Goal: Task Accomplishment & Management: Manage account settings

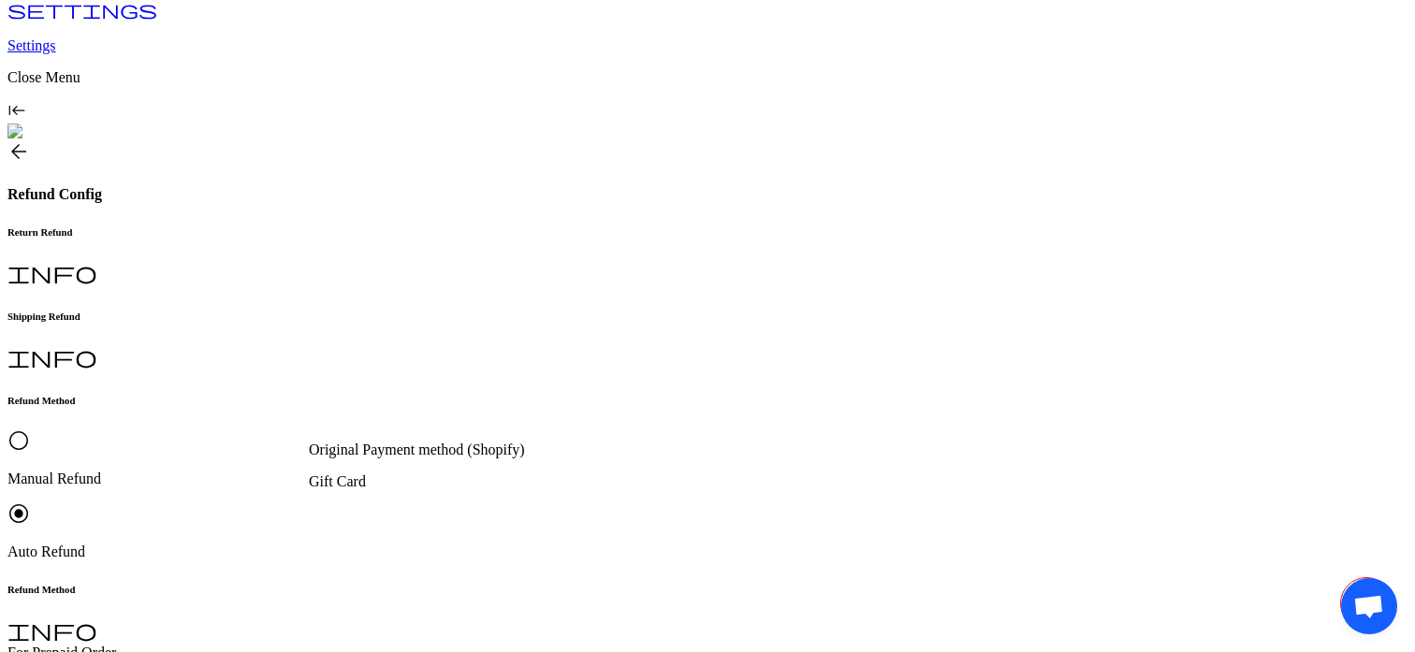
scroll to position [364, 0]
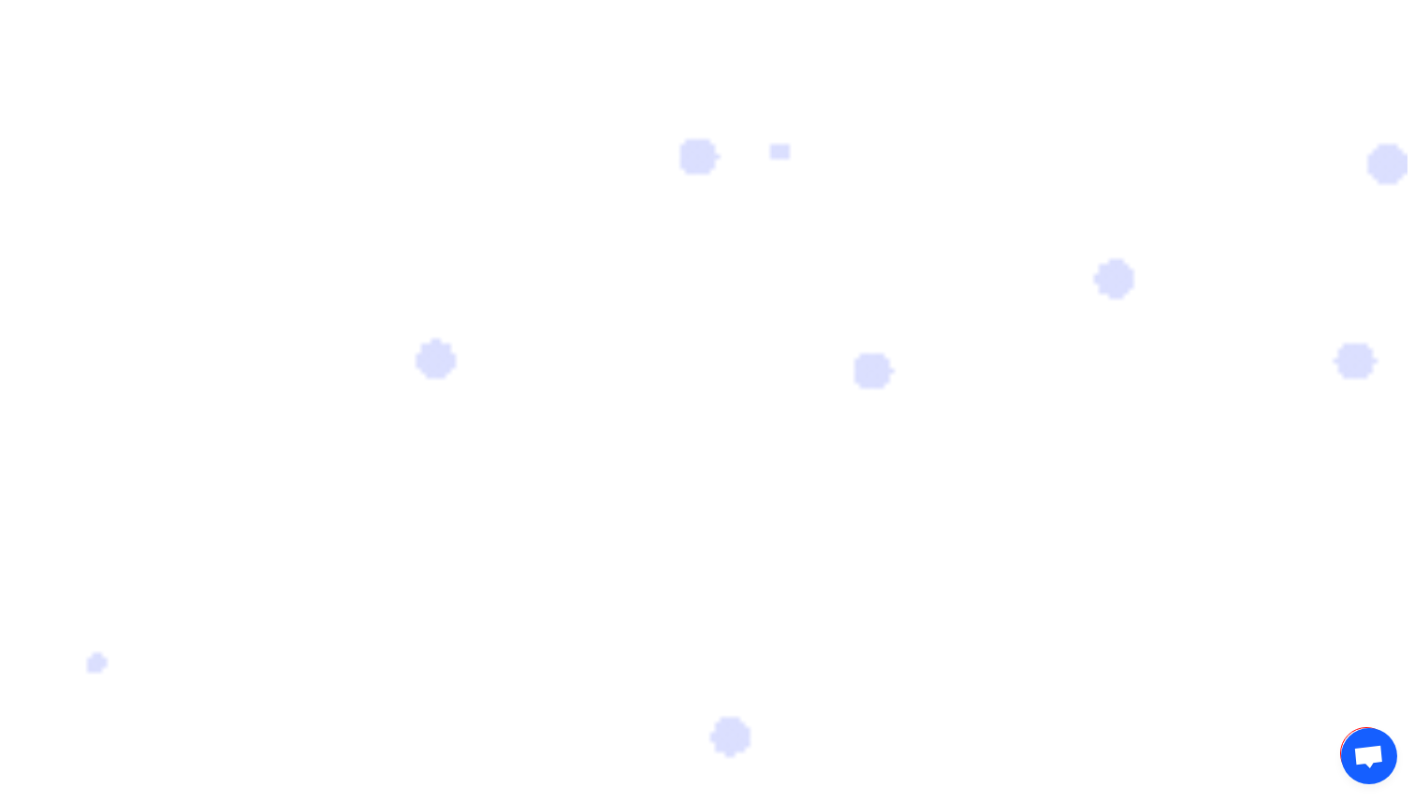
scroll to position [509, 0]
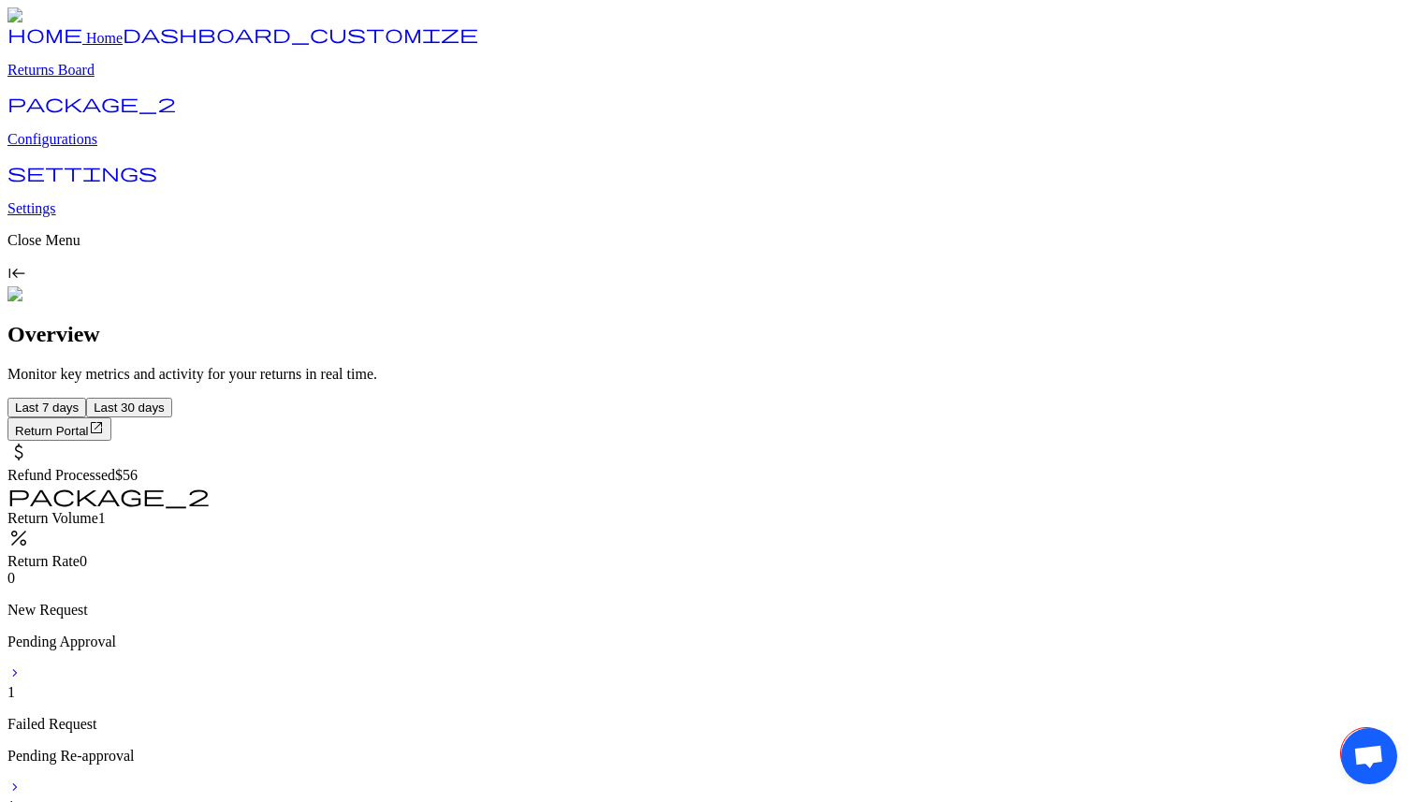
click at [84, 148] on p "Configurations" at bounding box center [707, 139] width 1400 height 17
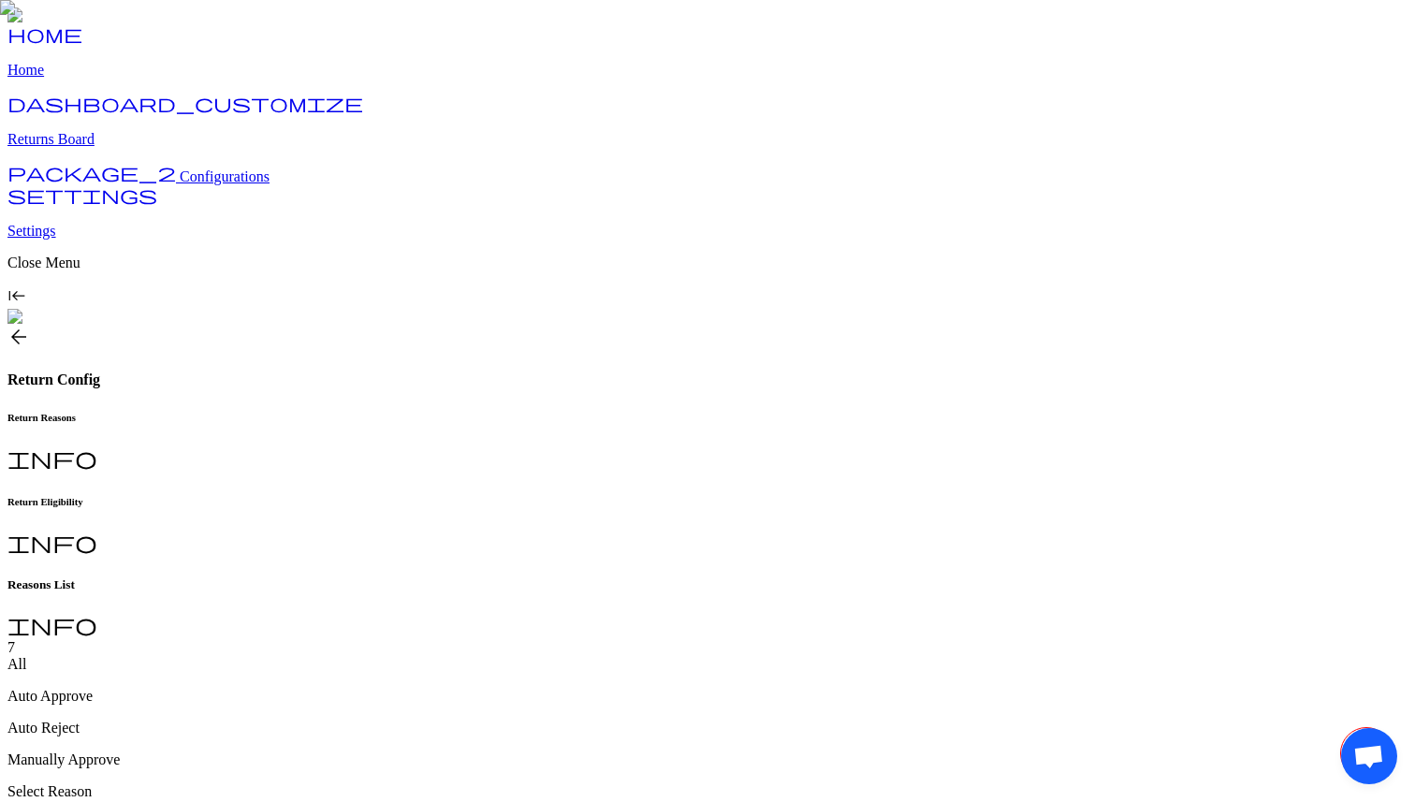
type input "**********"
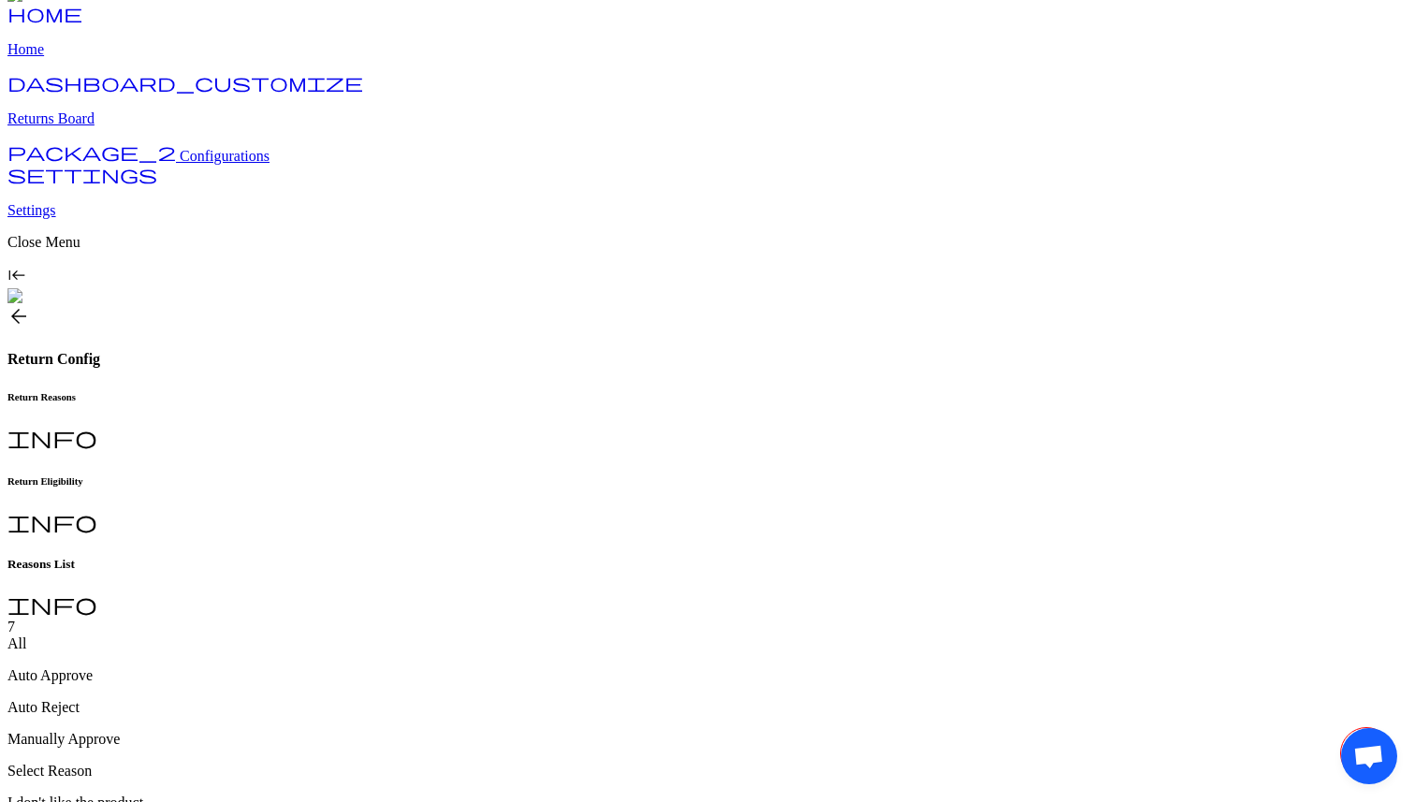
scroll to position [27, 0]
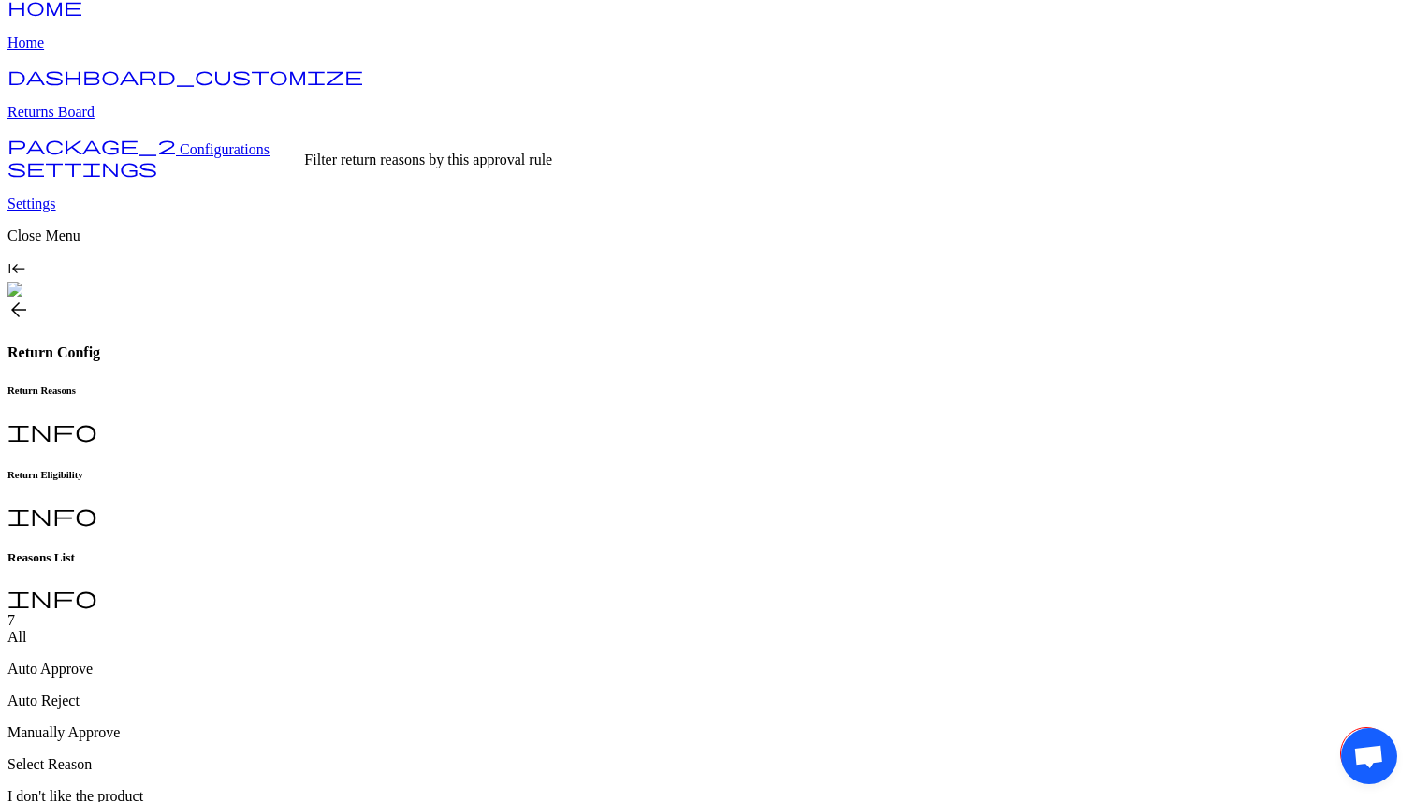
click at [392, 660] on p "Auto Approve" at bounding box center [707, 668] width 1400 height 17
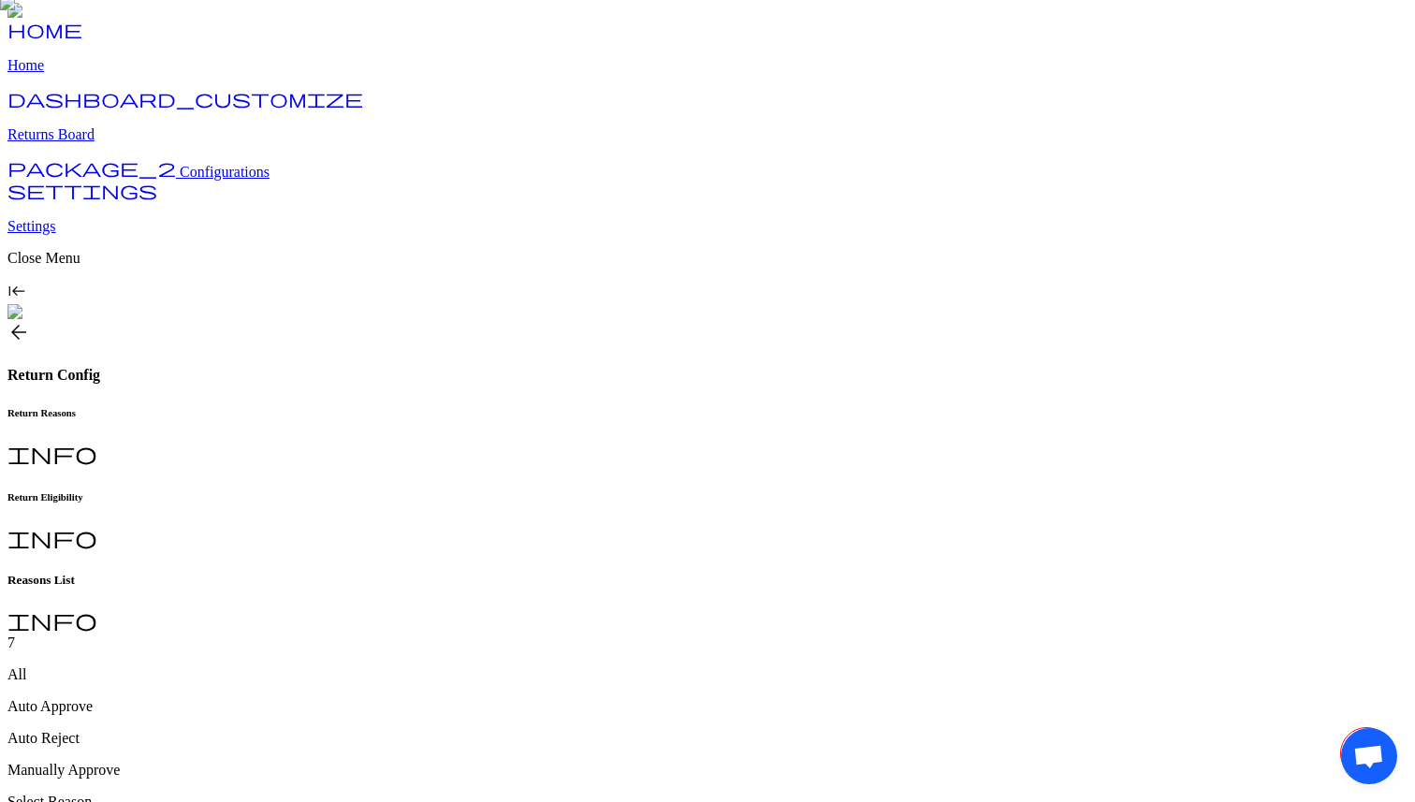
scroll to position [0, 0]
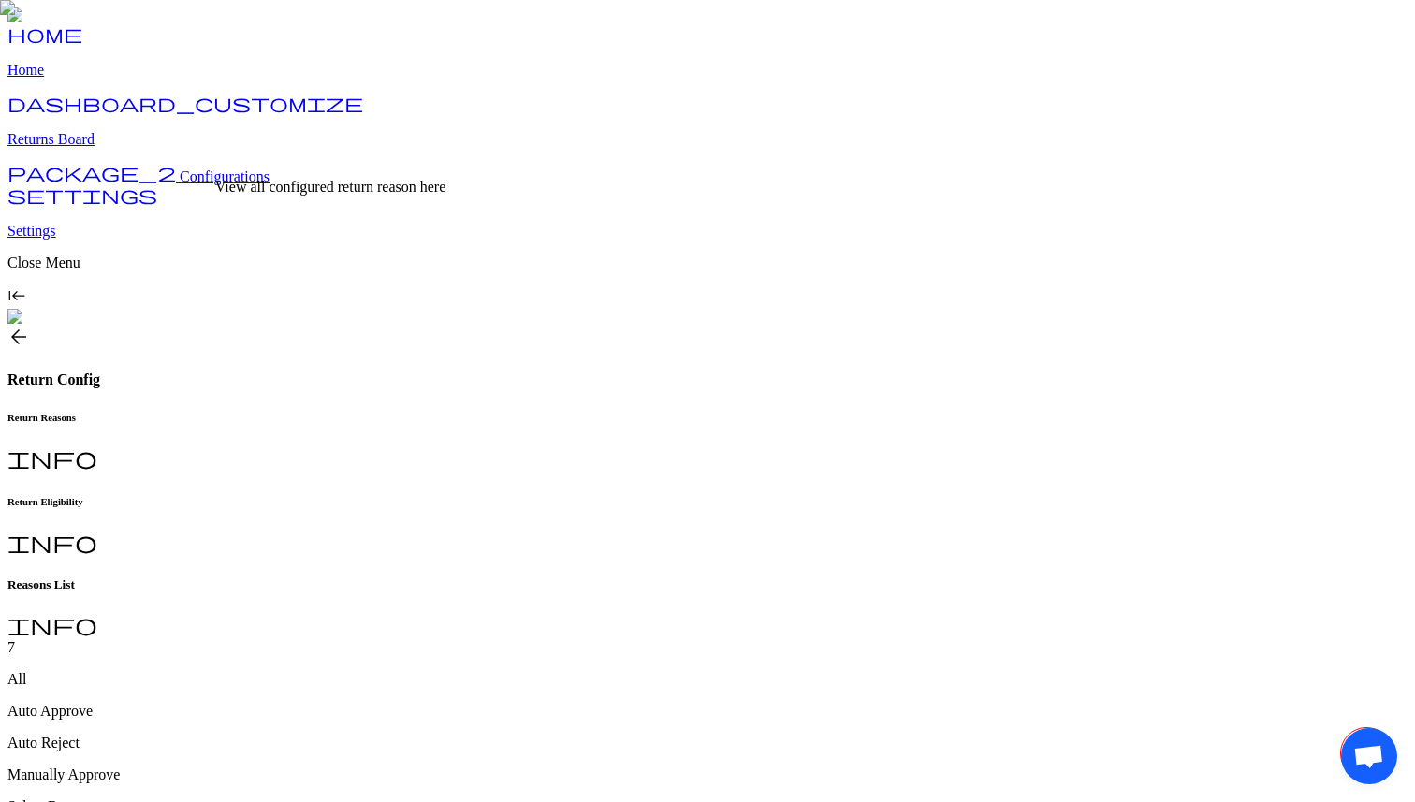
click at [298, 671] on div "All" at bounding box center [707, 679] width 1400 height 17
click at [373, 688] on p "Auto Approve" at bounding box center [707, 696] width 1400 height 17
click at [298, 671] on div "All" at bounding box center [707, 679] width 1400 height 17
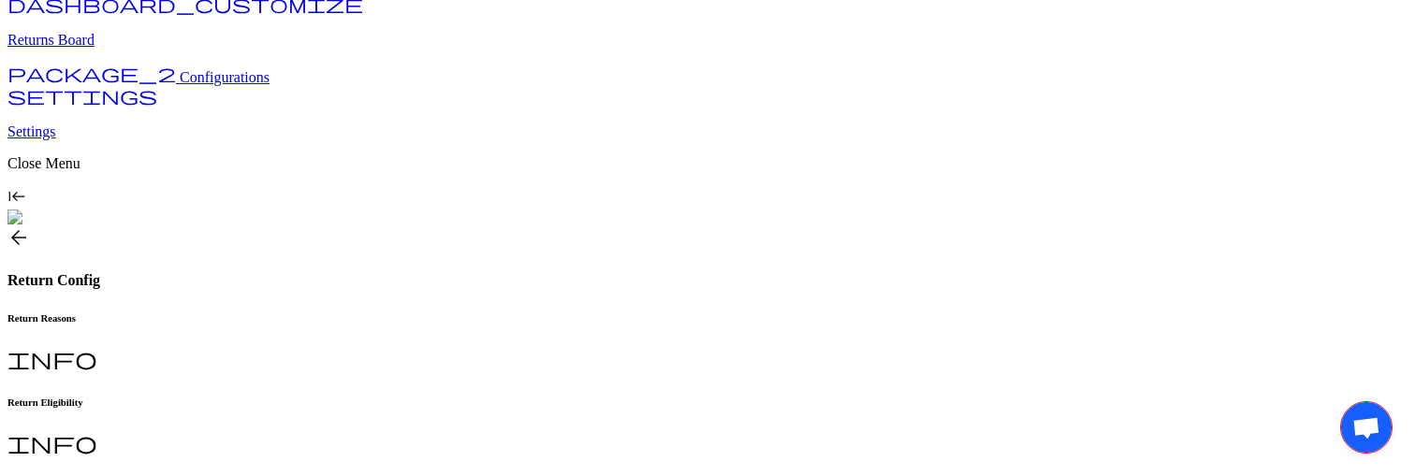
scroll to position [98, 0]
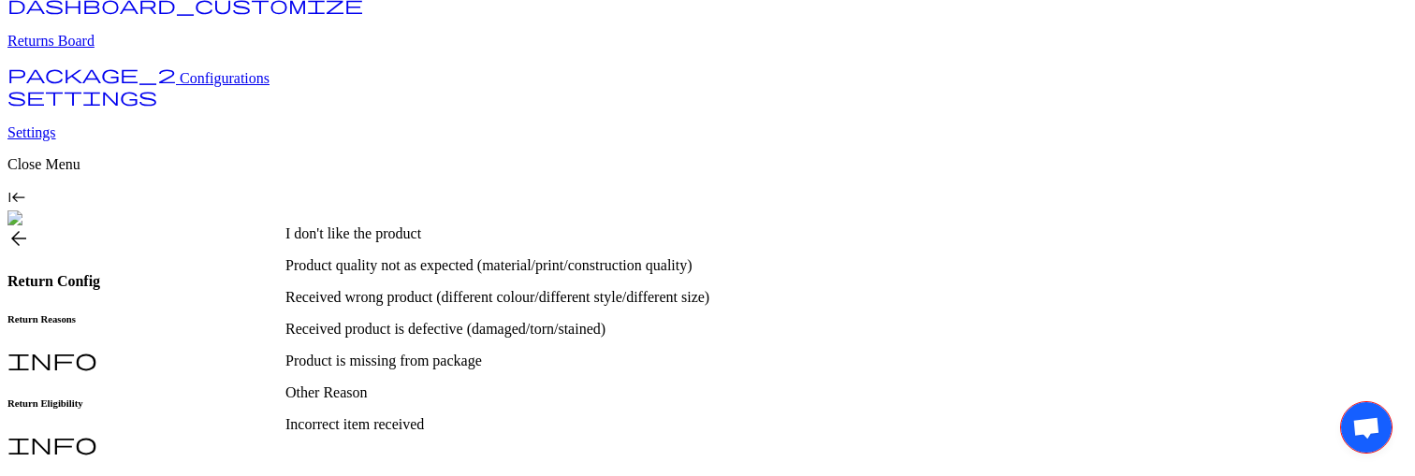
click at [407, 236] on p "I don't like the product" at bounding box center [580, 233] width 590 height 17
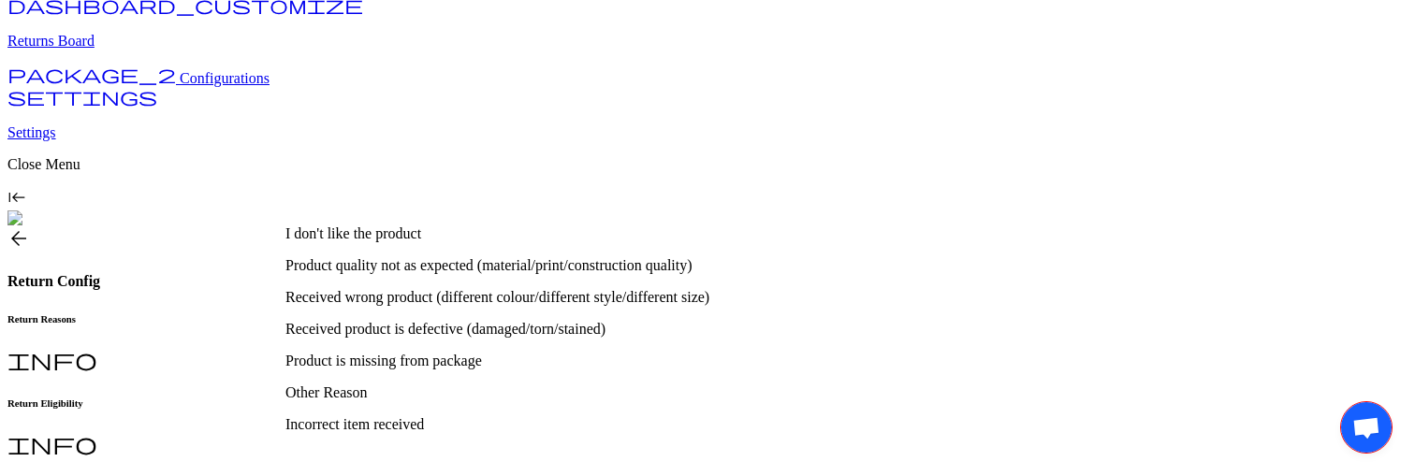
click at [370, 242] on p "I don't like the product" at bounding box center [580, 233] width 590 height 17
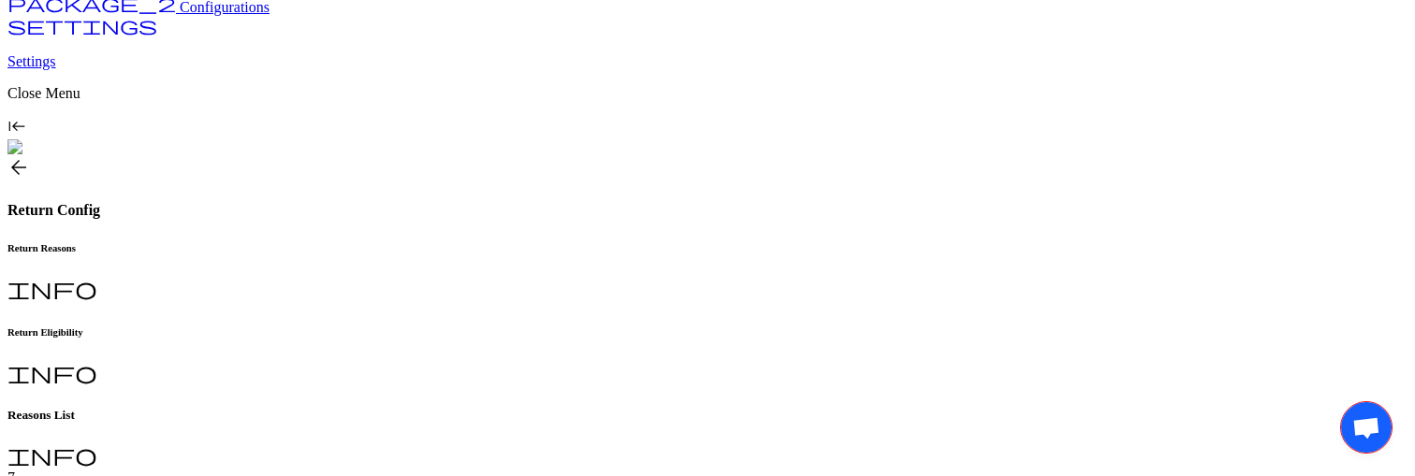
scroll to position [85, 0]
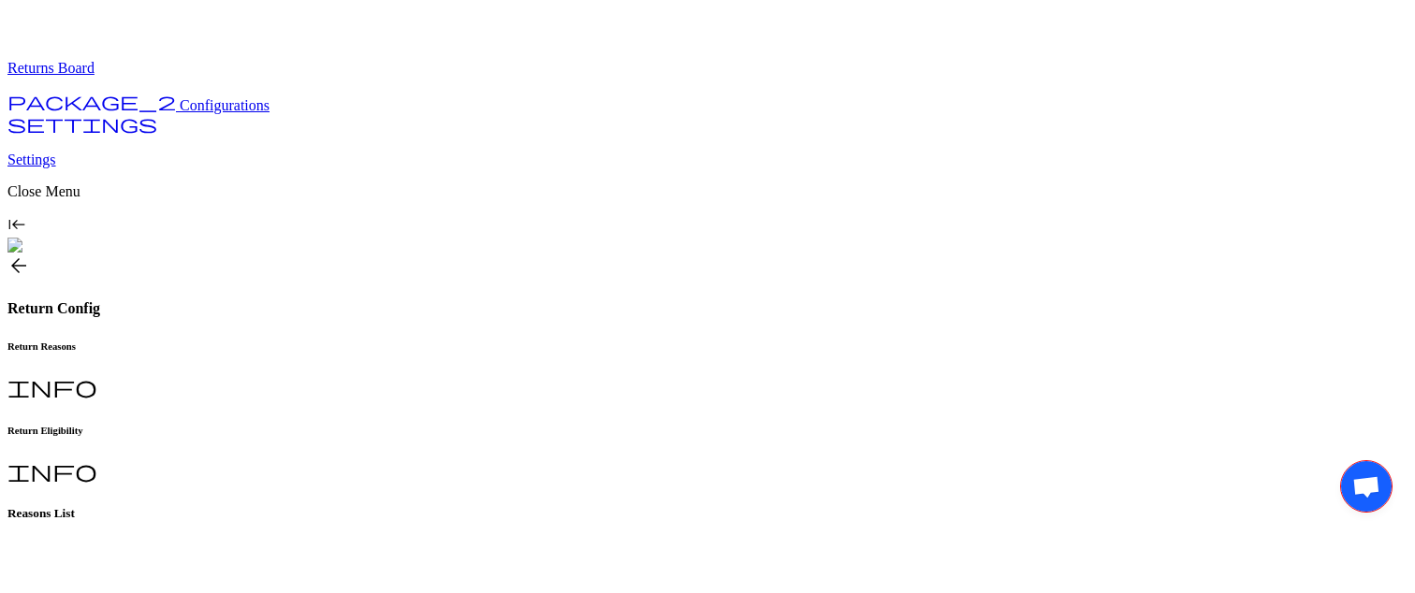
scroll to position [112, 0]
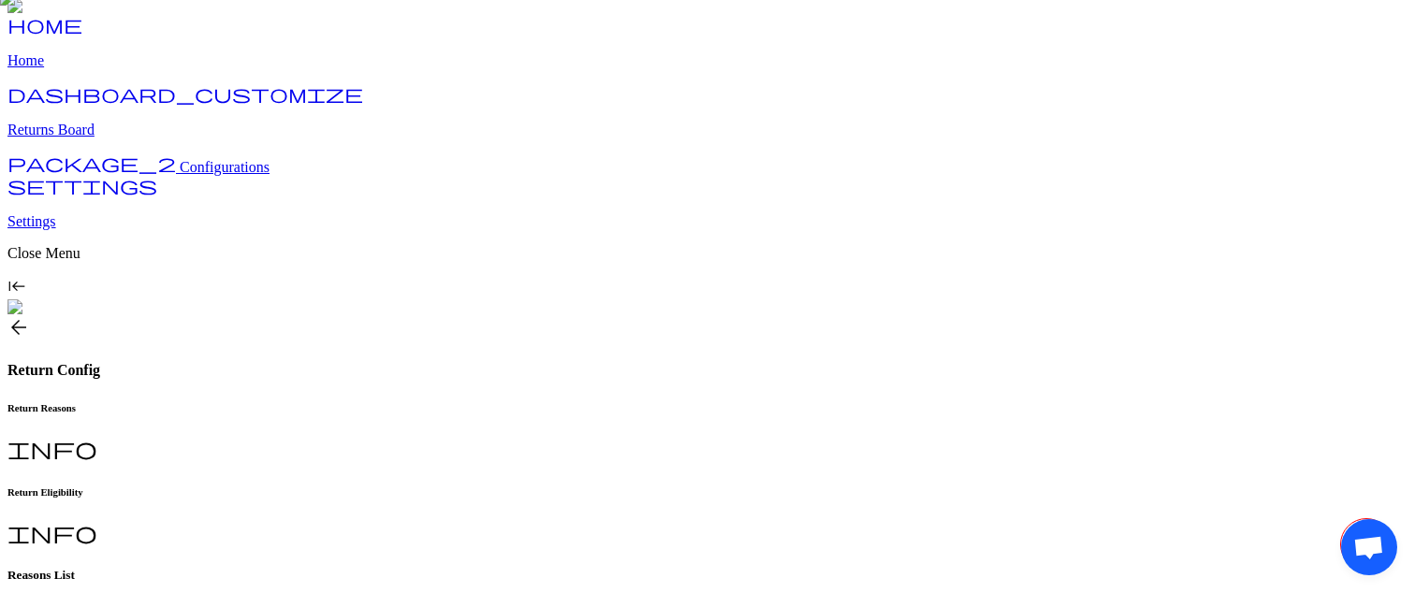
scroll to position [0, 0]
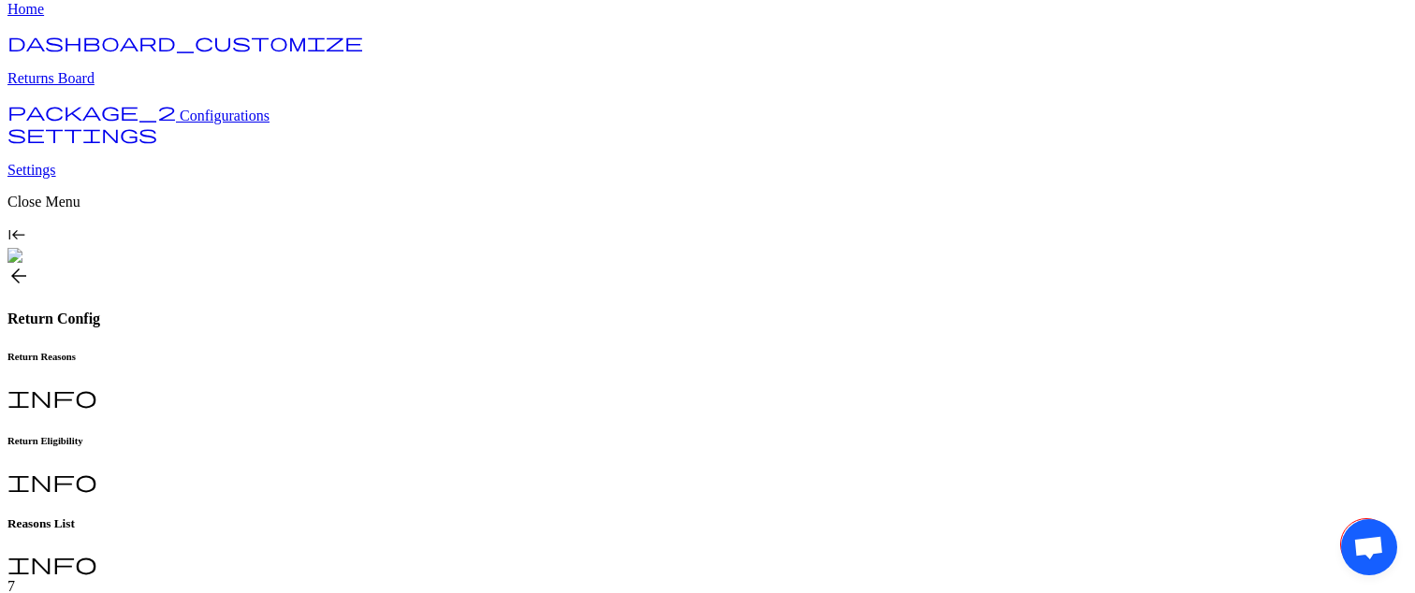
scroll to position [54, 0]
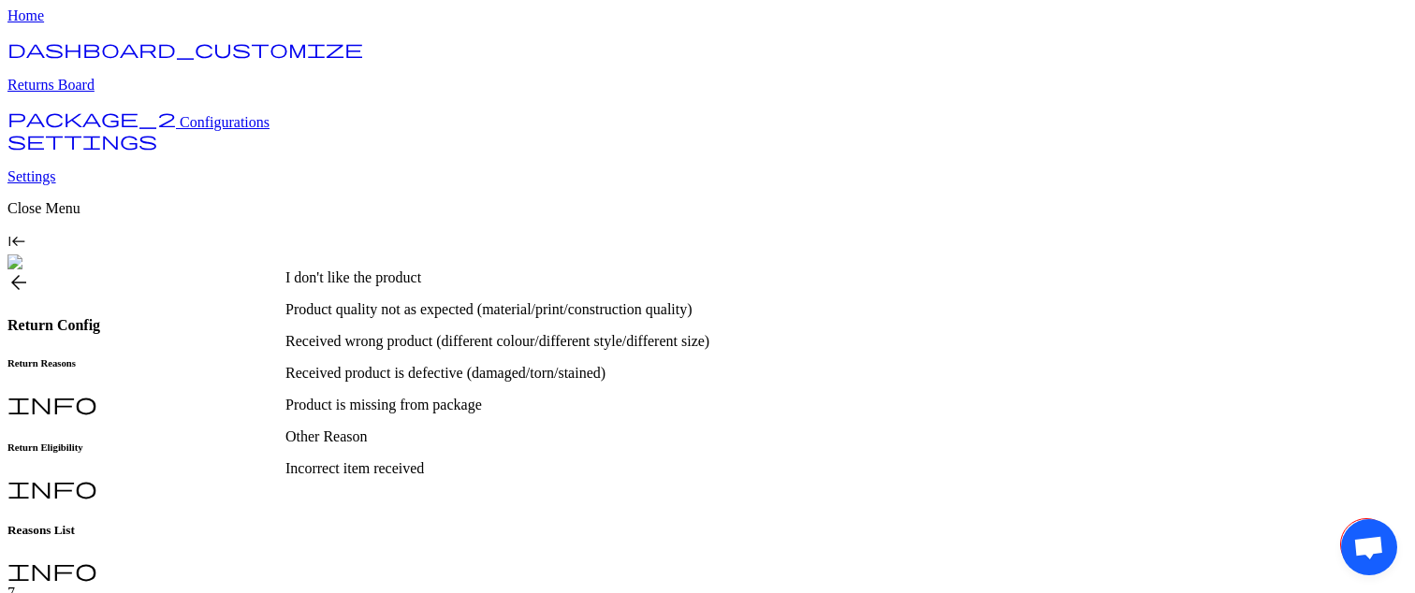
click at [350, 318] on p "Product quality not as expected (material/print/construction quality)" at bounding box center [580, 309] width 590 height 17
type input "**********"
type input "*"
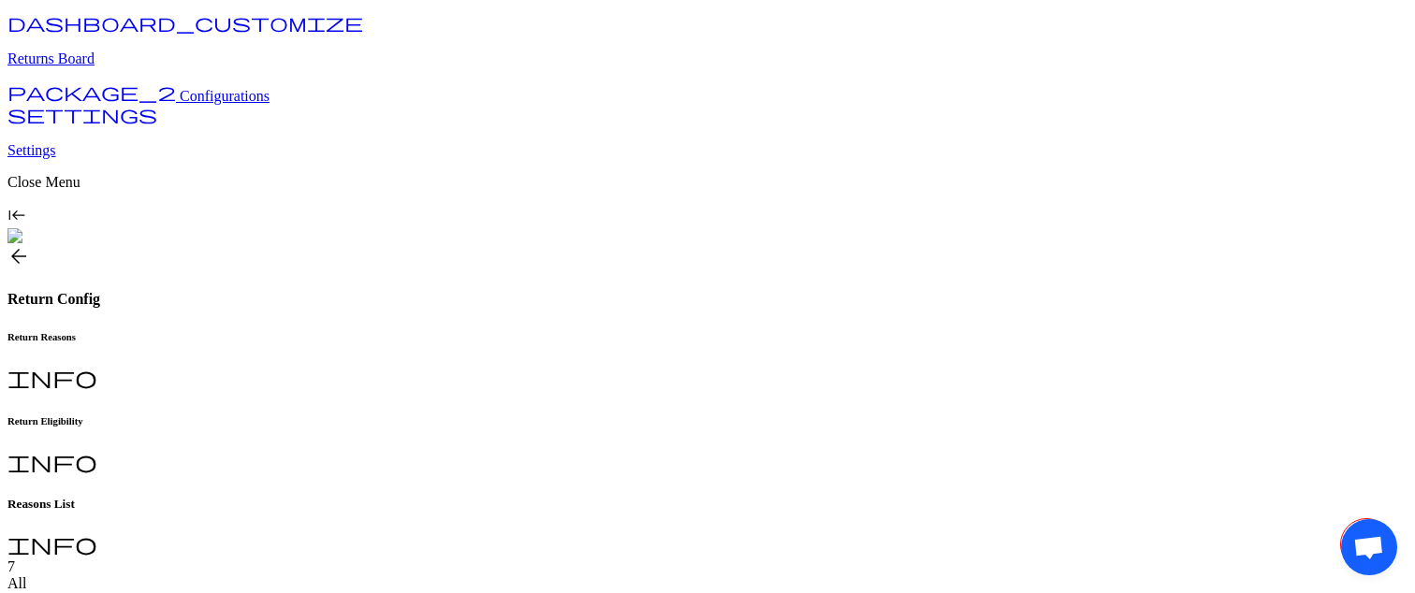
scroll to position [80, 0]
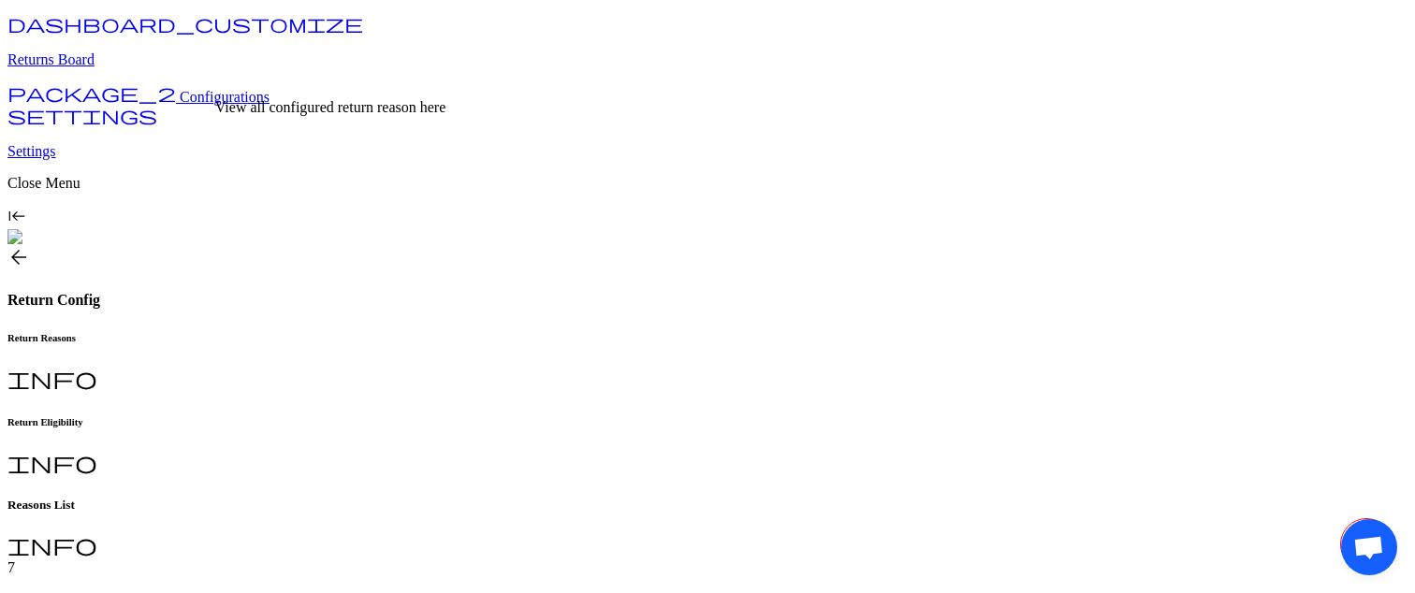
click at [291, 591] on div "All" at bounding box center [707, 599] width 1400 height 17
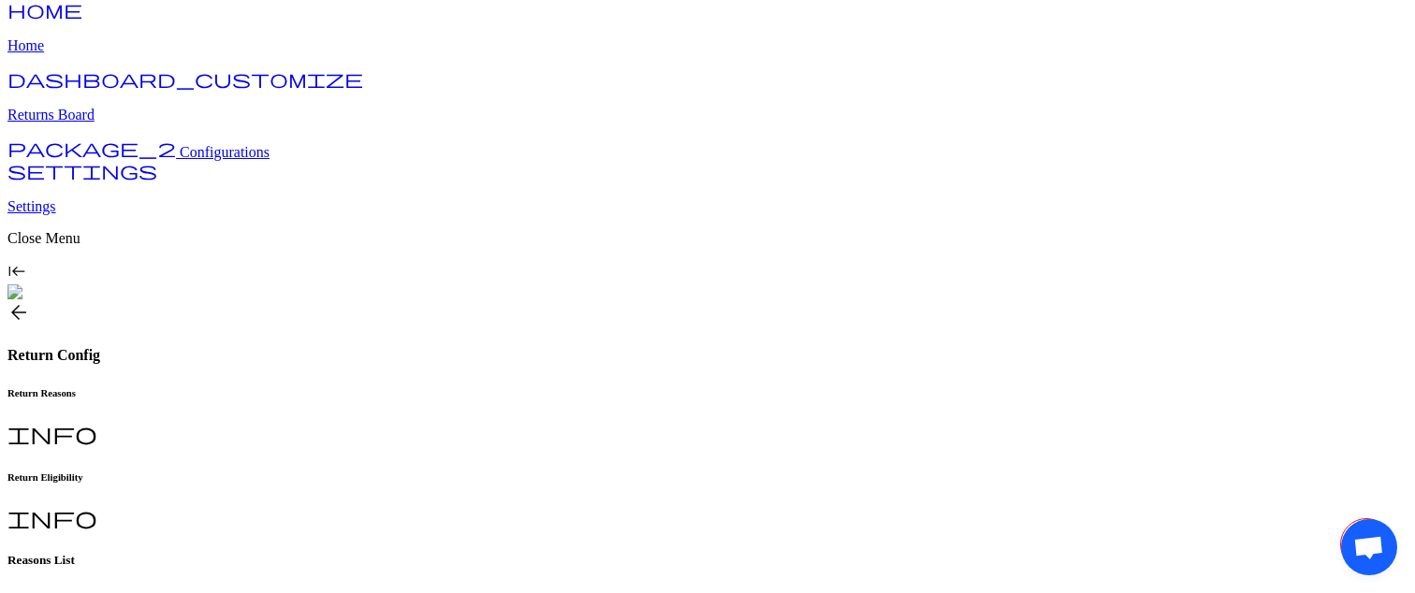
scroll to position [0, 0]
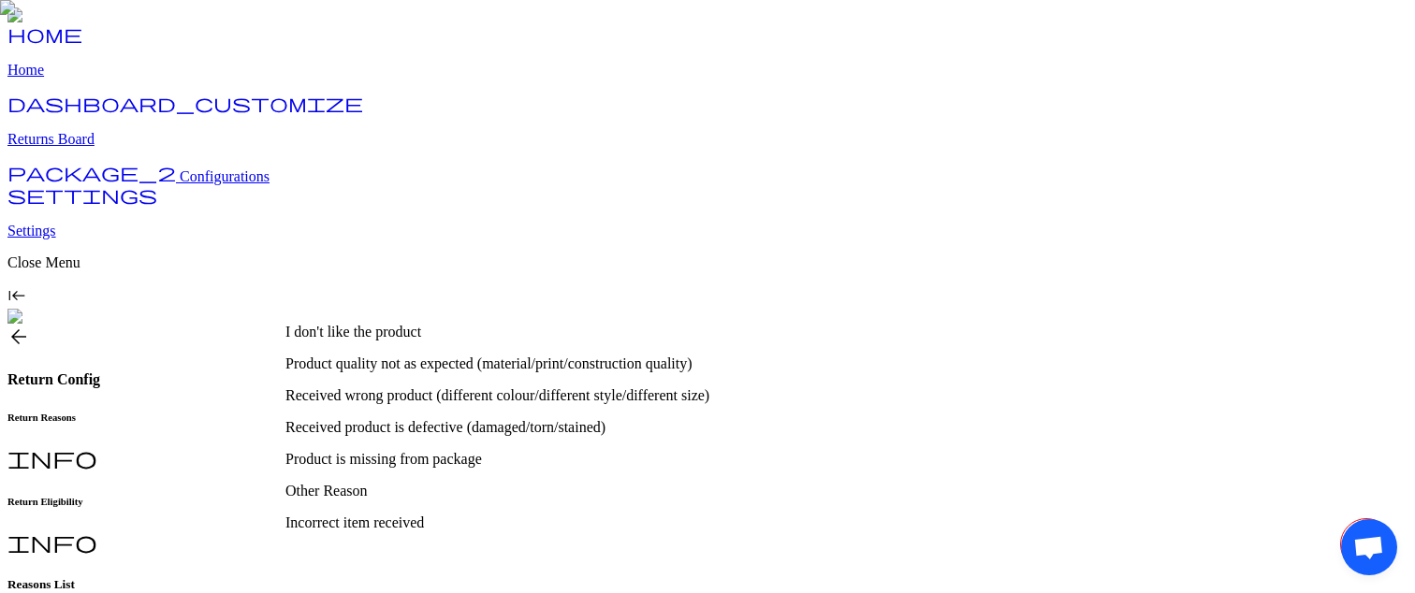
click at [498, 335] on p "I don't like the product" at bounding box center [580, 332] width 590 height 17
type input "**********"
type input "*"
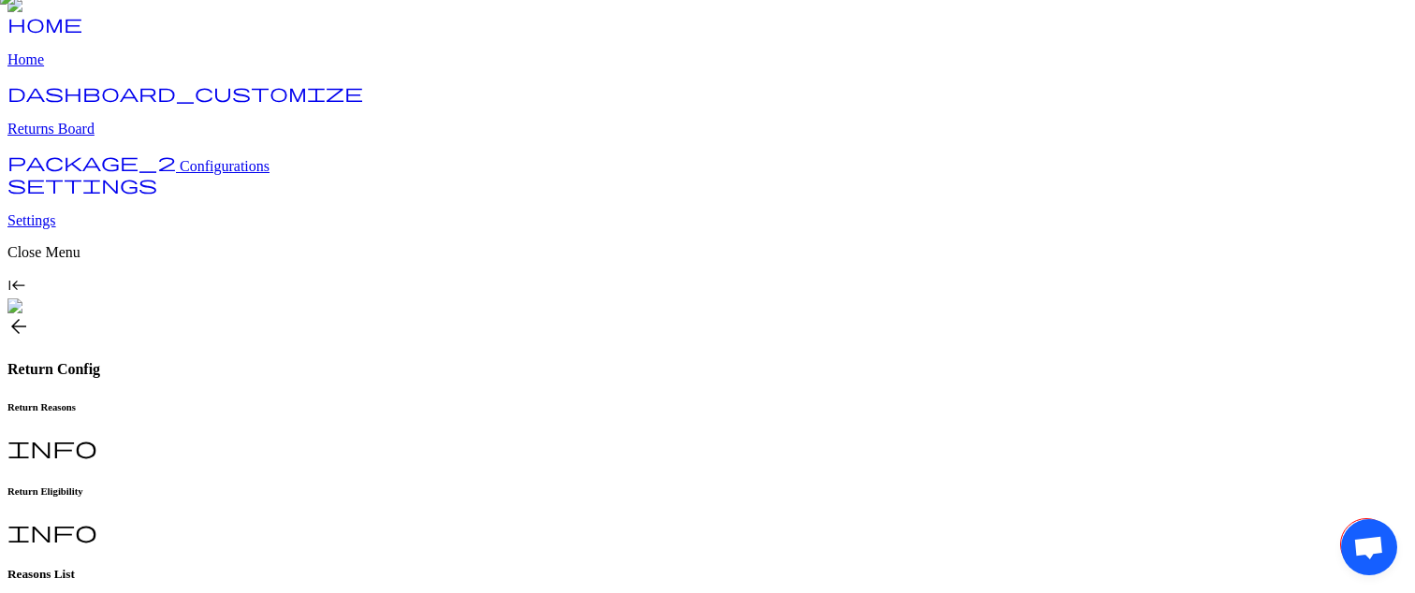
scroll to position [6, 0]
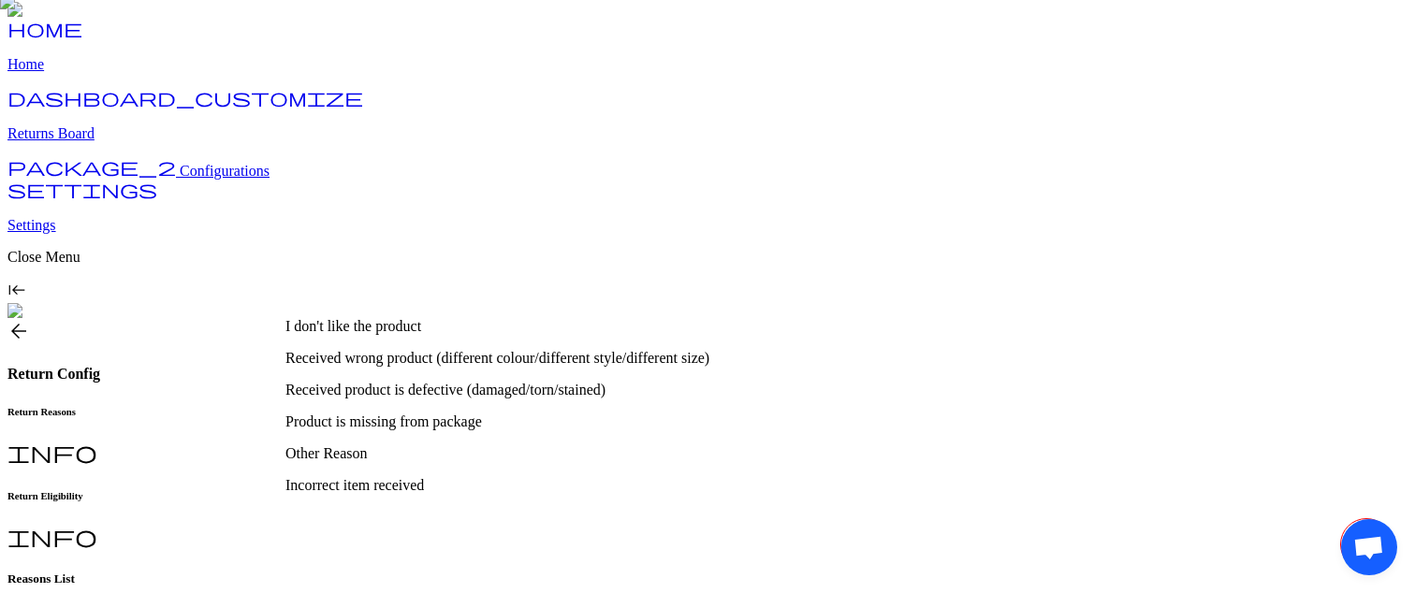
scroll to position [0, 0]
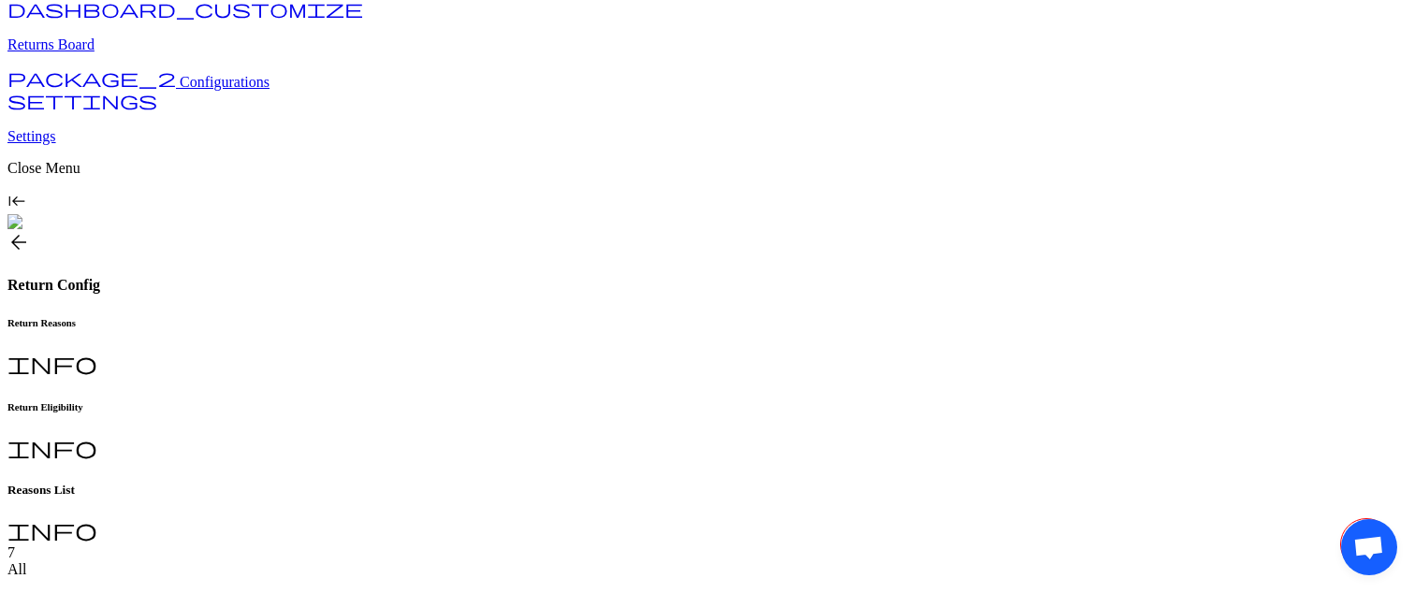
scroll to position [140, 0]
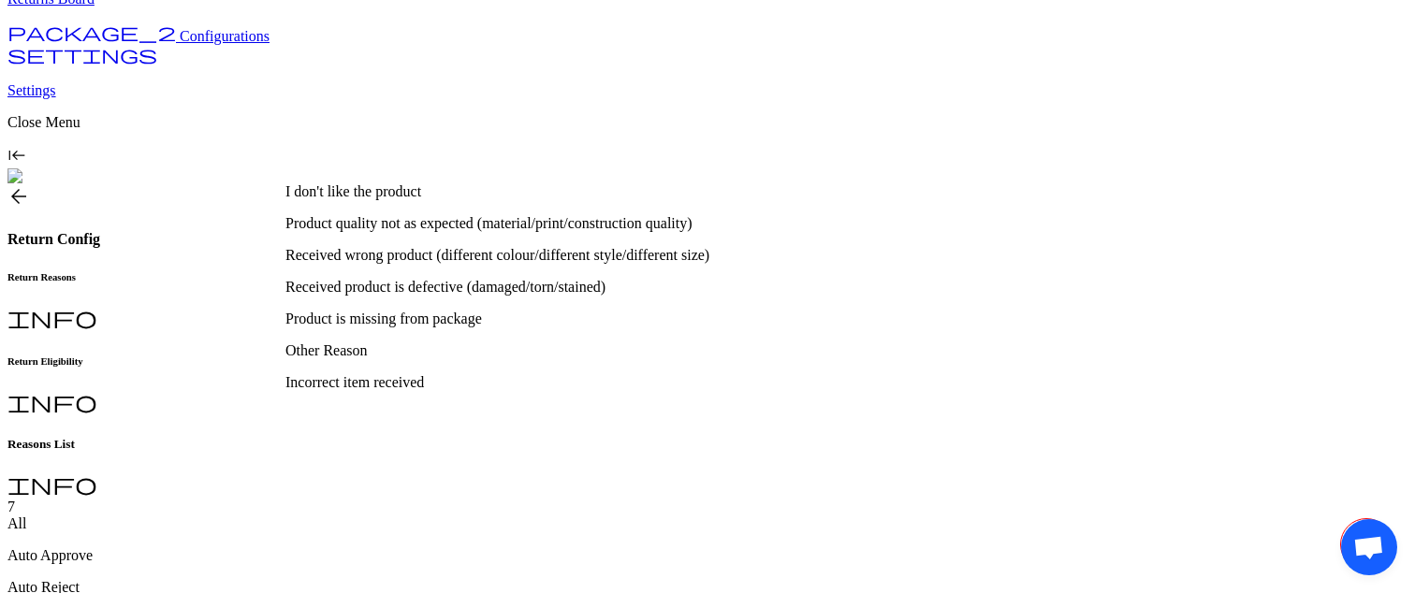
click at [421, 220] on div "Product quality not as expected (material/print/construction quality)" at bounding box center [580, 223] width 590 height 17
type input "**********"
type input "*"
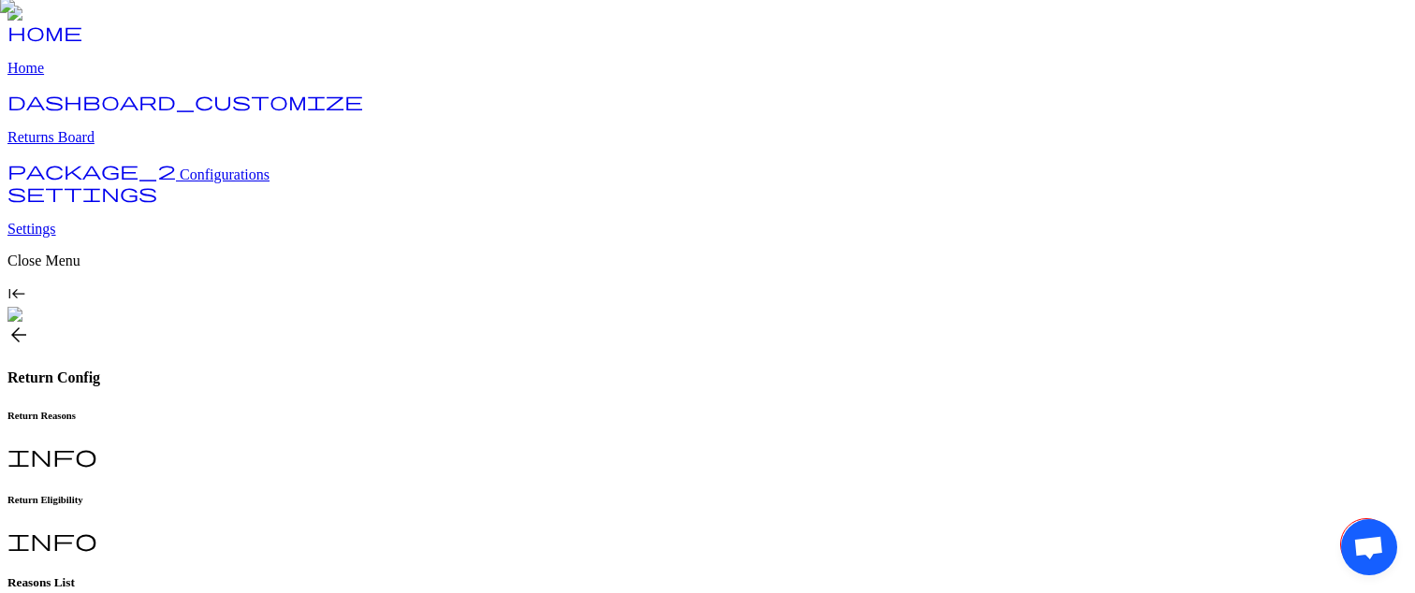
scroll to position [0, 0]
drag, startPoint x: 1128, startPoint y: 129, endPoint x: 1126, endPoint y: 76, distance: 53.4
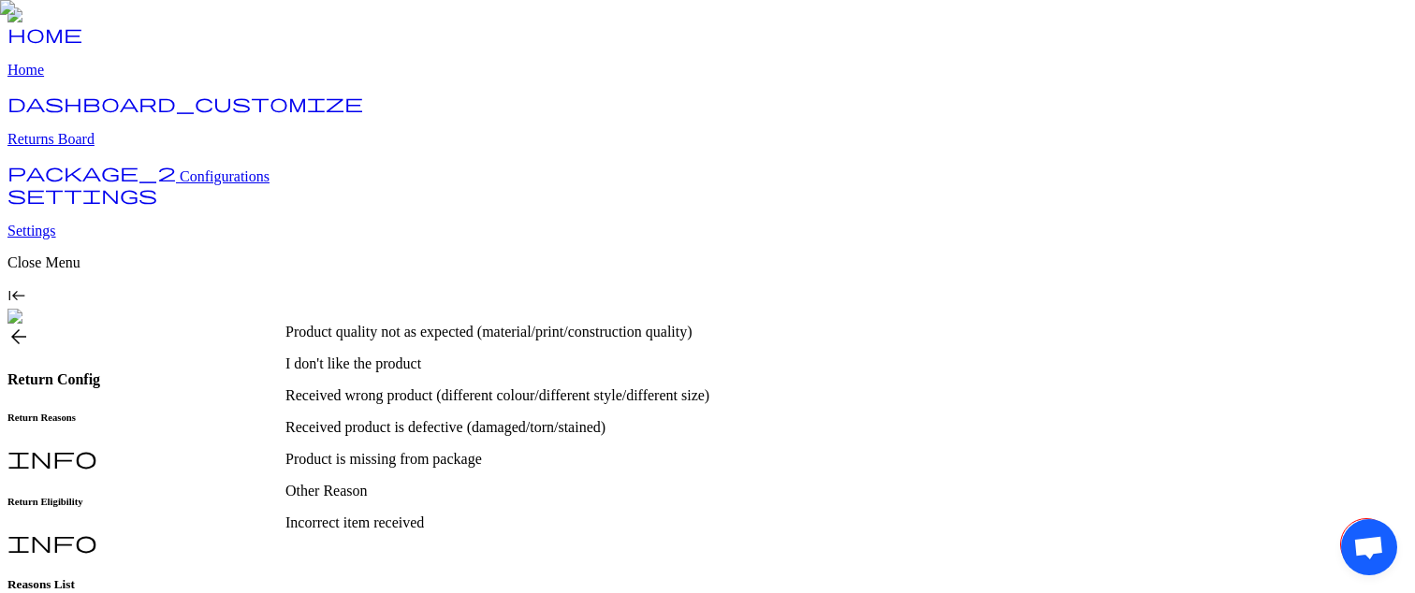
click at [637, 326] on div "Product quality not as expected (material/print/construction quality)" at bounding box center [580, 332] width 590 height 17
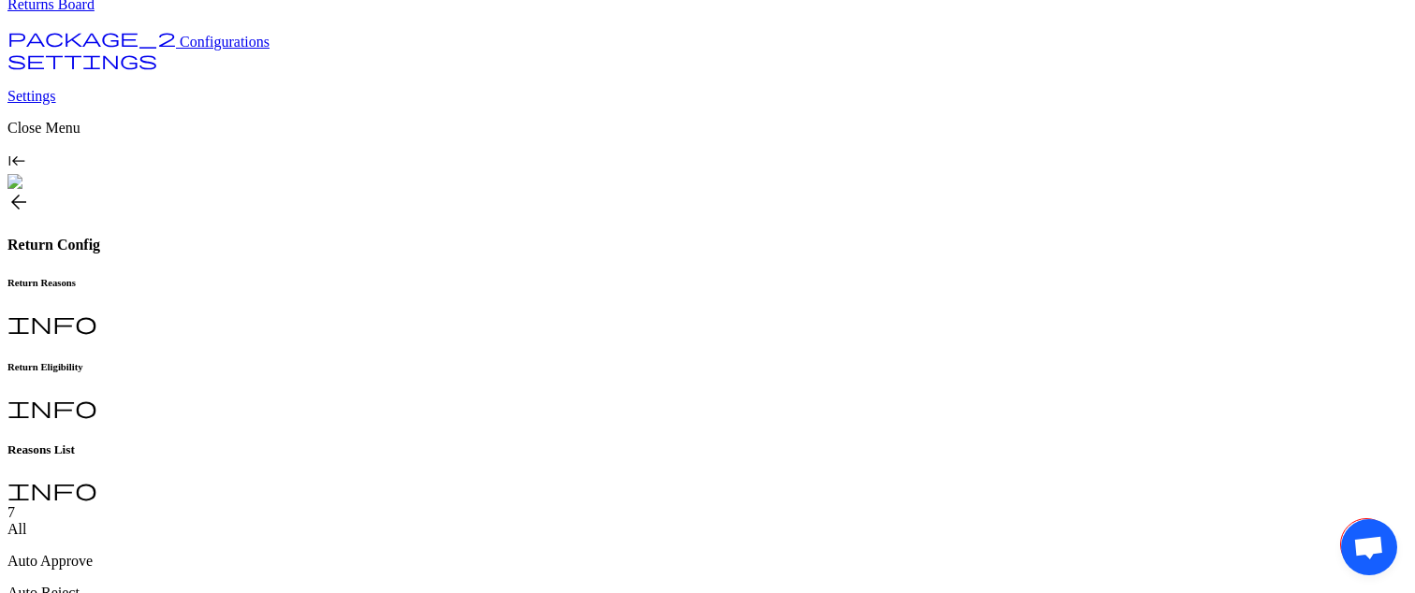
scroll to position [86, 0]
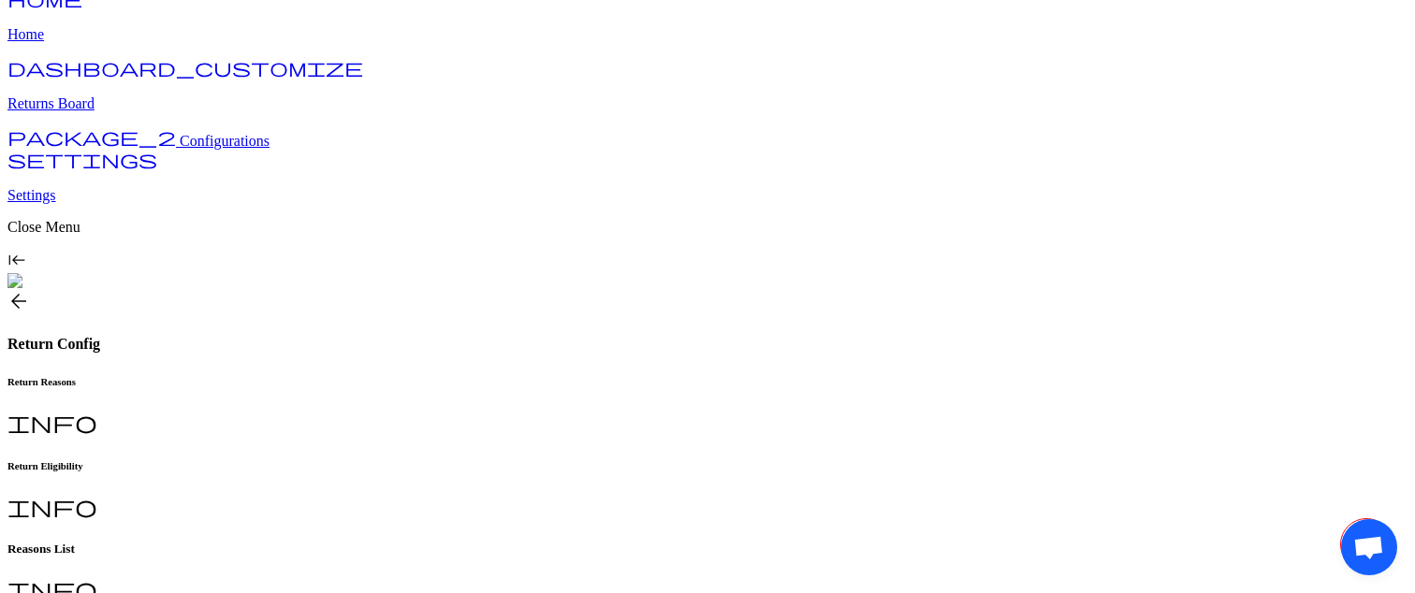
scroll to position [0, 0]
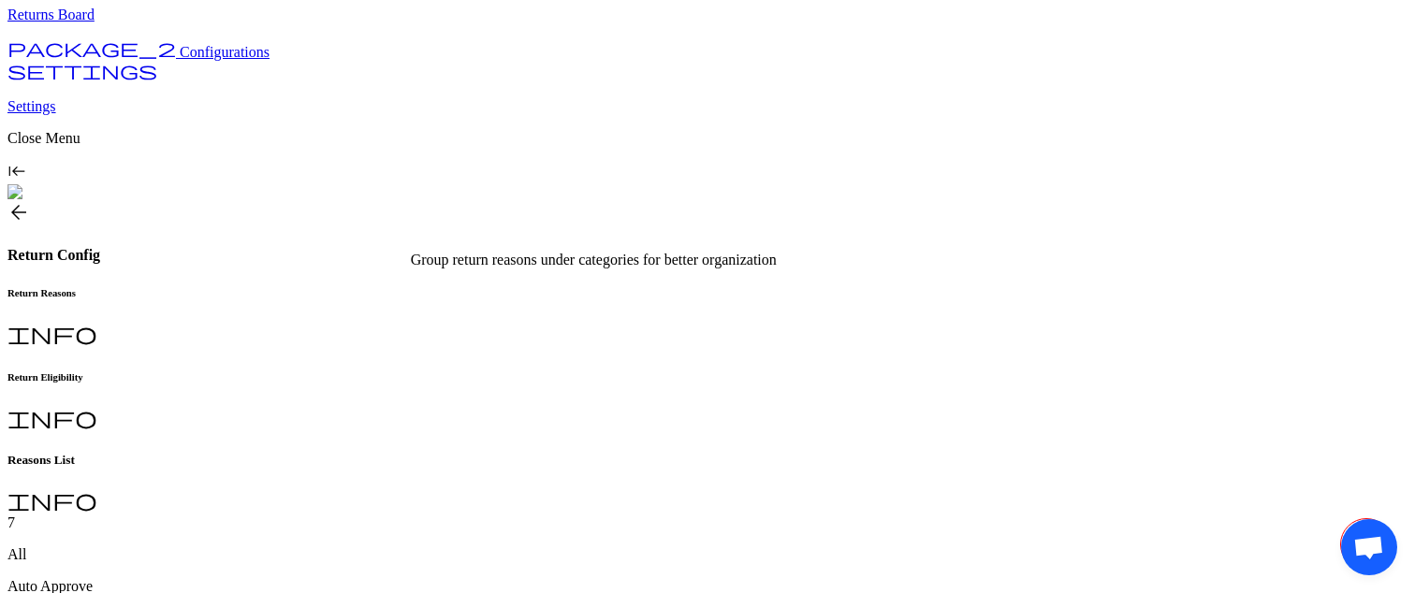
scroll to position [91, 0]
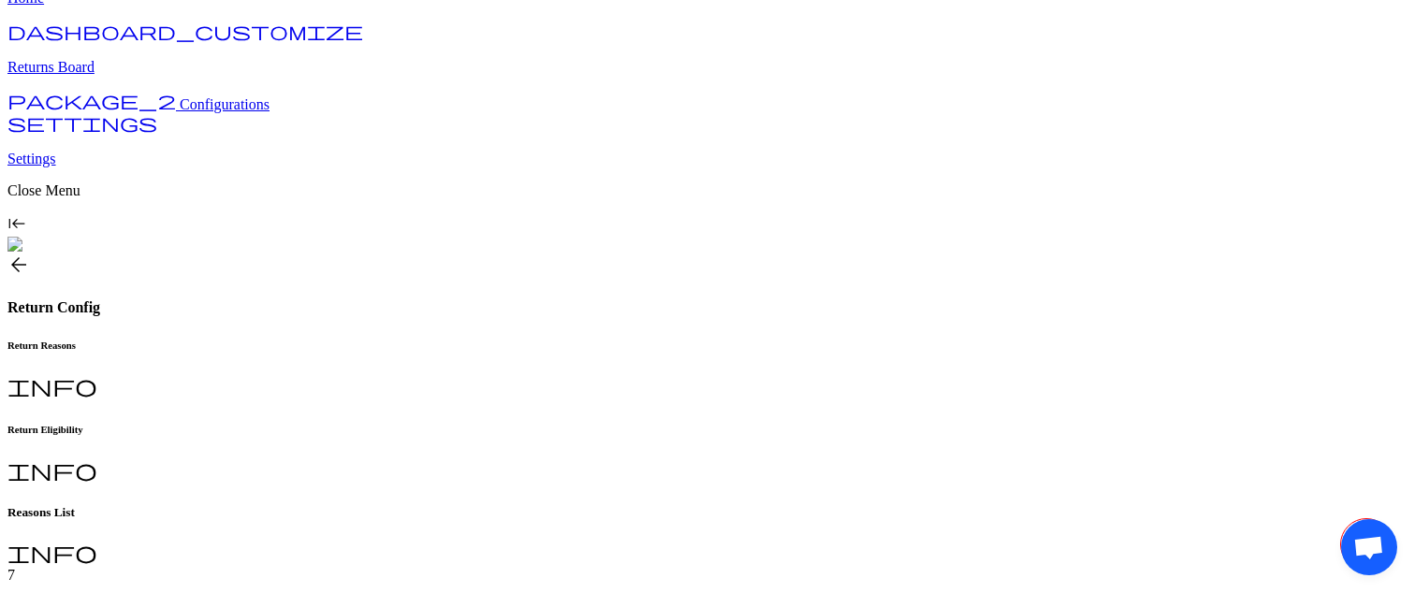
scroll to position [52, 0]
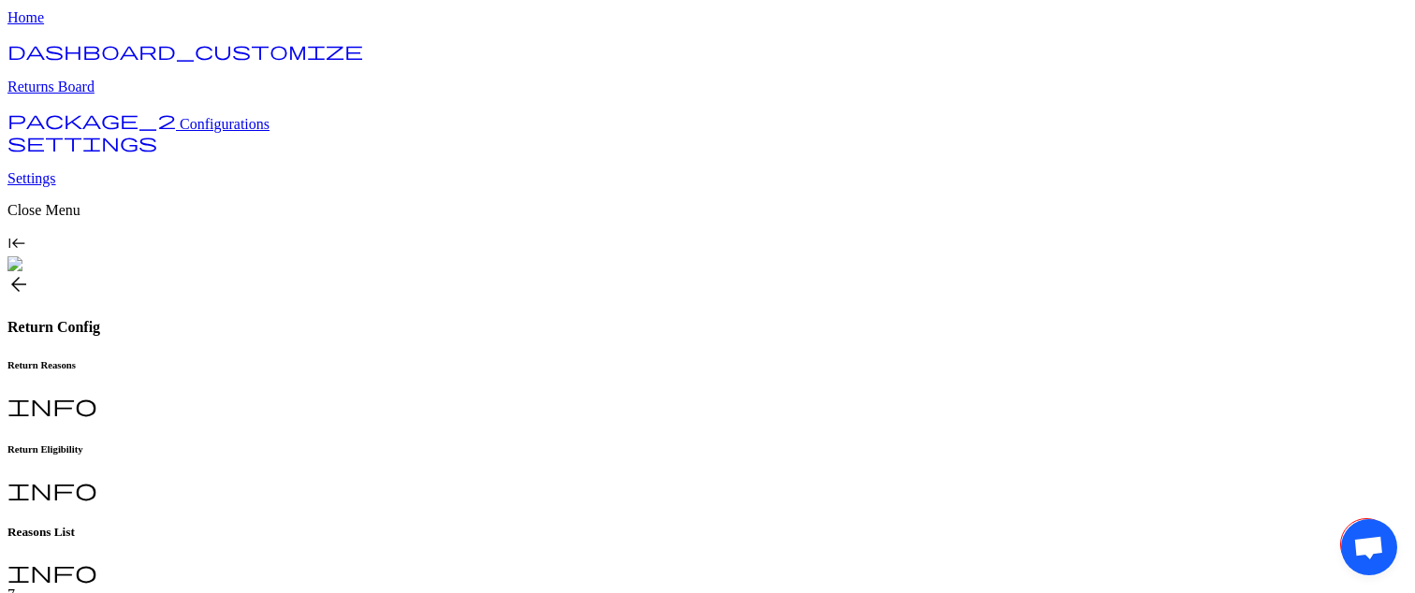
click at [1070, 407] on img at bounding box center [707, 244] width 1415 height 593
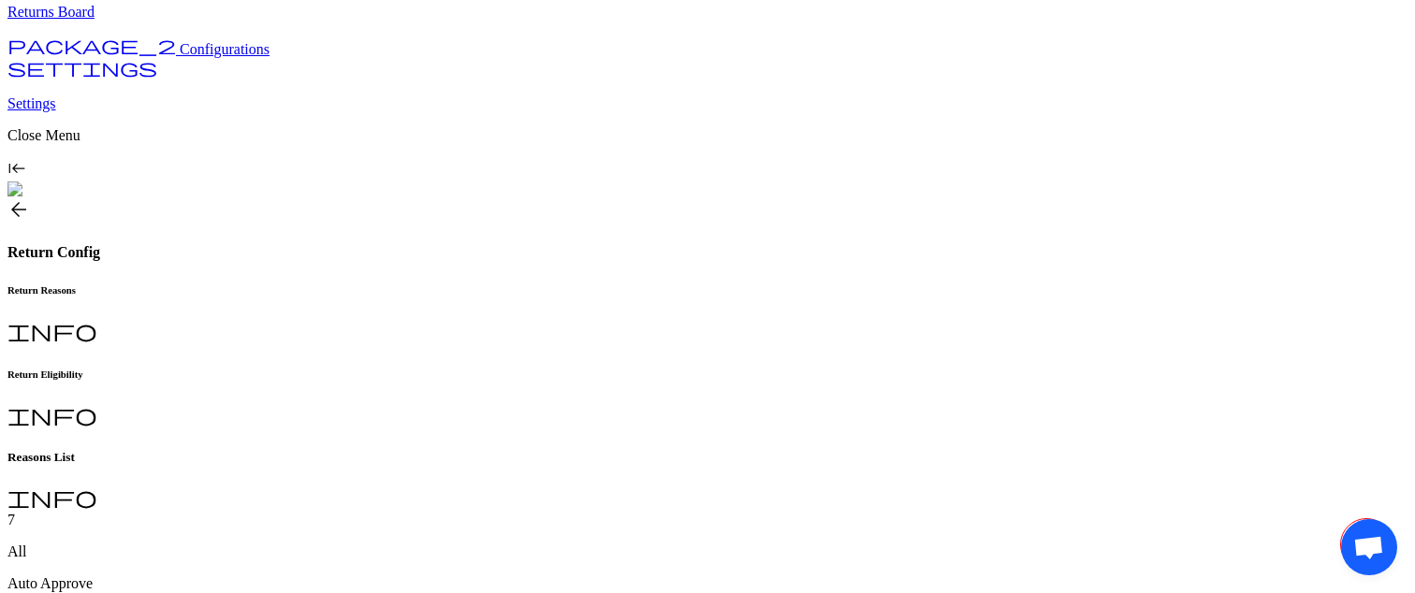
scroll to position [119, 0]
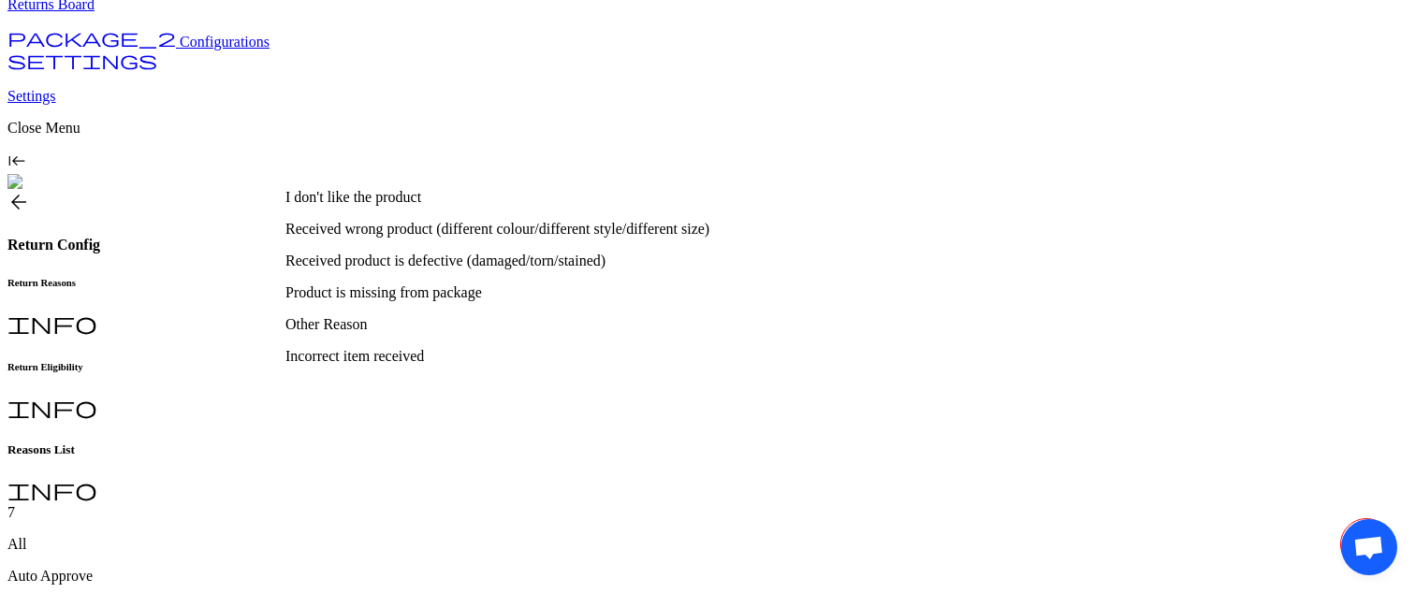
click at [868, 536] on div "All Auto Approve Auto Reject Manually Approve" at bounding box center [707, 592] width 1400 height 112
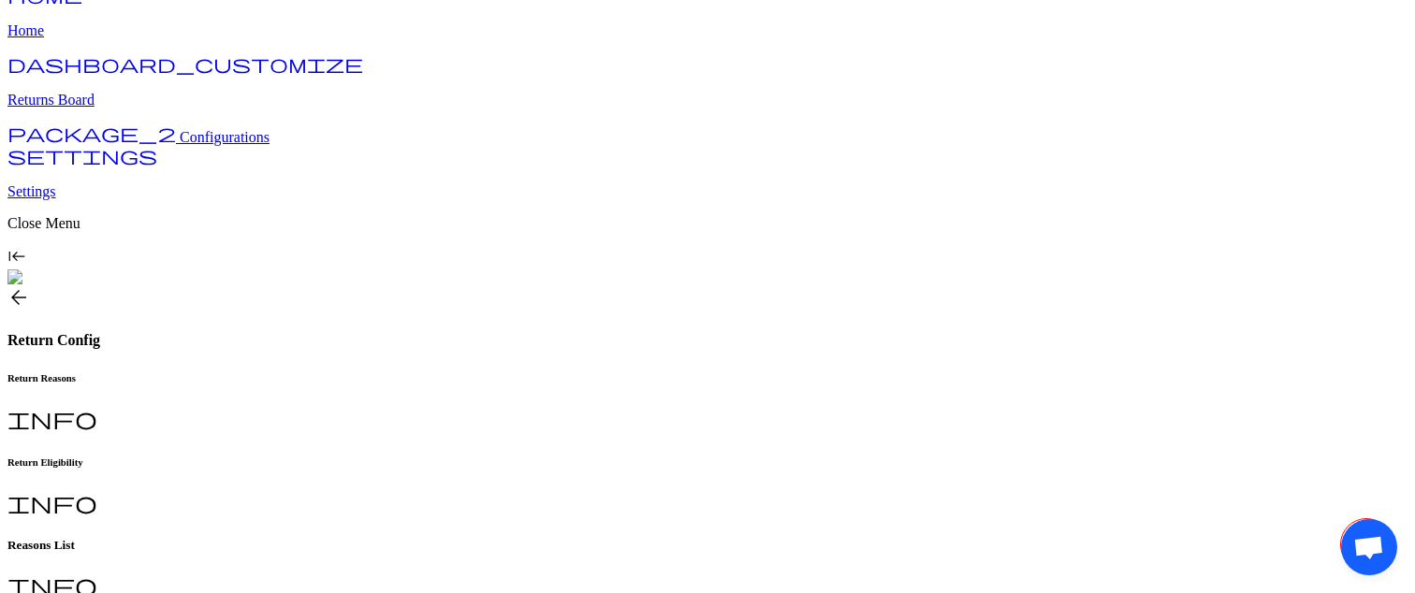
scroll to position [0, 0]
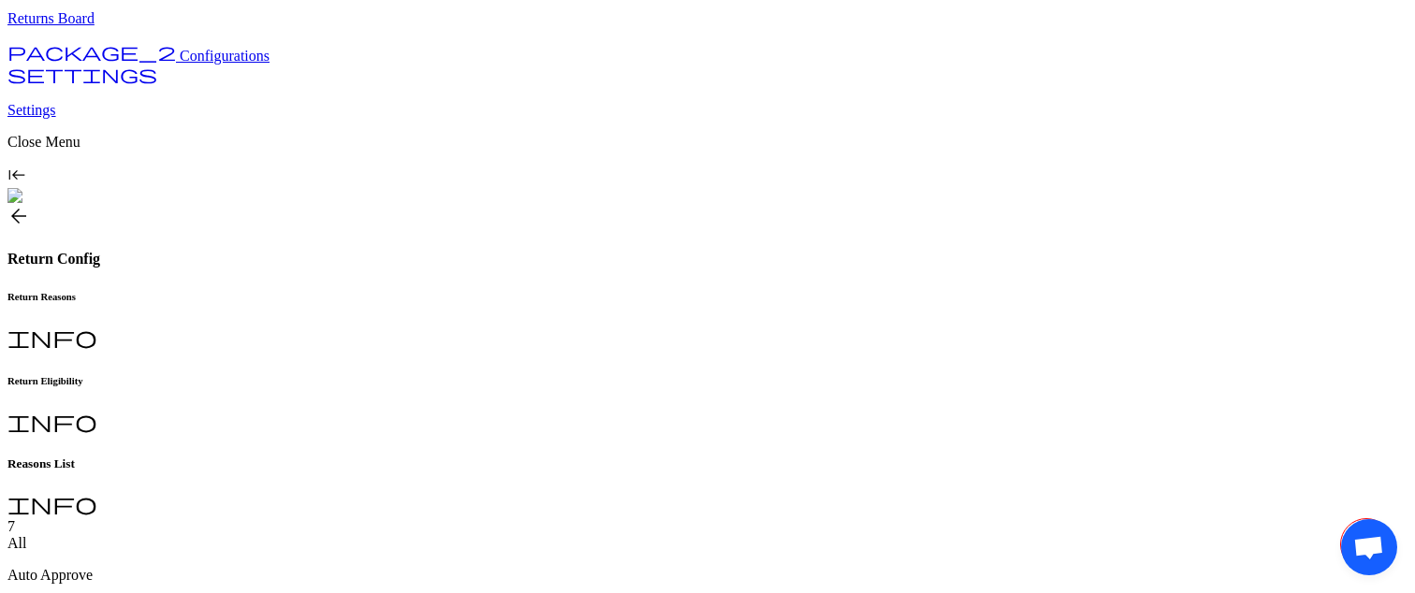
scroll to position [171, 0]
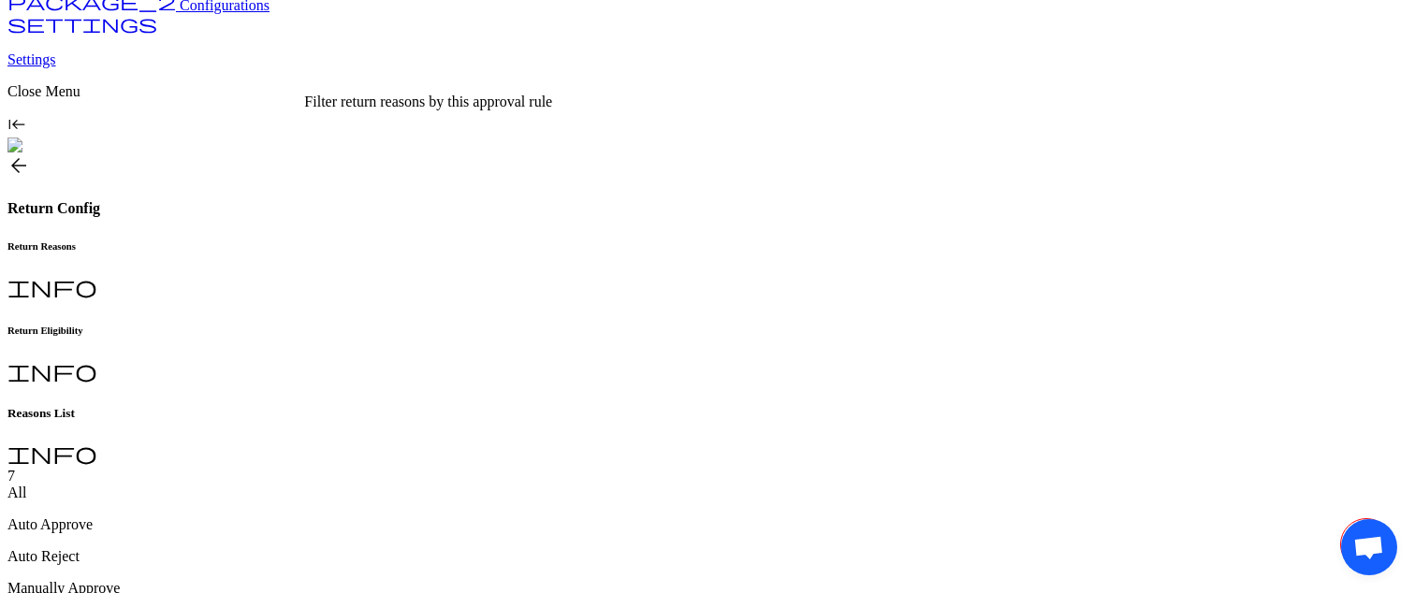
click at [399, 516] on p "Auto Approve" at bounding box center [707, 524] width 1400 height 17
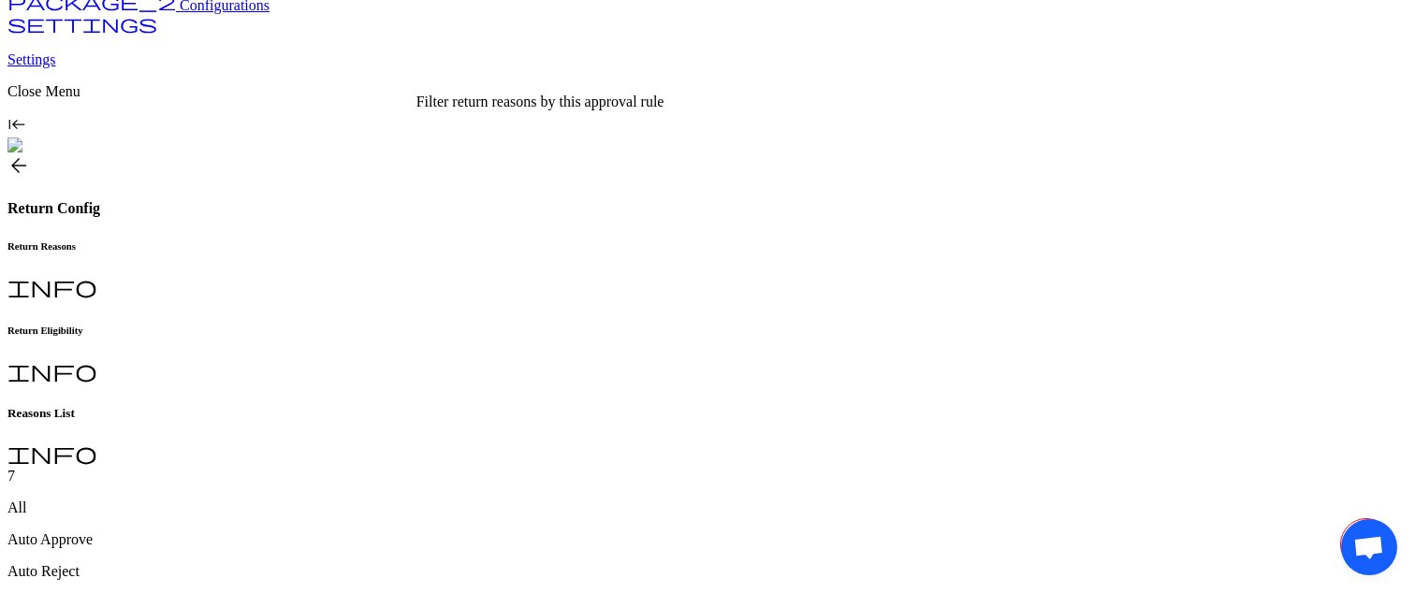
click at [503, 563] on div "Auto Reject" at bounding box center [707, 571] width 1400 height 17
click at [328, 500] on div "All" at bounding box center [707, 508] width 1400 height 17
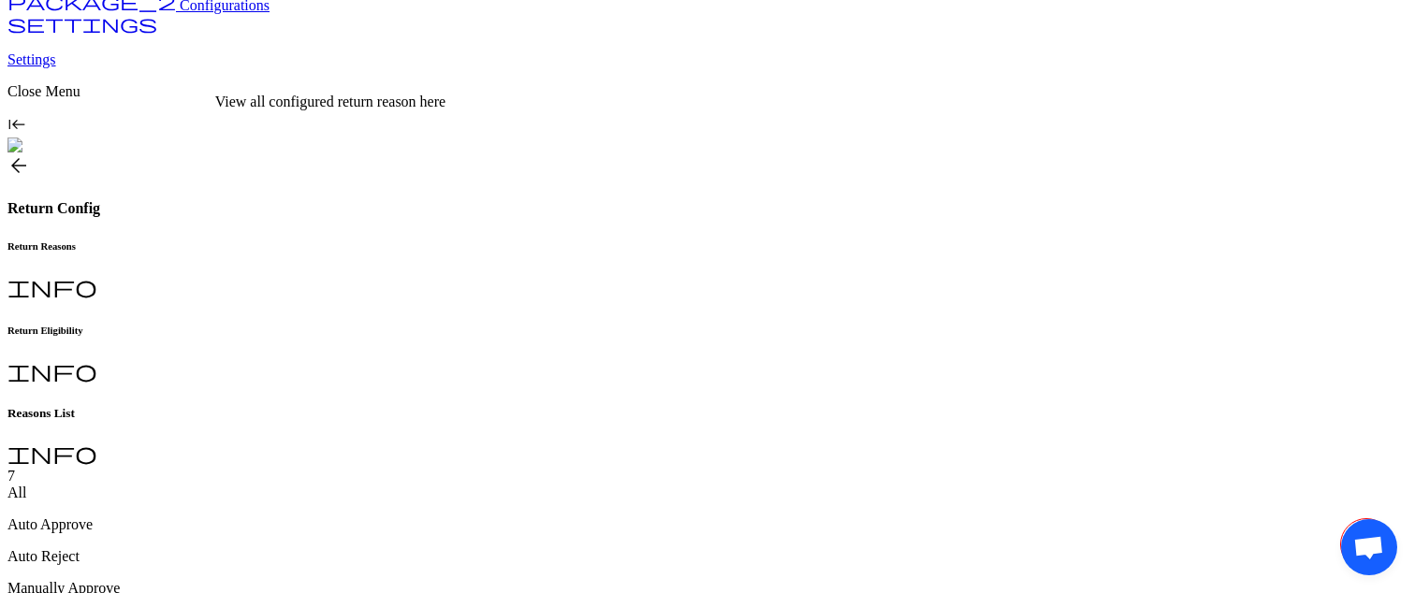
click at [318, 485] on div "All" at bounding box center [707, 493] width 1400 height 17
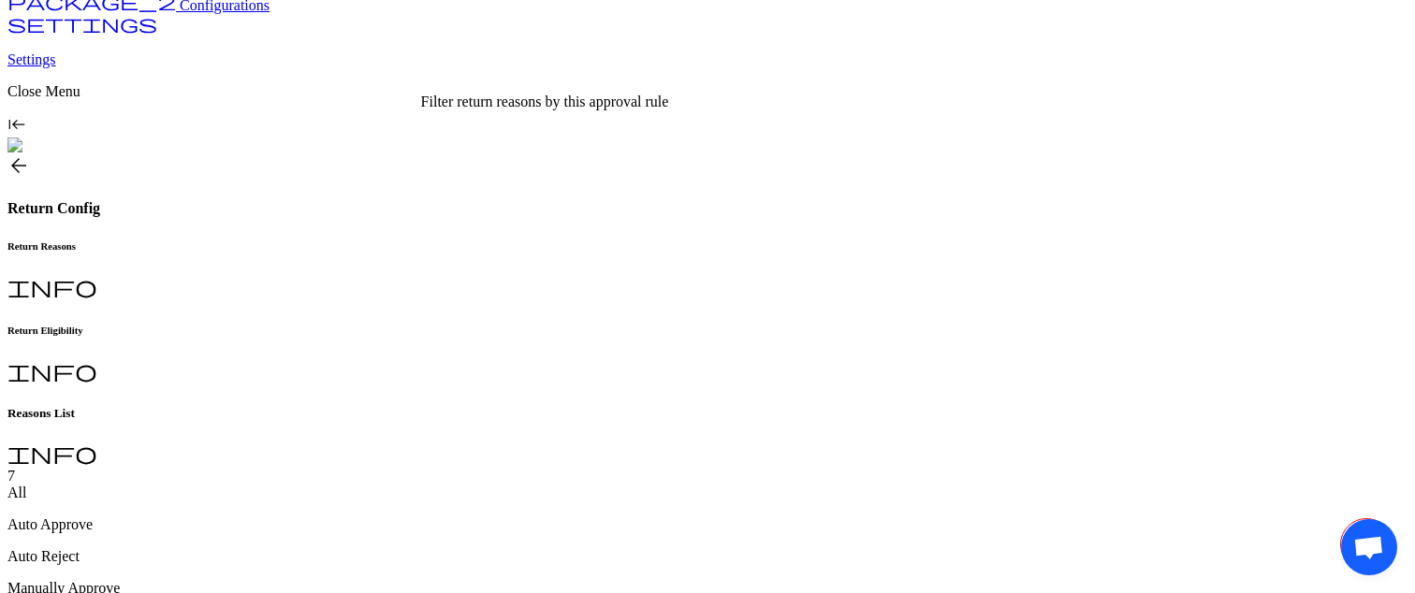
click at [515, 548] on p "Auto Reject" at bounding box center [707, 556] width 1400 height 17
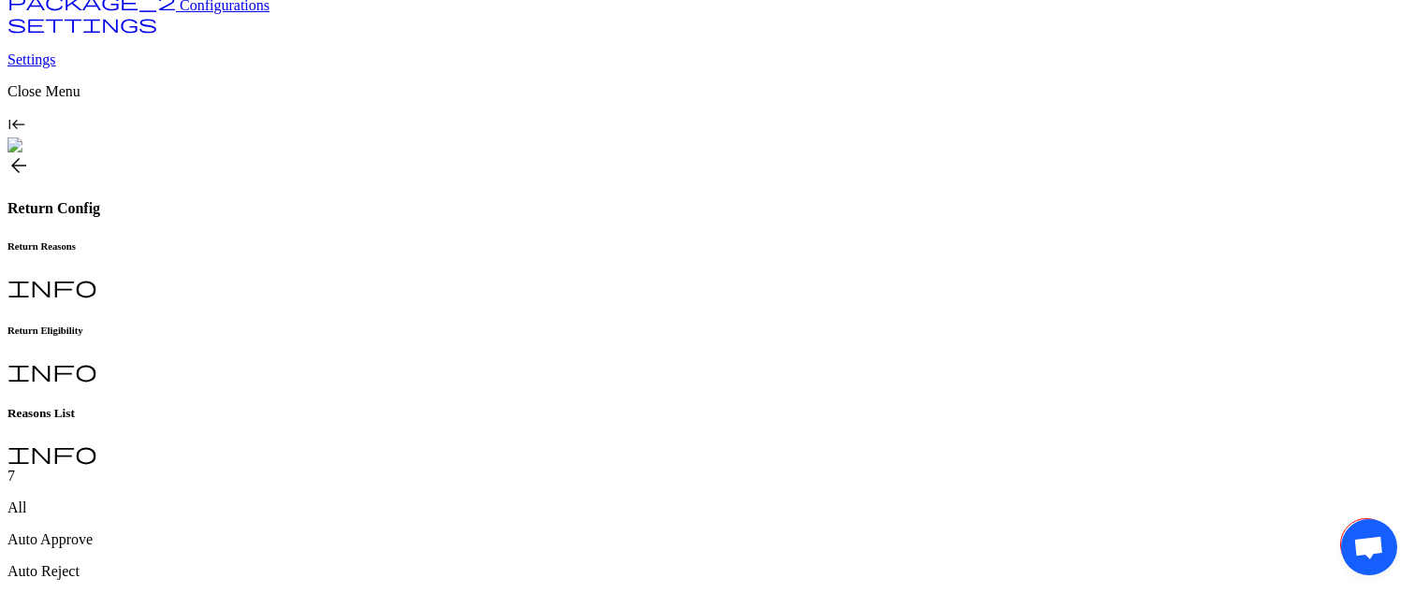
click at [853, 500] on div "All Auto Approve Auto Reject Manually Approve" at bounding box center [707, 556] width 1400 height 112
click at [631, 592] on p "Manually Approve" at bounding box center [707, 603] width 1400 height 17
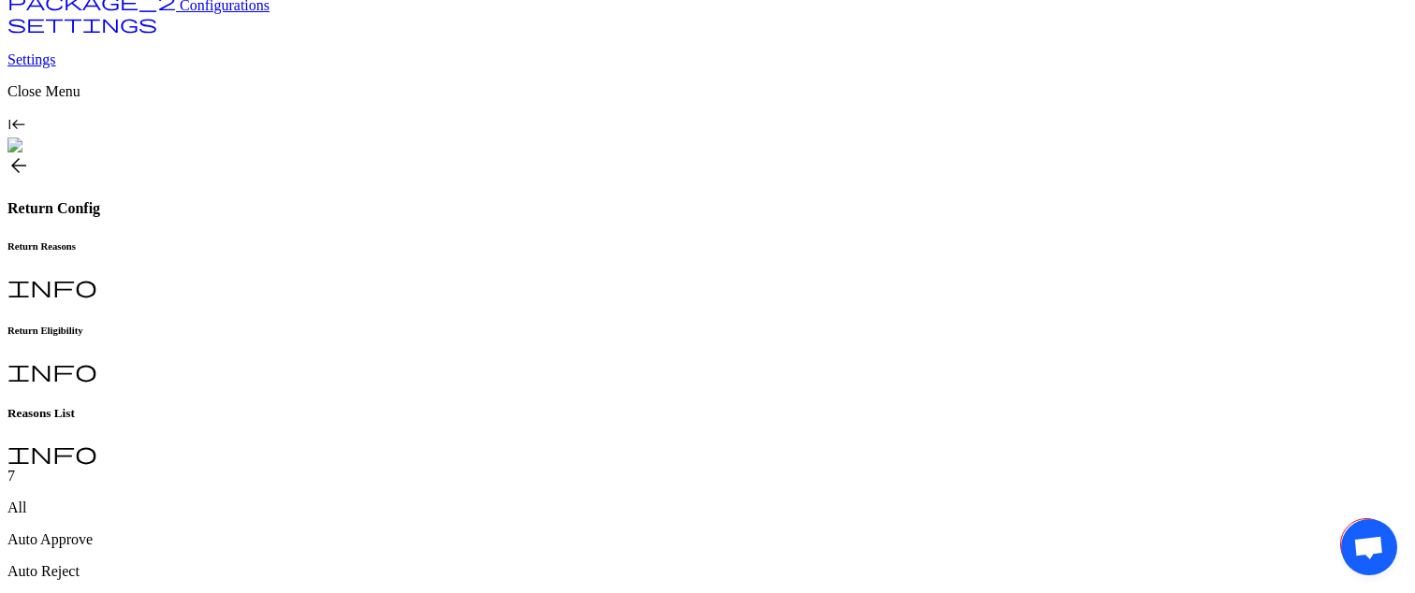
click at [805, 500] on div "All Auto Approve Auto Reject Manually Approve" at bounding box center [707, 556] width 1400 height 112
click at [646, 592] on div "Manually Approve" at bounding box center [707, 603] width 1400 height 17
click at [120, 592] on span "Manually Approve" at bounding box center [63, 603] width 112 height 16
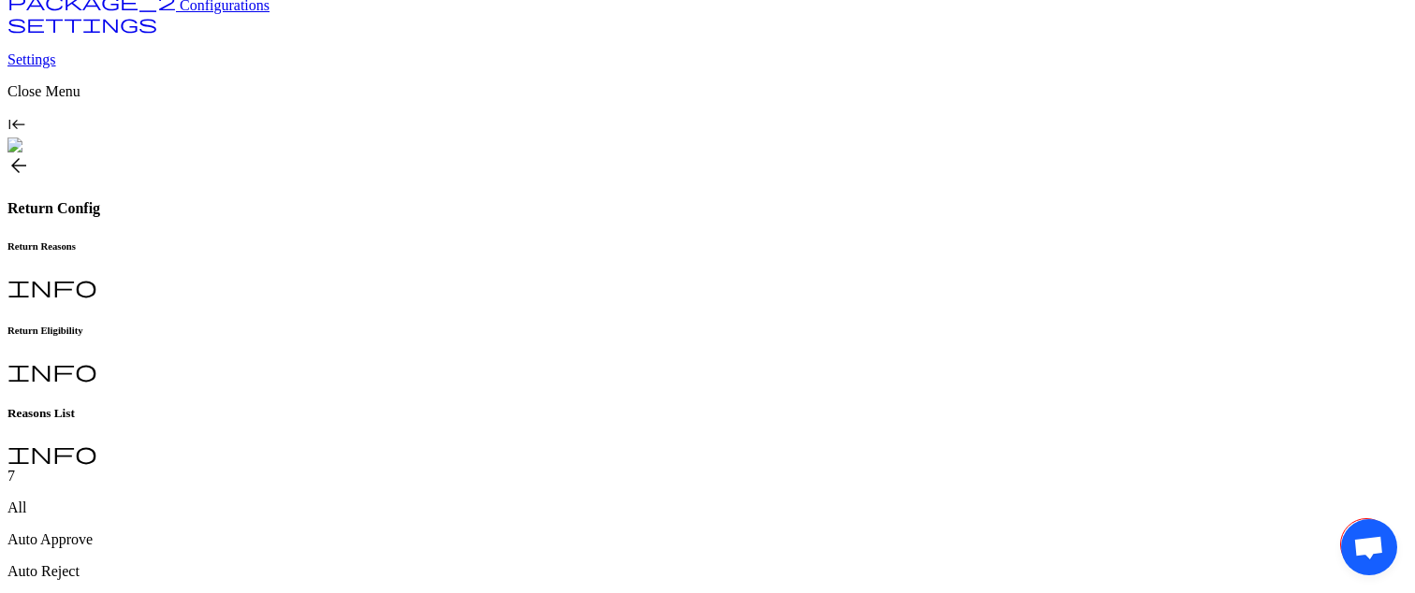
click at [814, 500] on div "All Auto Approve Auto Reject Manually Approve" at bounding box center [707, 556] width 1400 height 112
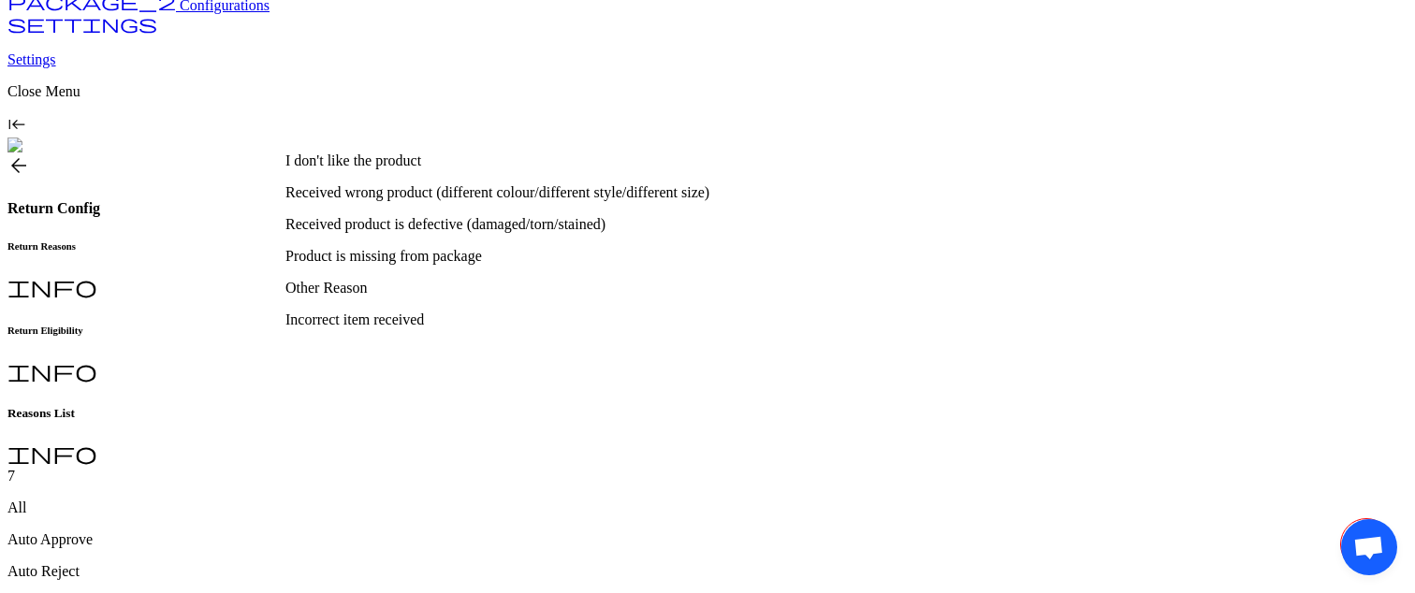
click at [446, 169] on p "I don't like the product" at bounding box center [580, 160] width 590 height 17
type input "**********"
type input "*"
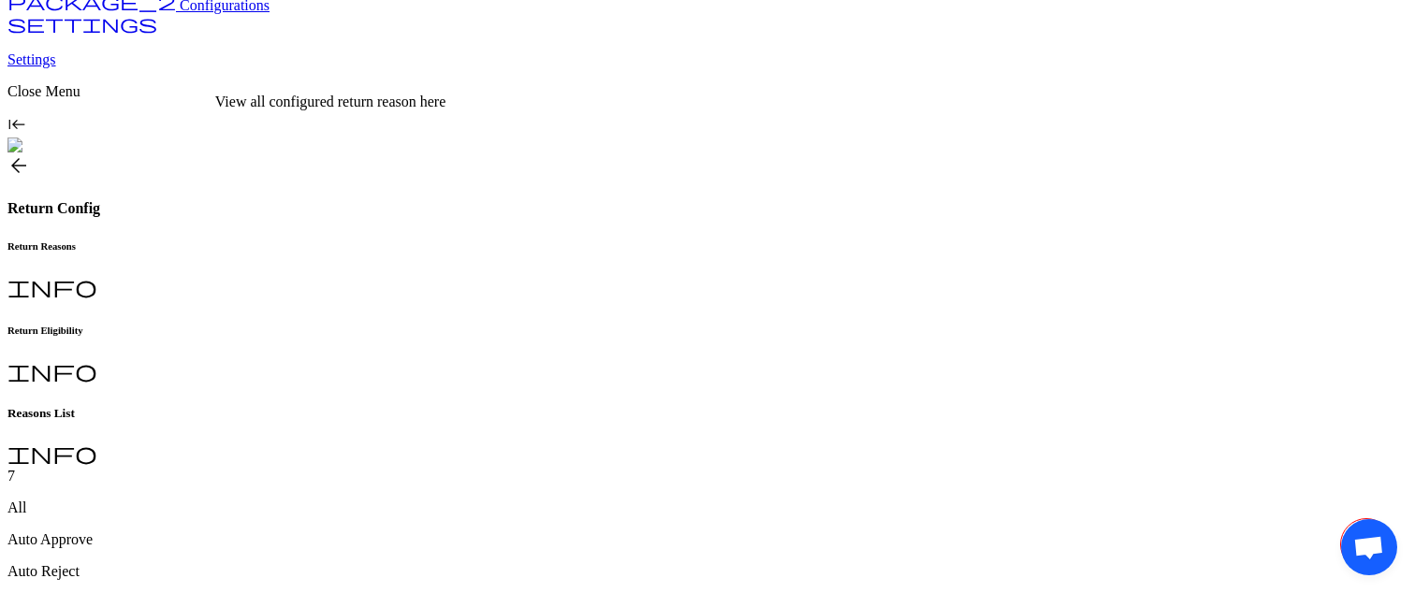
click at [312, 500] on p "All" at bounding box center [707, 508] width 1400 height 17
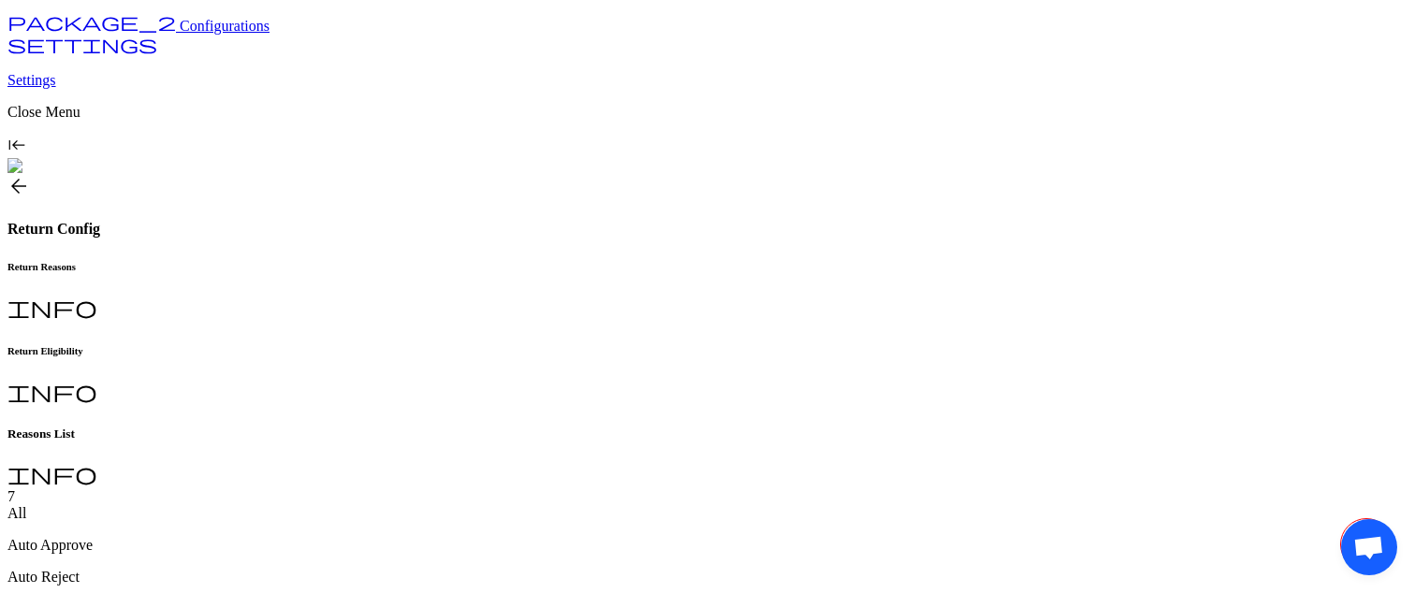
scroll to position [142, 0]
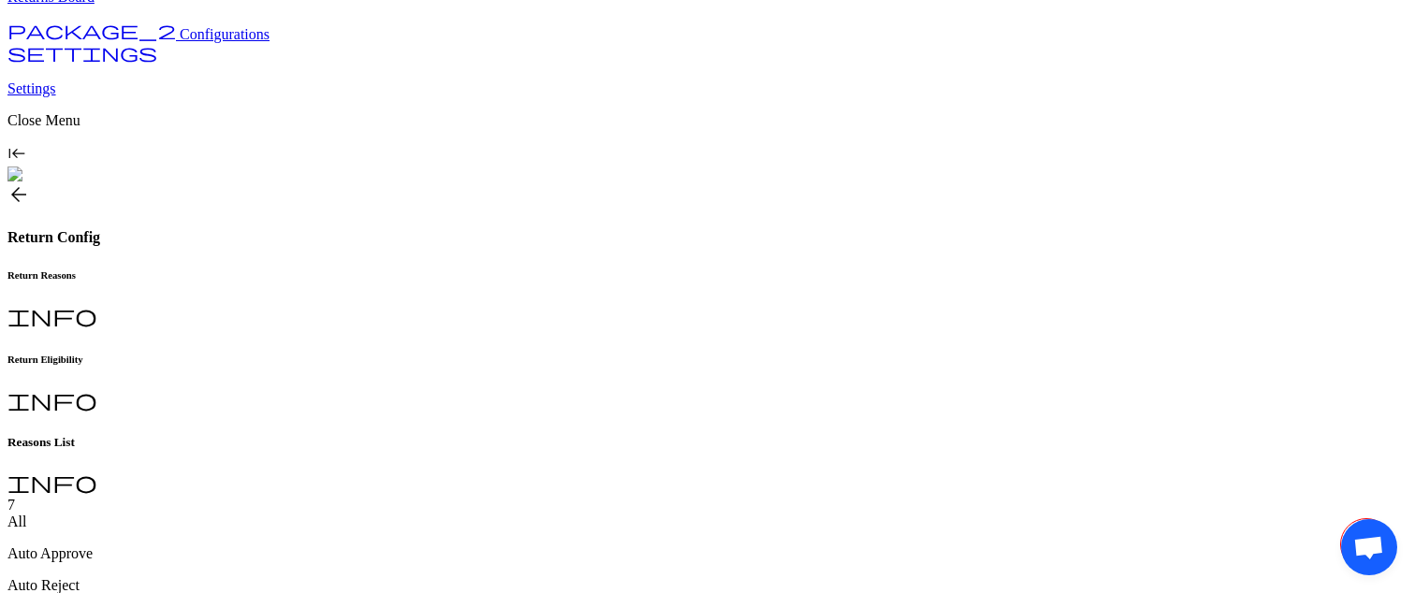
drag, startPoint x: 1123, startPoint y: 140, endPoint x: 1123, endPoint y: 78, distance: 62.7
drag, startPoint x: 1369, startPoint y: 545, endPoint x: 1052, endPoint y: 543, distance: 316.2
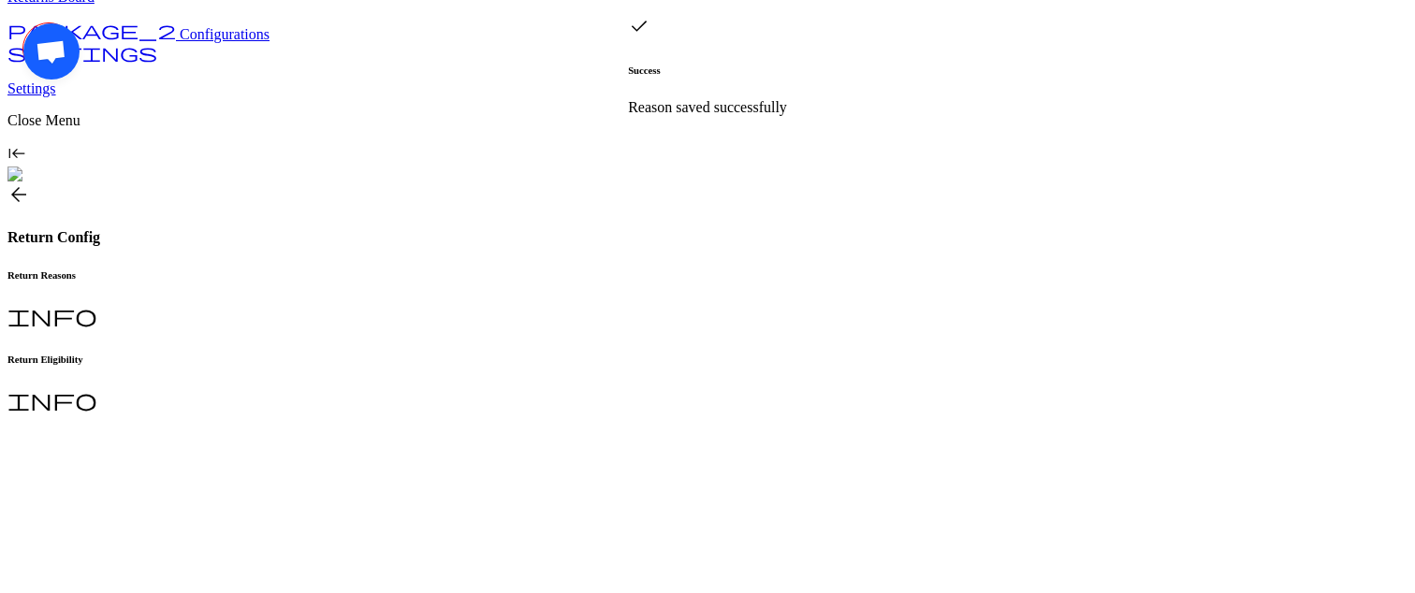
scroll to position [0, 0]
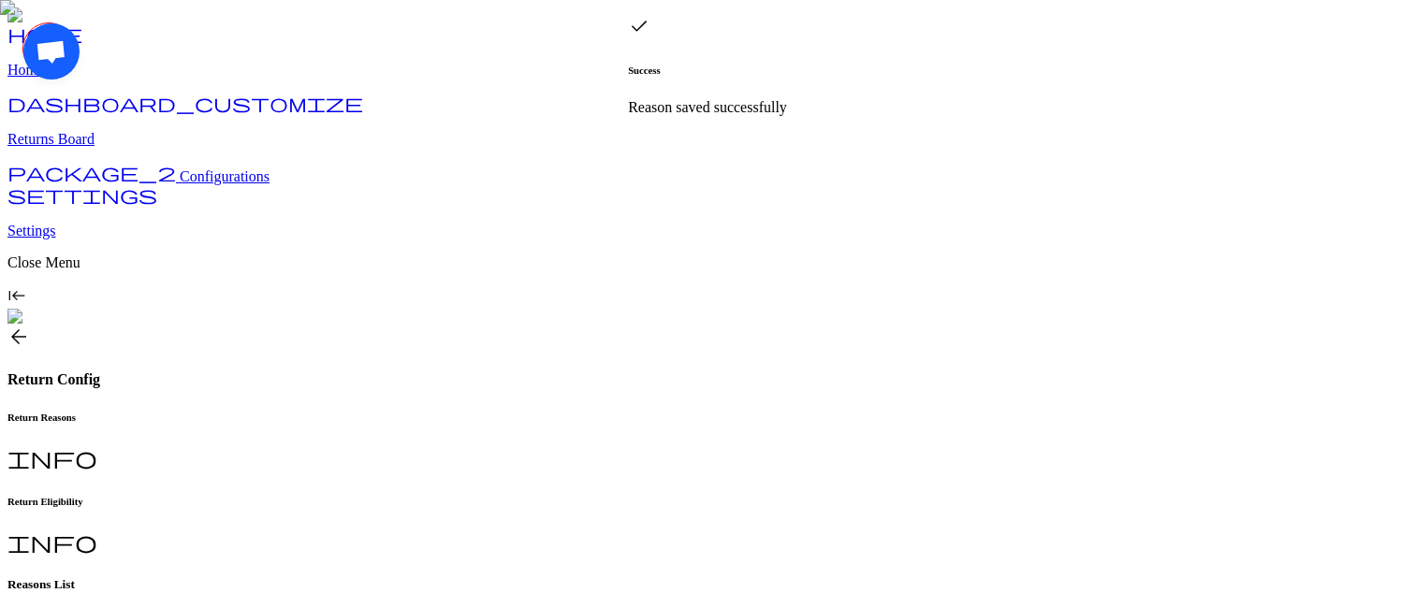
drag, startPoint x: 61, startPoint y: 50, endPoint x: 1143, endPoint y: 376, distance: 1130.6
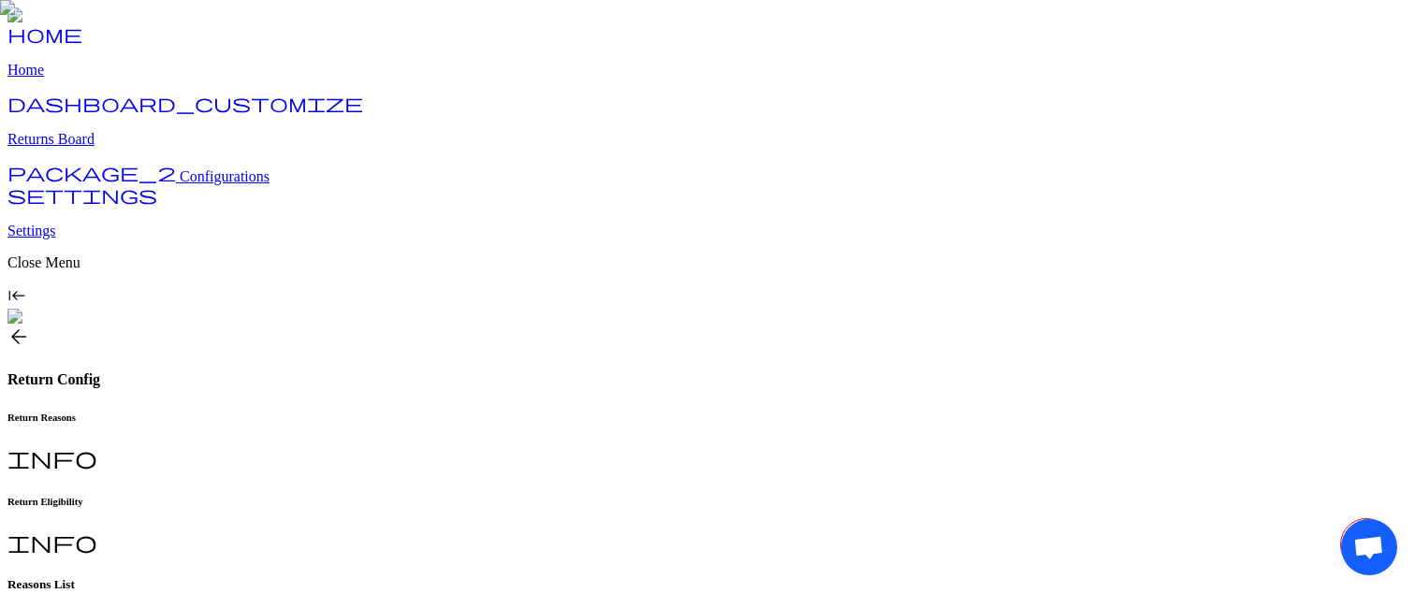
click at [486, 496] on h6 "Return Eligibility" at bounding box center [707, 501] width 1400 height 11
click at [349, 412] on h6 "Return Reasons" at bounding box center [707, 417] width 1400 height 11
click at [453, 496] on h6 "Return Eligibility" at bounding box center [707, 501] width 1400 height 11
click at [180, 184] on span "Configurations" at bounding box center [225, 176] width 90 height 16
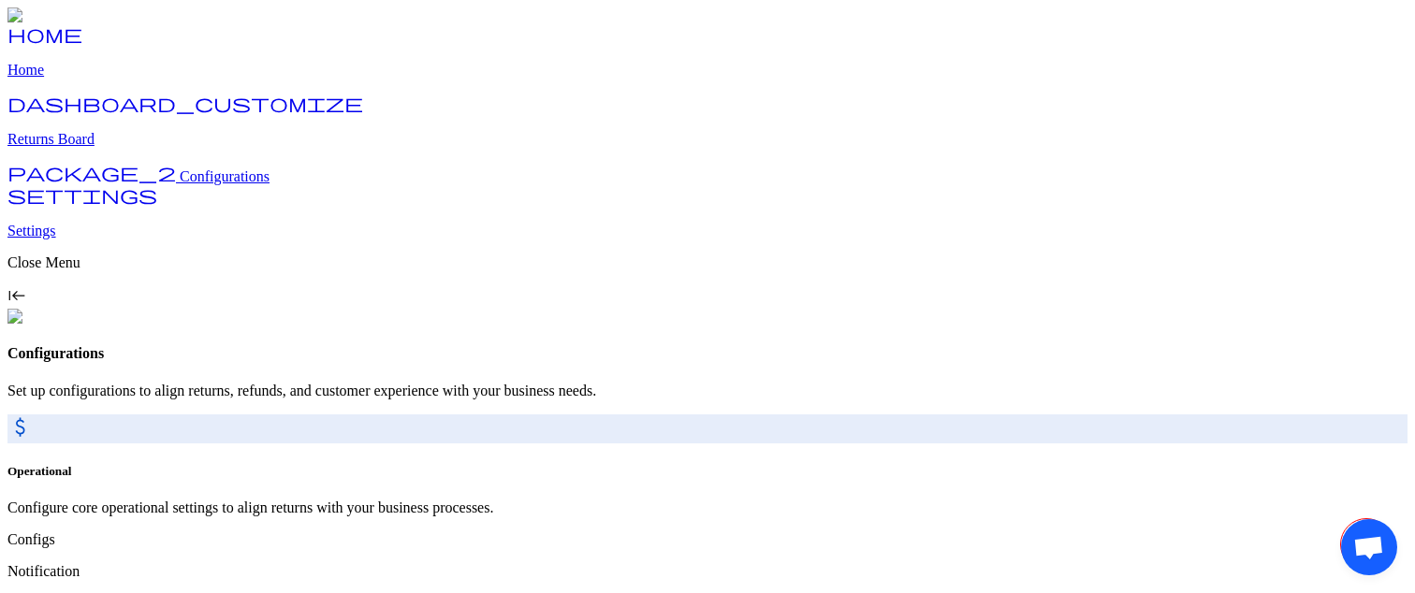
scroll to position [77, 0]
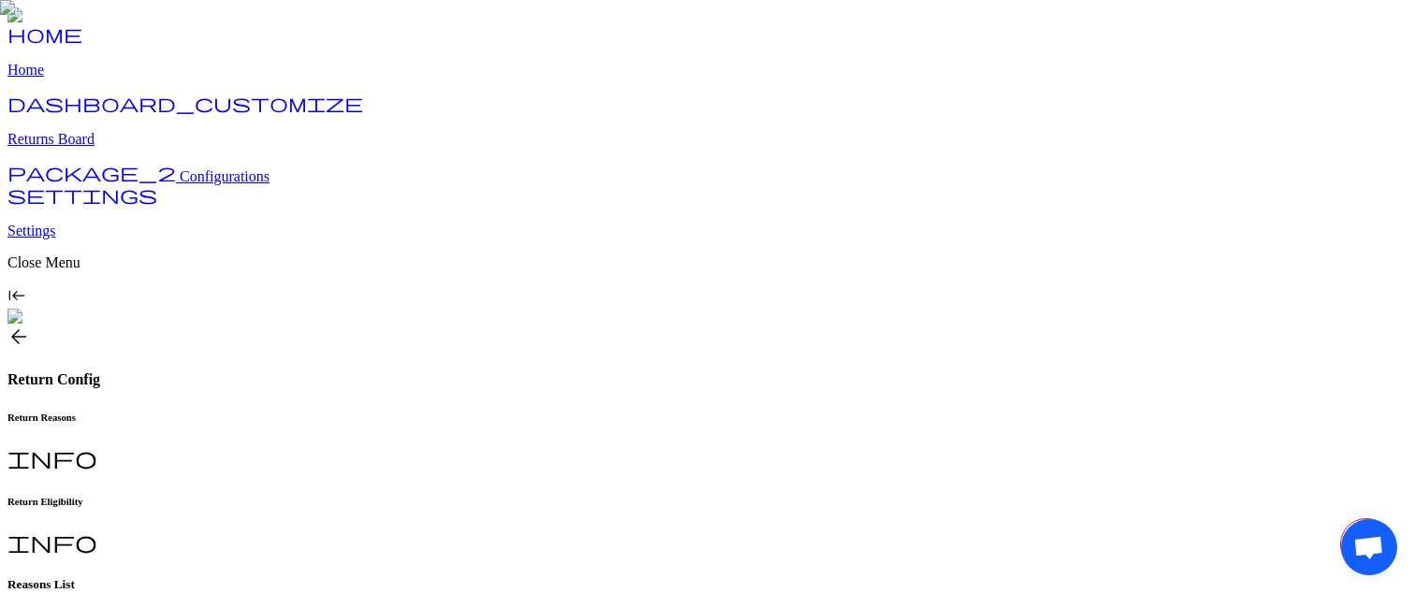
type input "**********"
click at [497, 496] on h6 "Return Eligibility" at bounding box center [707, 501] width 1400 height 11
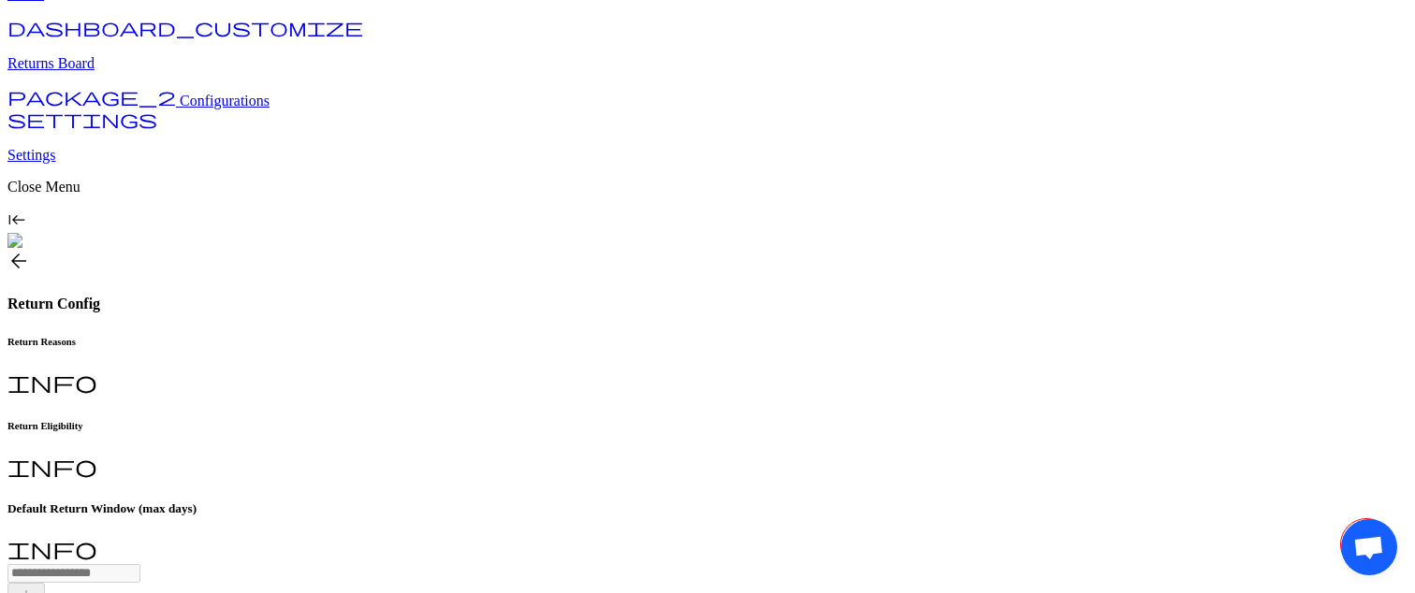
scroll to position [71, 0]
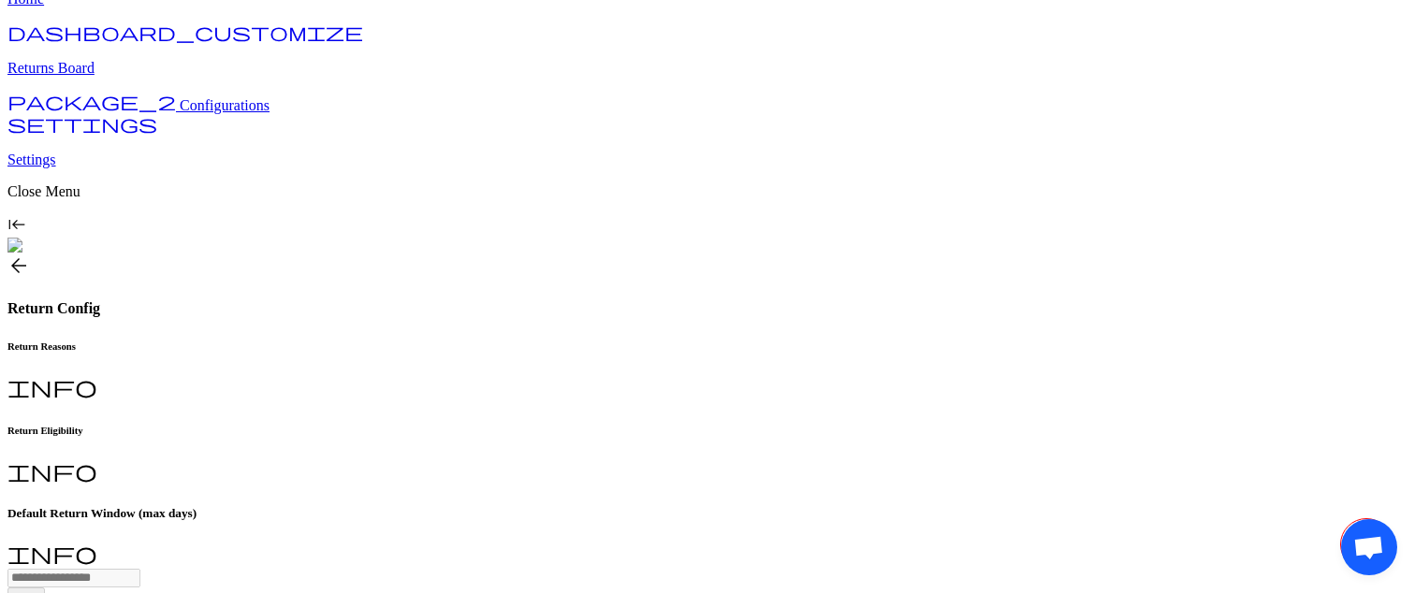
click at [343, 341] on div "Return Reasons info Return Eligibility info" at bounding box center [707, 413] width 1400 height 145
click at [333, 341] on h6 "Return Reasons" at bounding box center [707, 346] width 1400 height 11
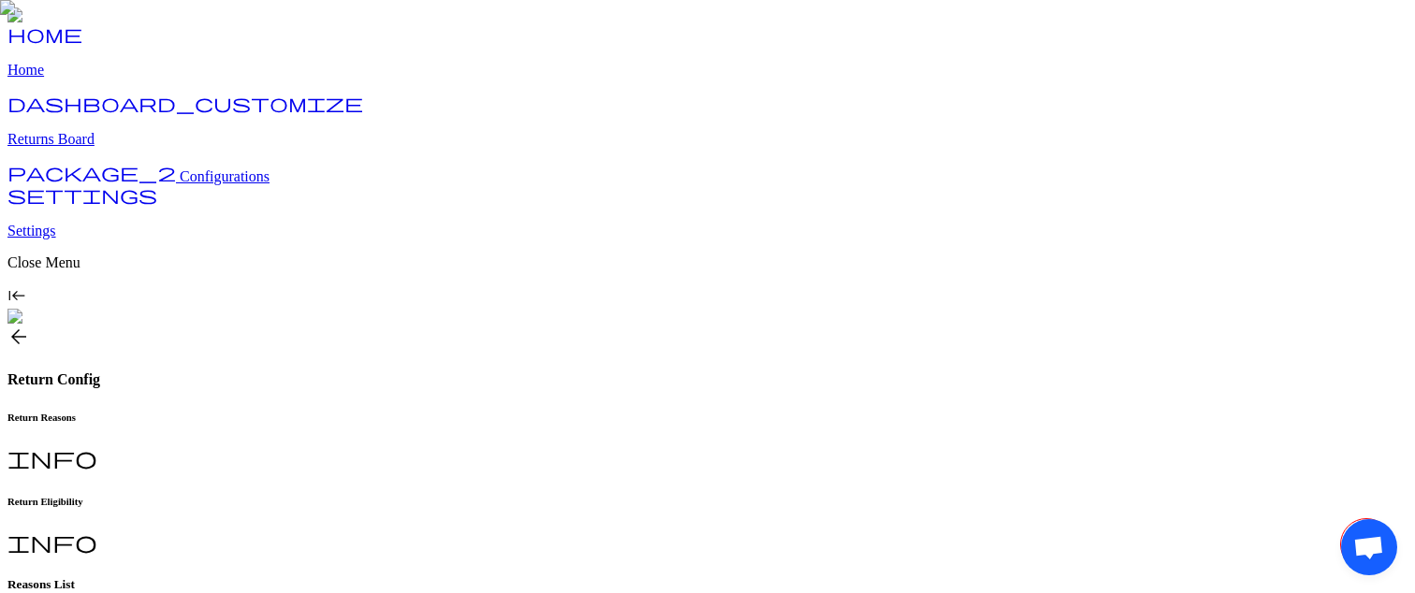
click at [30, 326] on span "arrow_back" at bounding box center [18, 337] width 22 height 22
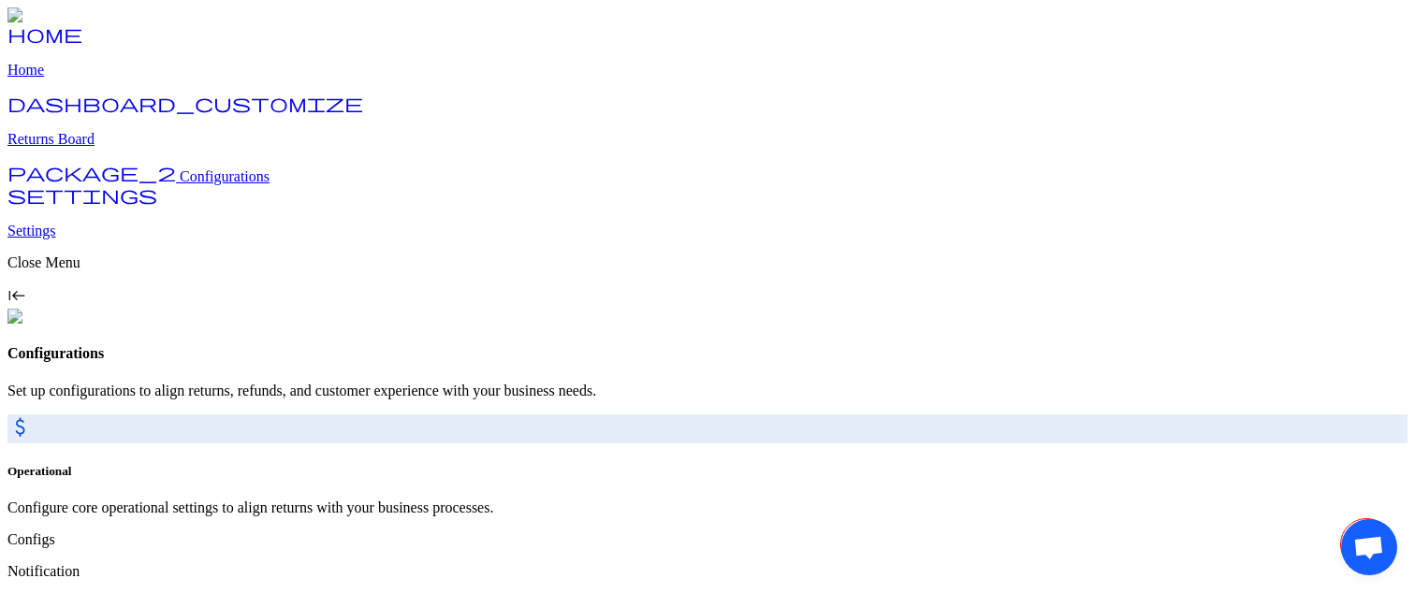
scroll to position [77, 0]
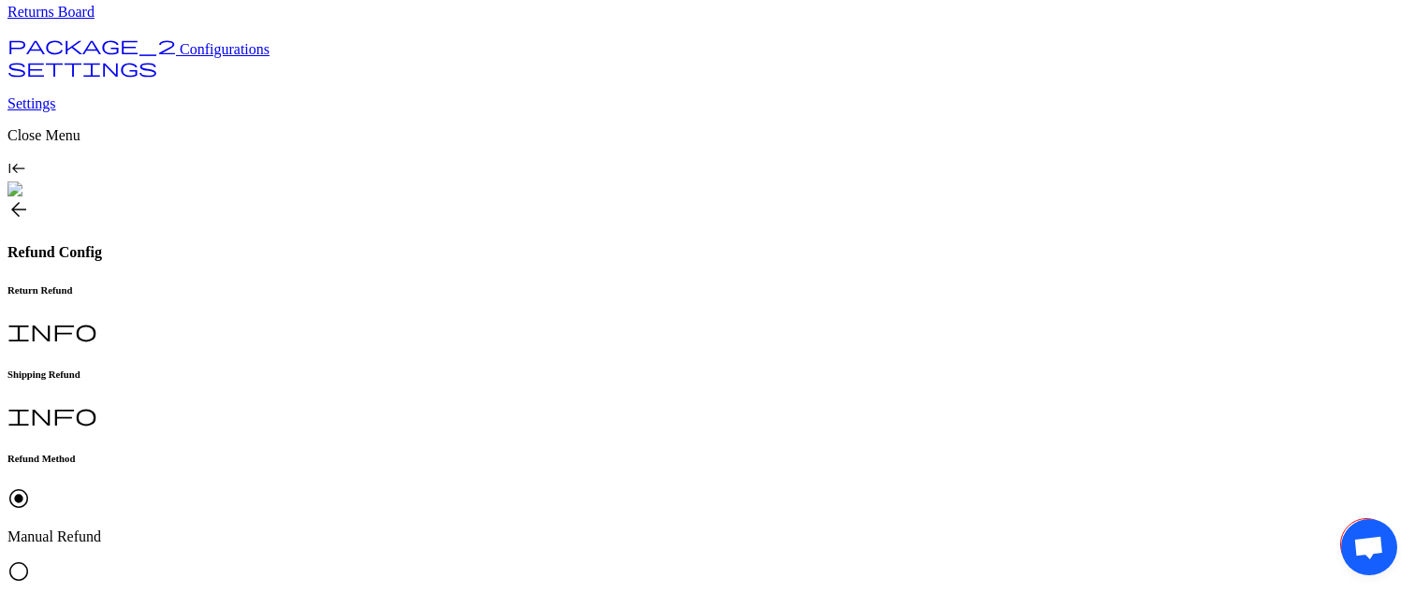
scroll to position [60, 0]
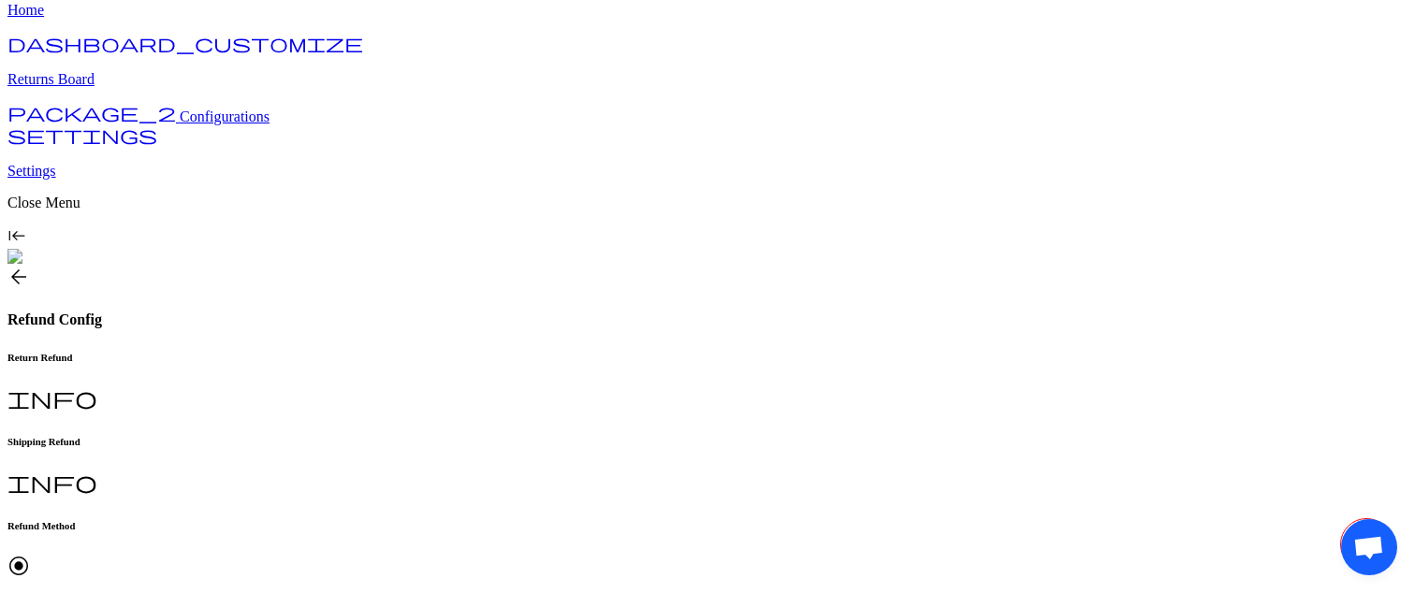
click at [458, 436] on h6 "Shipping Refund" at bounding box center [707, 441] width 1400 height 11
click at [360, 352] on h6 "Return Refund" at bounding box center [707, 357] width 1400 height 11
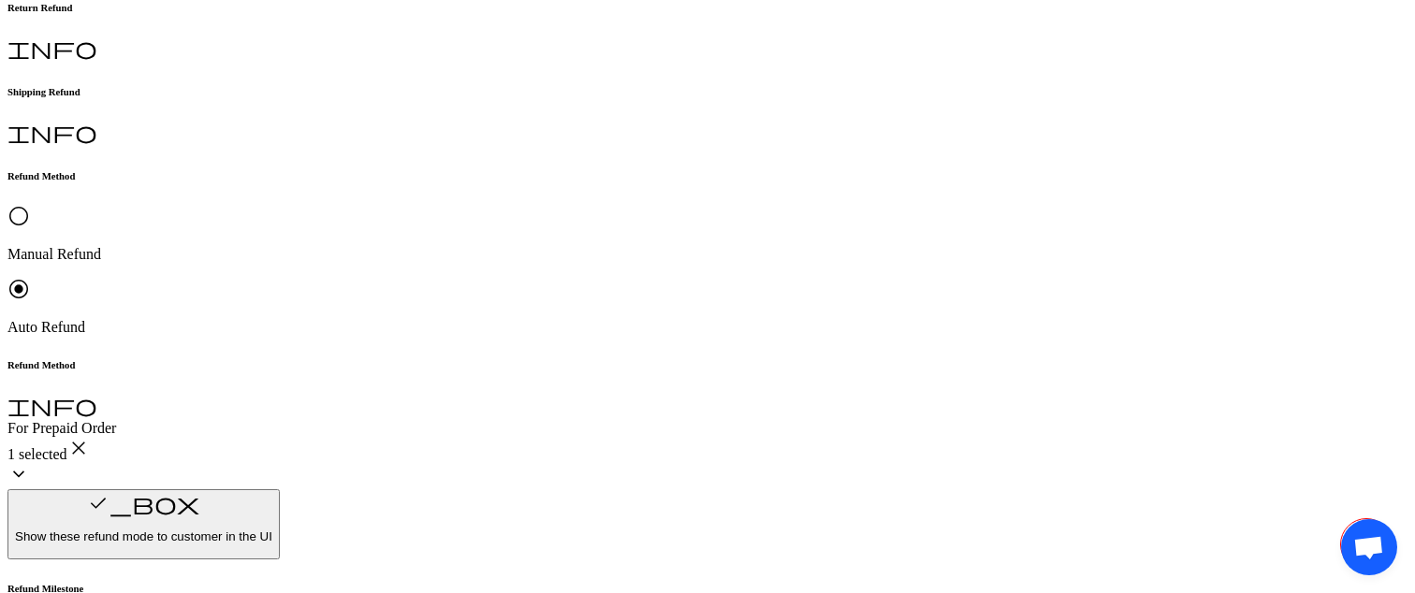
scroll to position [423, 0]
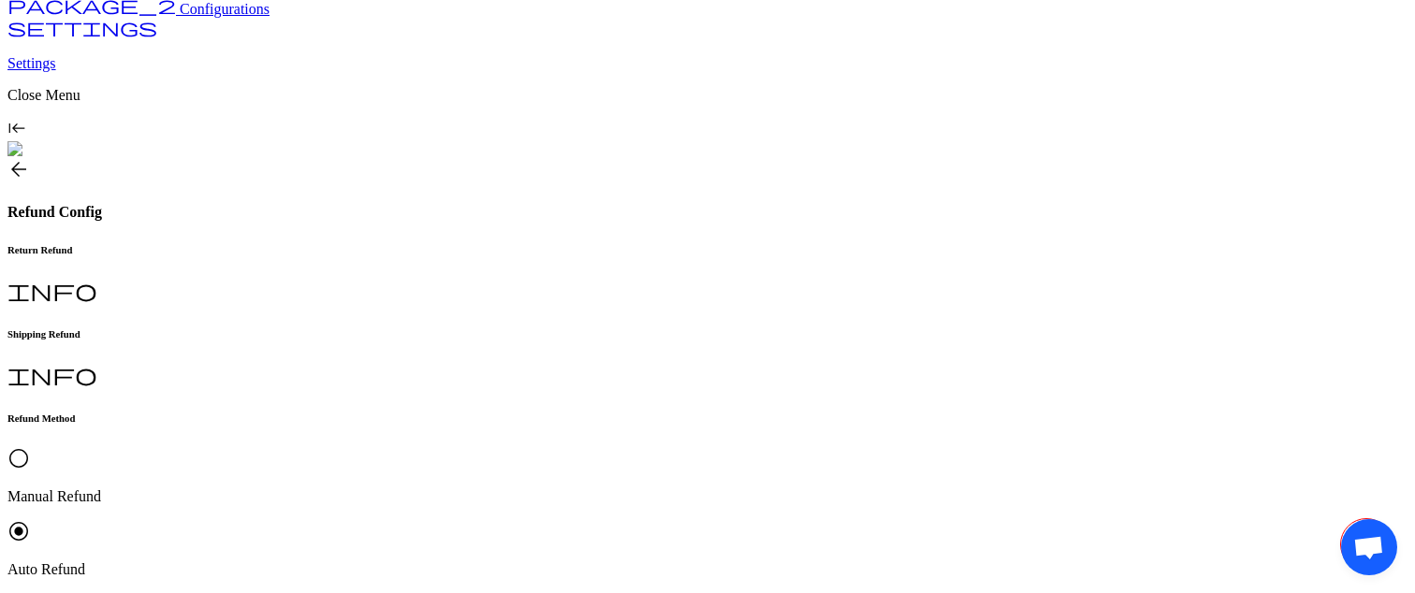
scroll to position [0, 0]
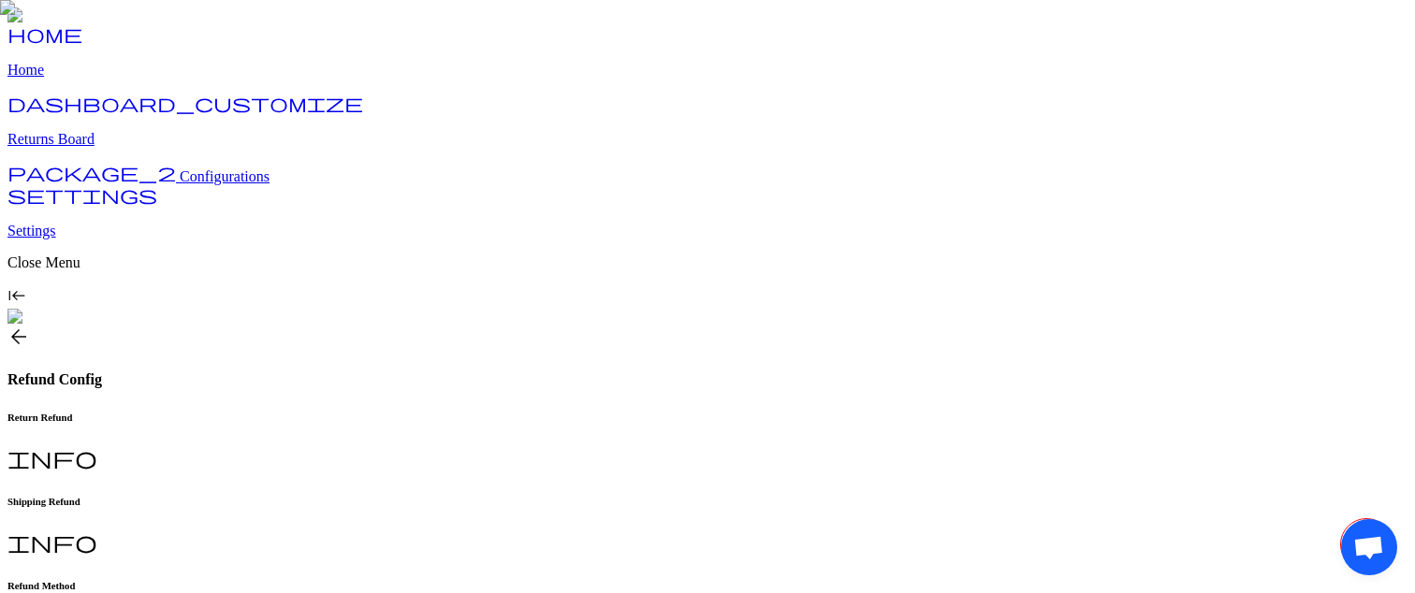
click at [180, 184] on span "Configurations" at bounding box center [225, 176] width 90 height 16
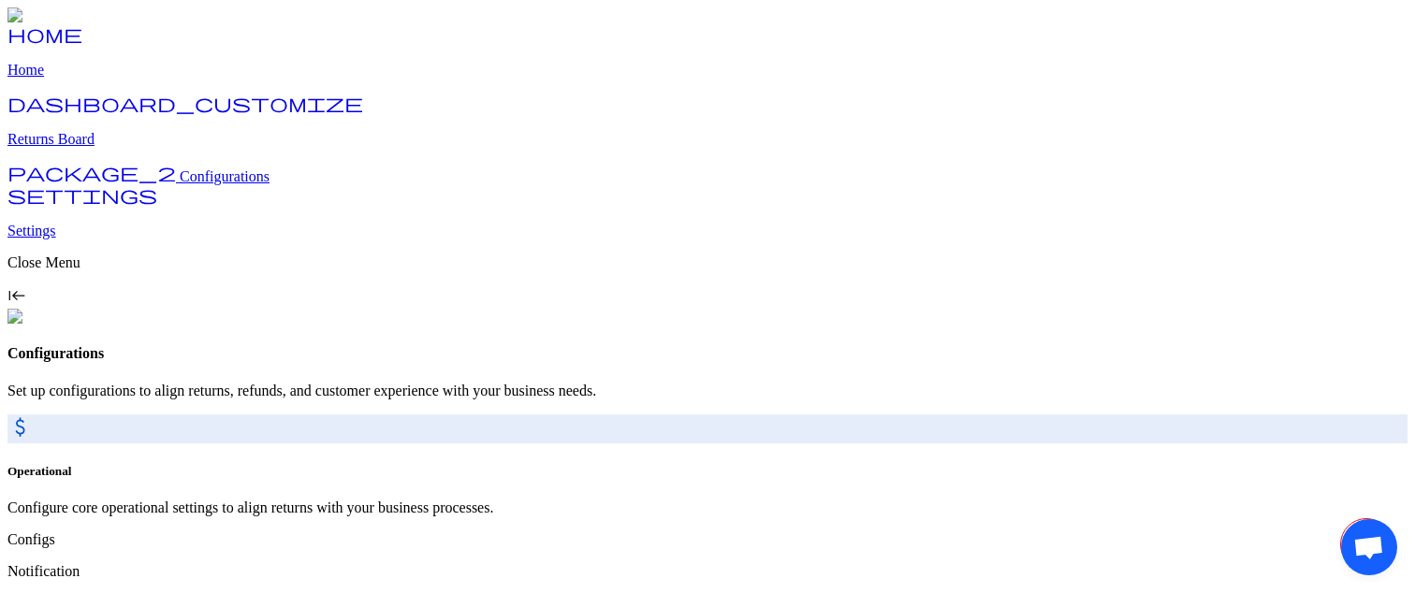
scroll to position [77, 0]
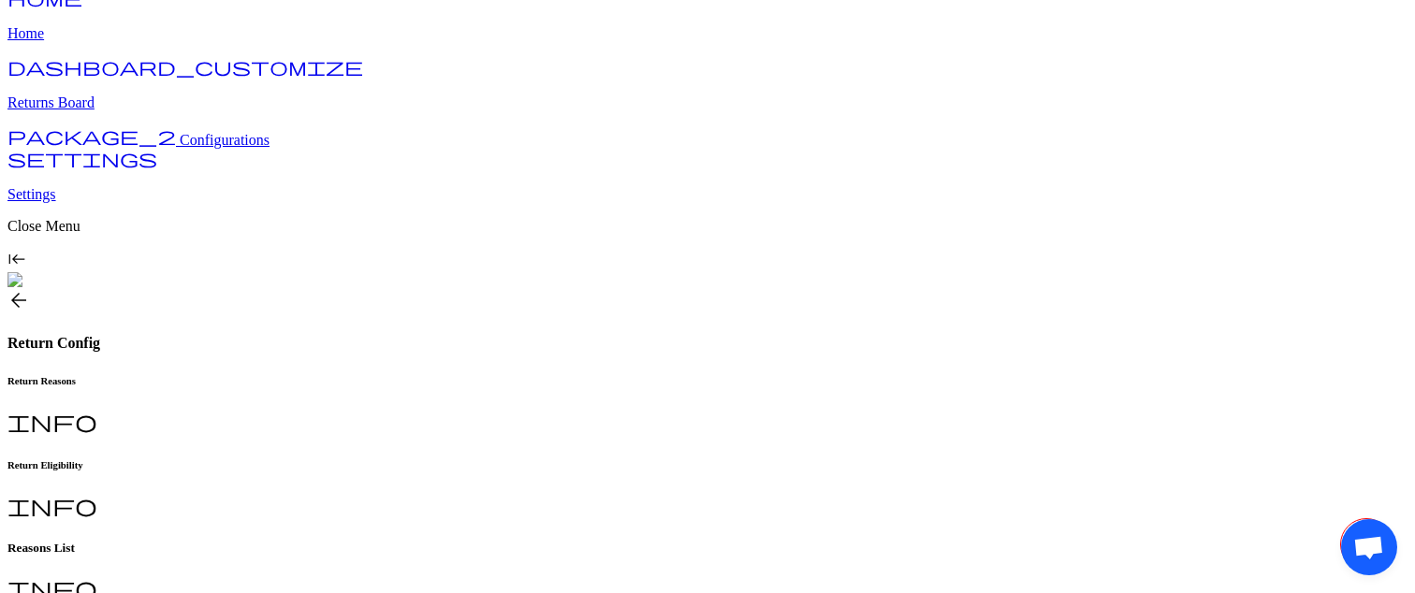
scroll to position [5, 0]
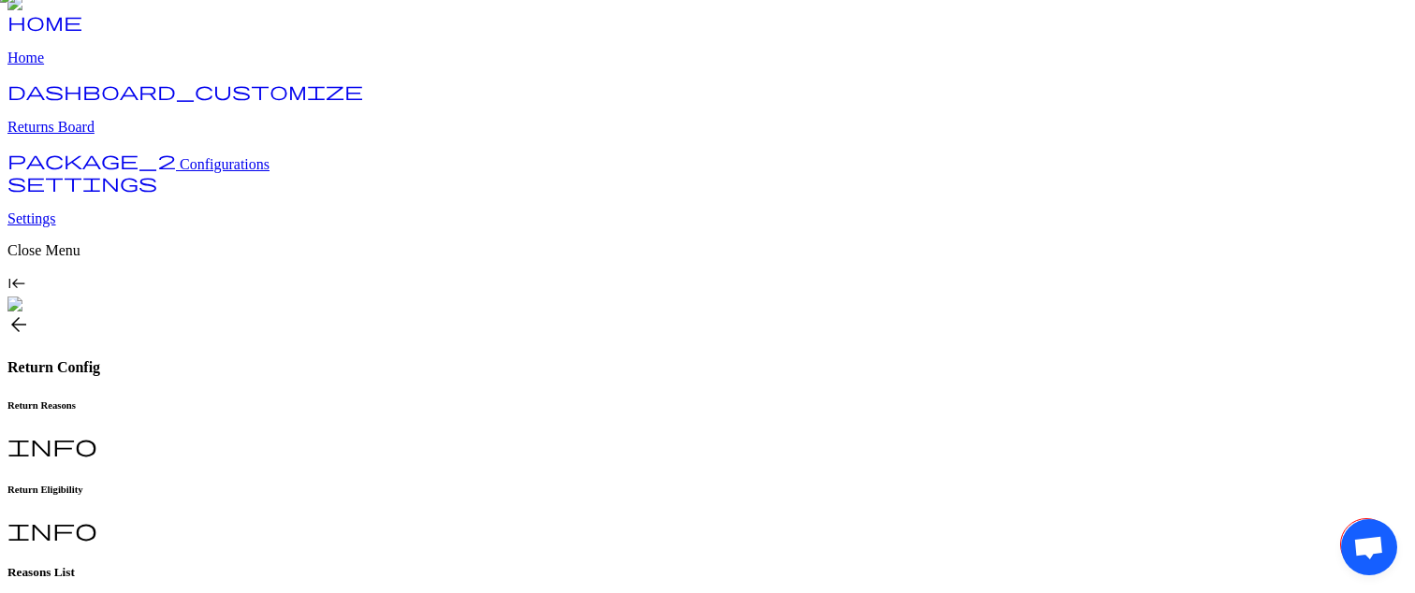
scroll to position [0, 0]
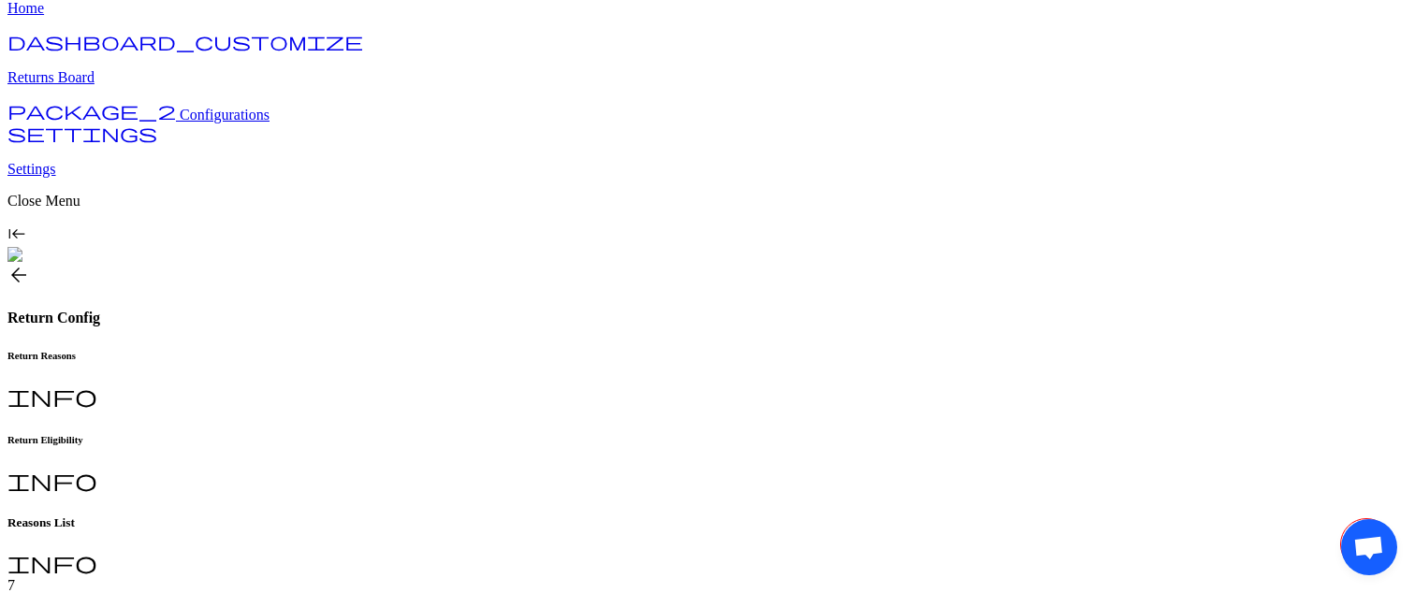
scroll to position [143, 0]
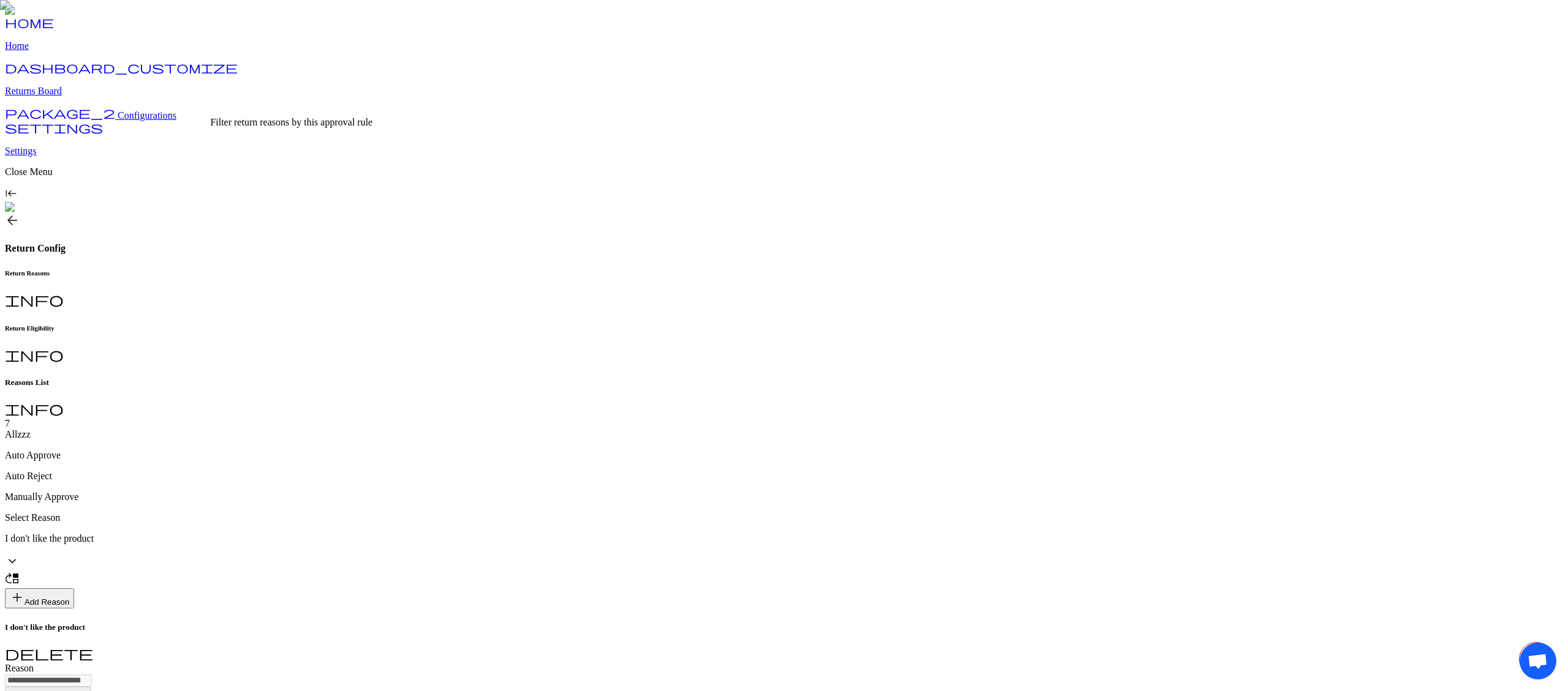
click at [273, 387] on p "Auto Approve" at bounding box center [784, 455] width 1558 height 11
click at [365, 387] on p "Auto Reject" at bounding box center [784, 486] width 1558 height 11
click at [412, 387] on p "Manually Approve" at bounding box center [784, 506] width 1558 height 11
click at [338, 387] on p "Auto Reject" at bounding box center [784, 486] width 1558 height 11
click at [296, 387] on p "Auto Approve" at bounding box center [784, 465] width 1558 height 11
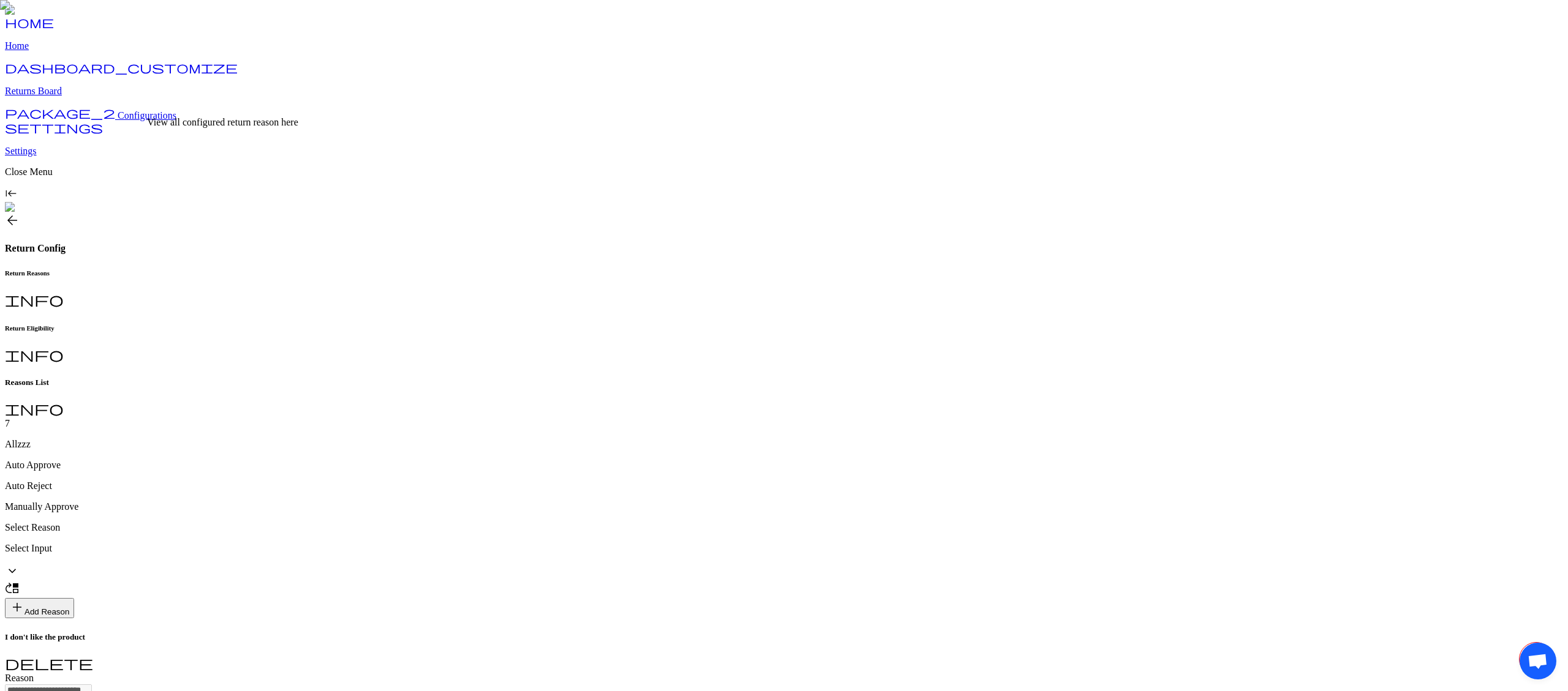
click at [223, 387] on div "Allzzz" at bounding box center [784, 444] width 1558 height 11
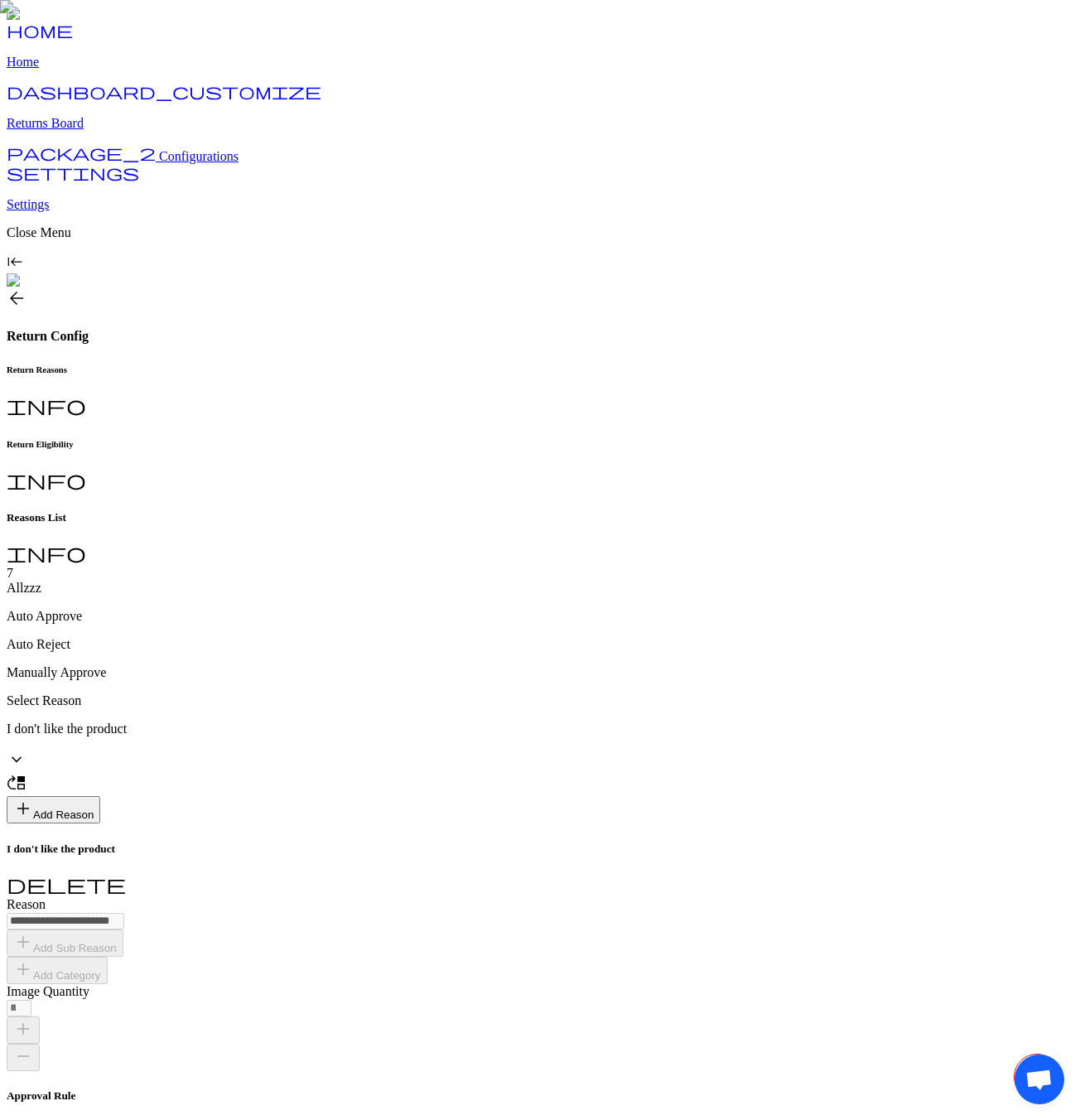
click at [409, 524] on p "I don't like the product" at bounding box center [539, 729] width 1067 height 15
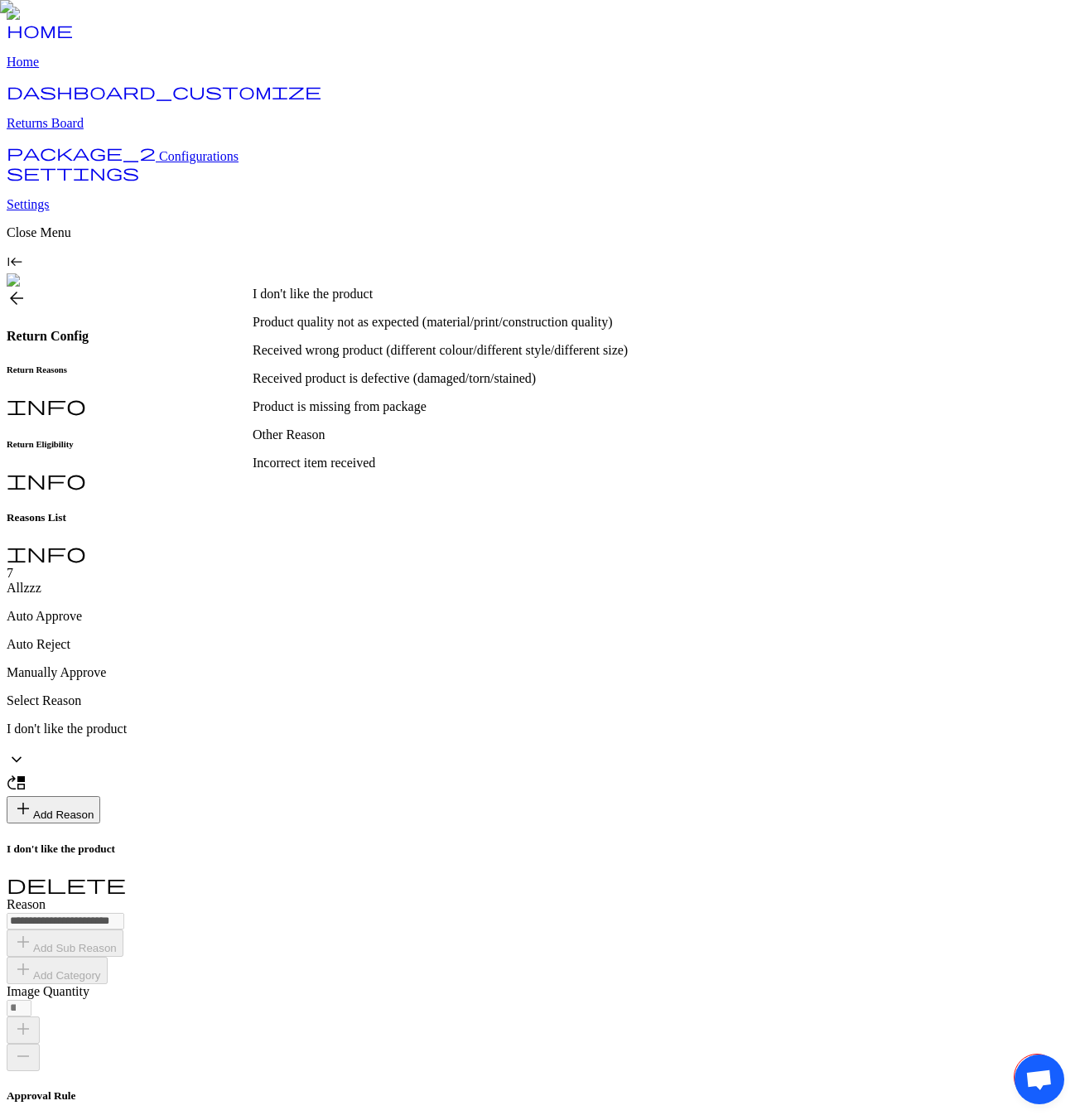
click at [657, 524] on div "Allzzz Auto Approve Auto Reject Manually Approve" at bounding box center [539, 630] width 1067 height 99
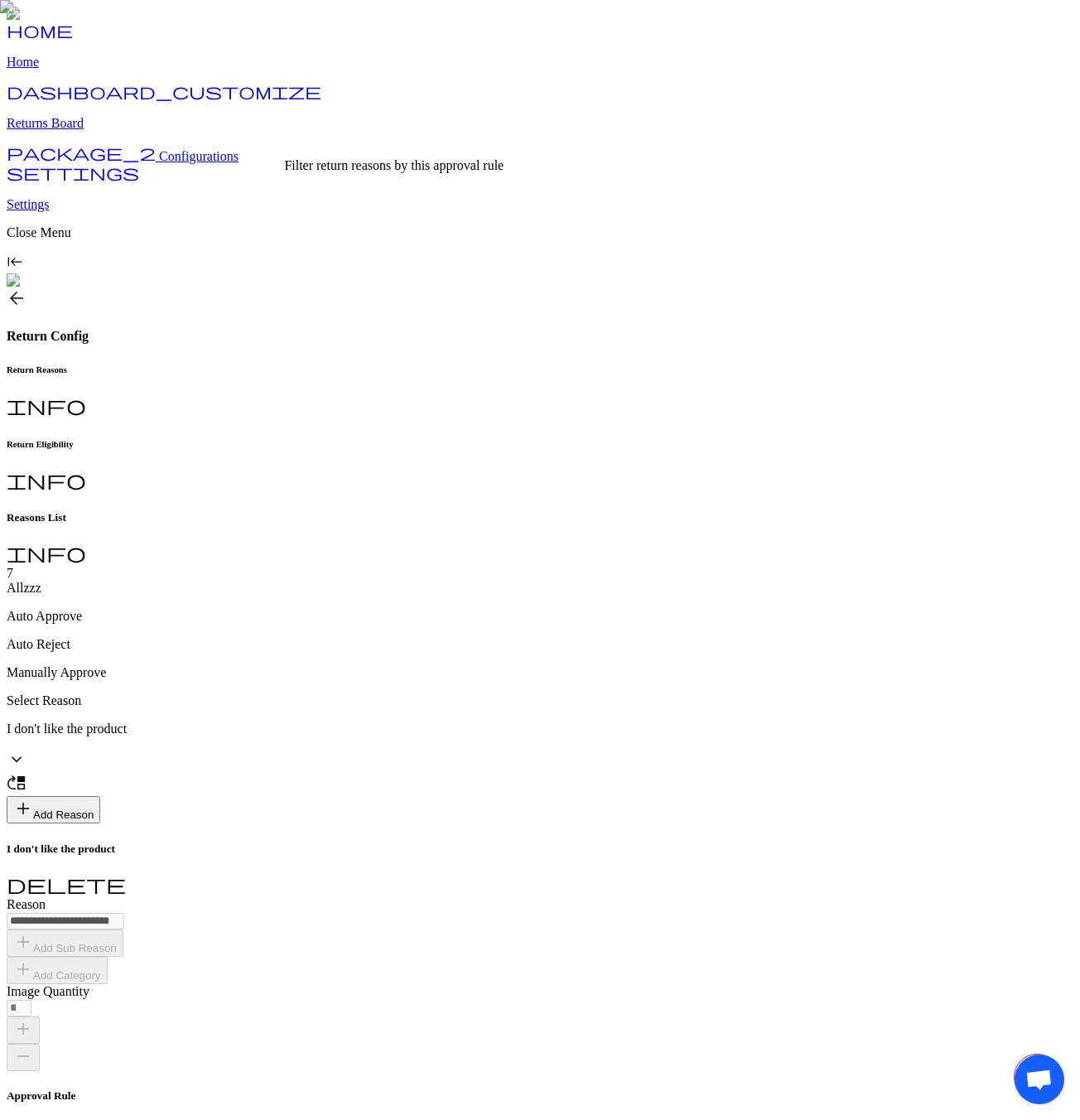
click at [369, 524] on p "Auto Approve" at bounding box center [539, 616] width 1067 height 15
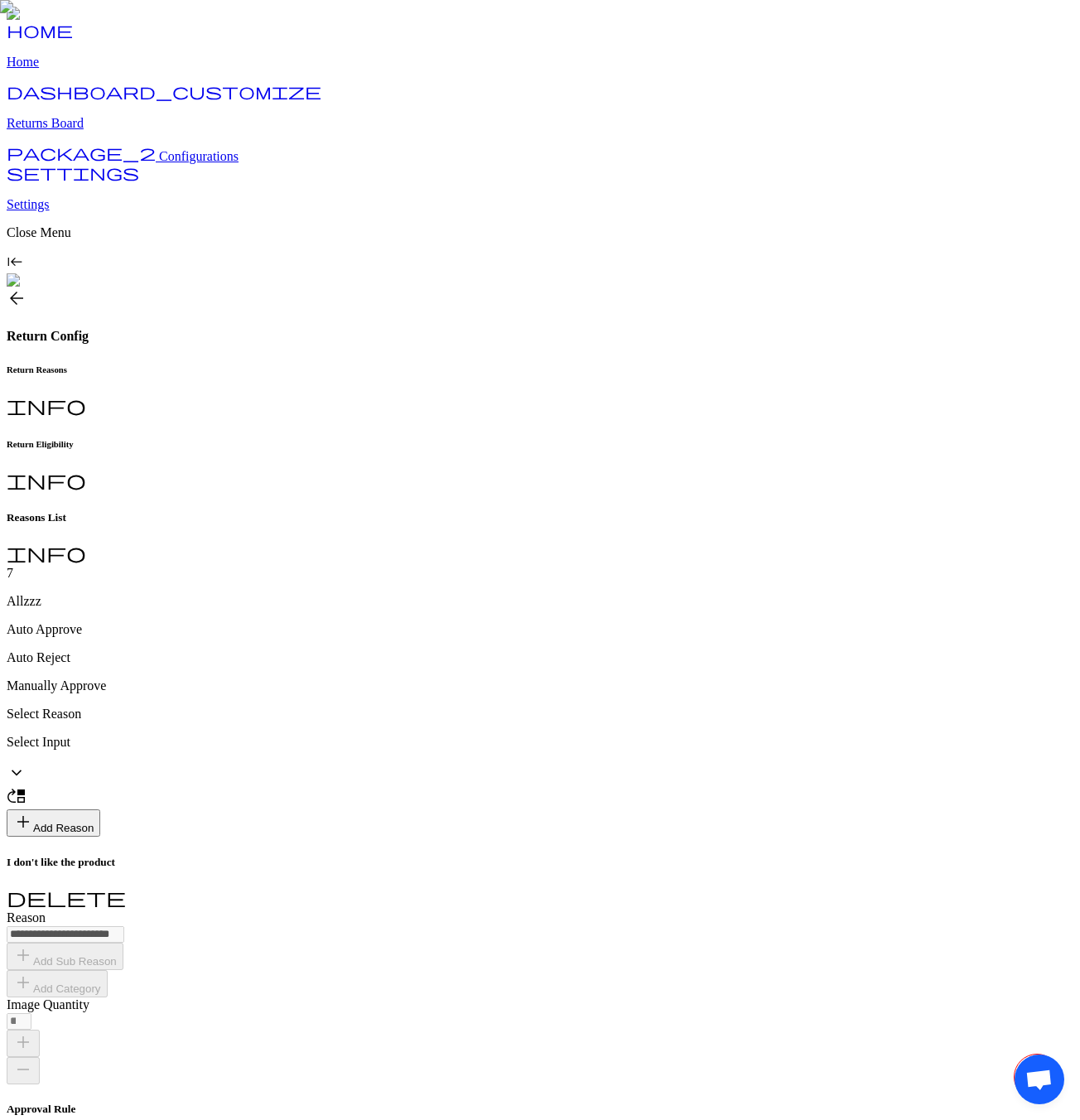
click at [412, 524] on p "Select Input" at bounding box center [539, 742] width 1067 height 15
click at [474, 524] on p "Auto Reject" at bounding box center [539, 657] width 1067 height 15
click at [428, 524] on p "Select Input" at bounding box center [539, 742] width 1067 height 15
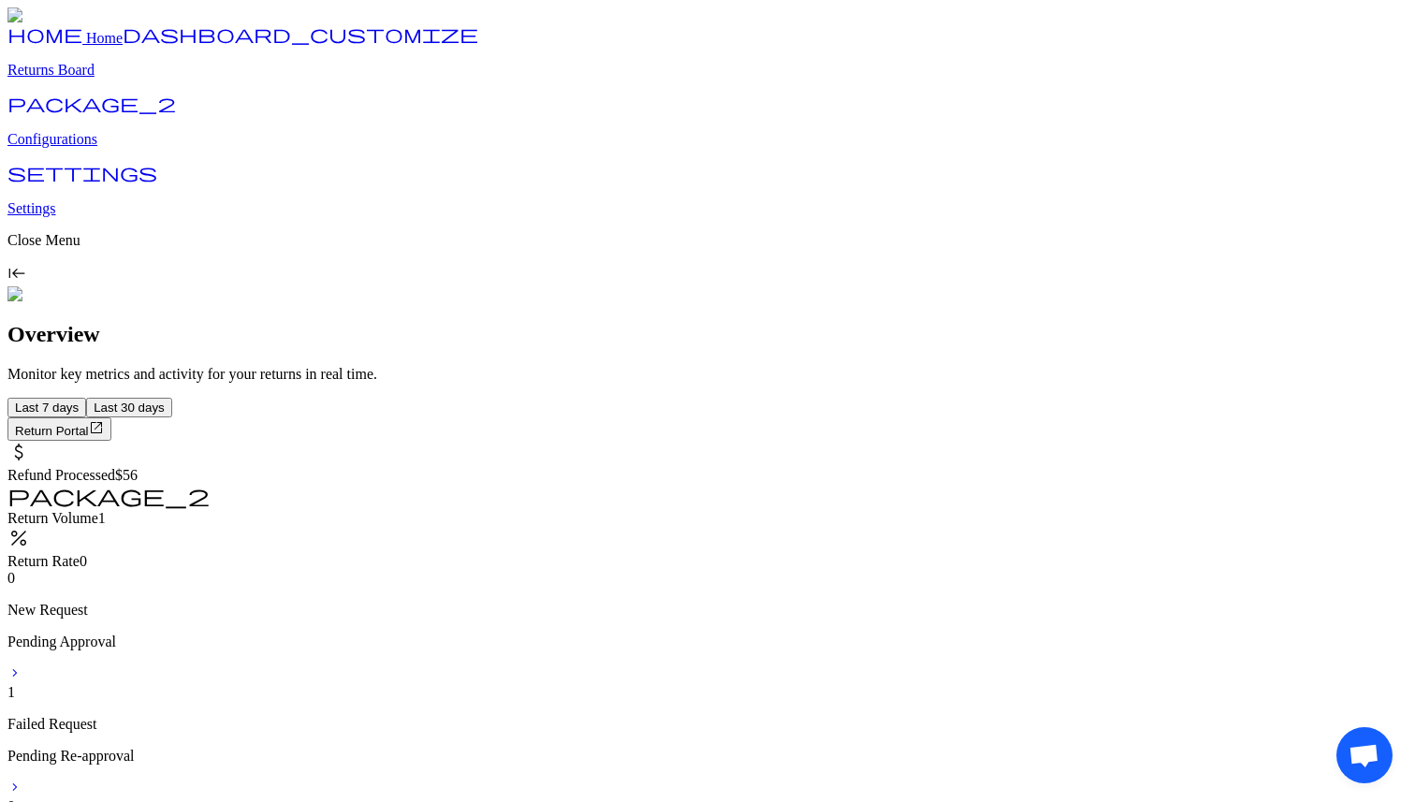
click at [85, 148] on link "package_2 Configurations" at bounding box center [707, 123] width 1400 height 49
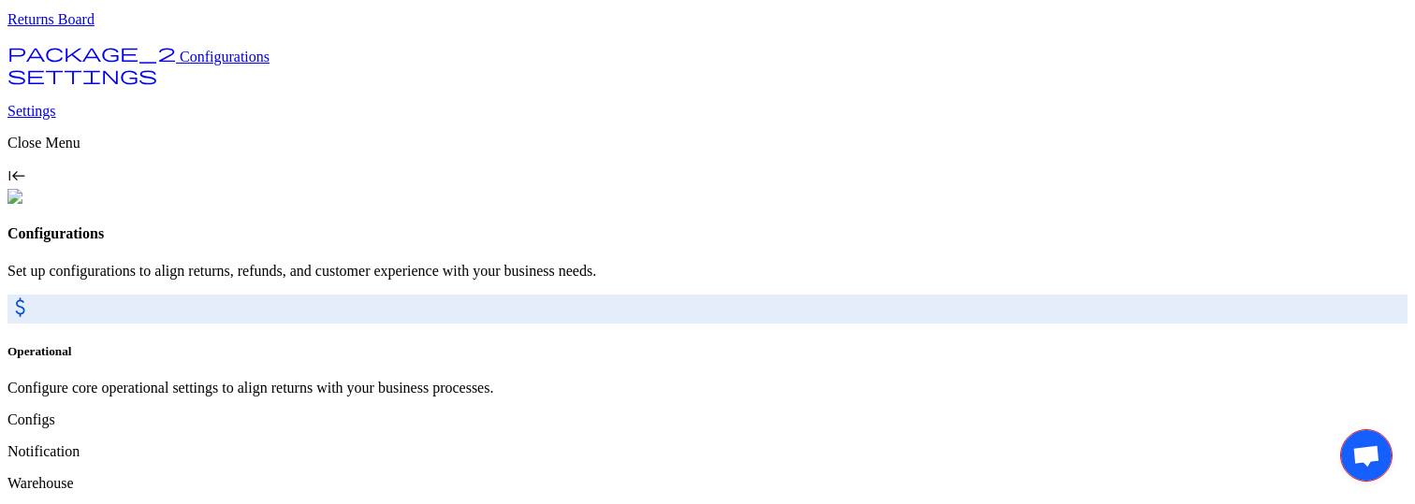
scroll to position [166, 0]
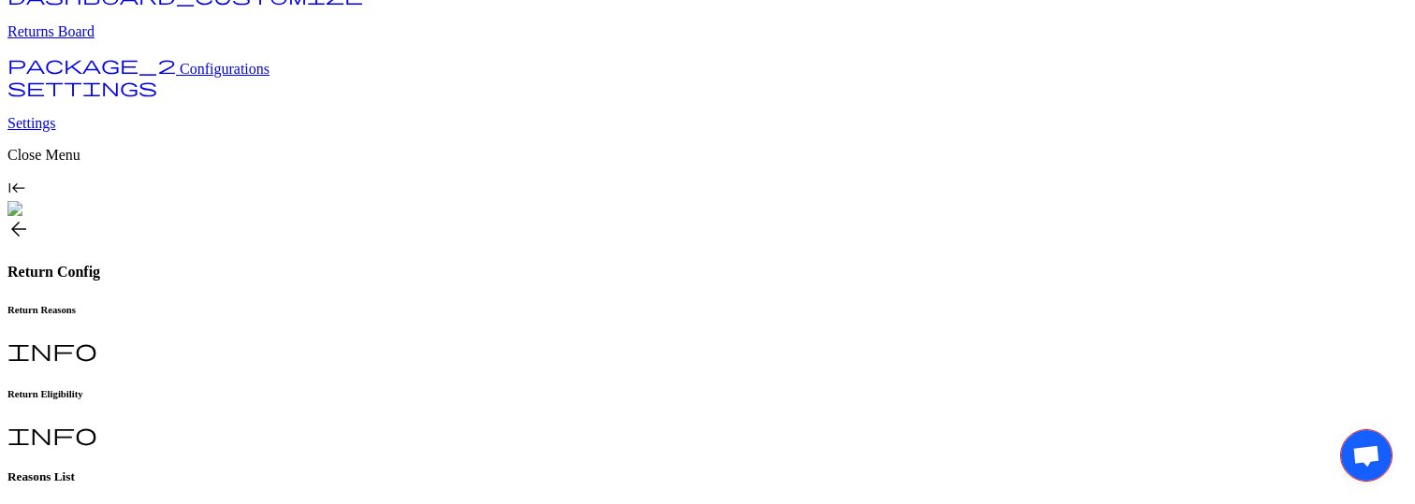
scroll to position [67, 0]
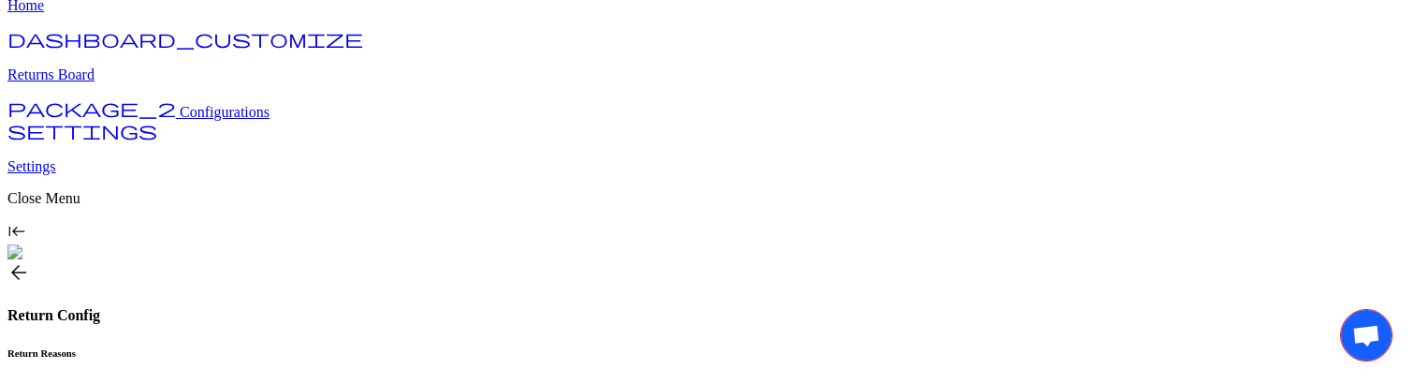
scroll to position [80, 0]
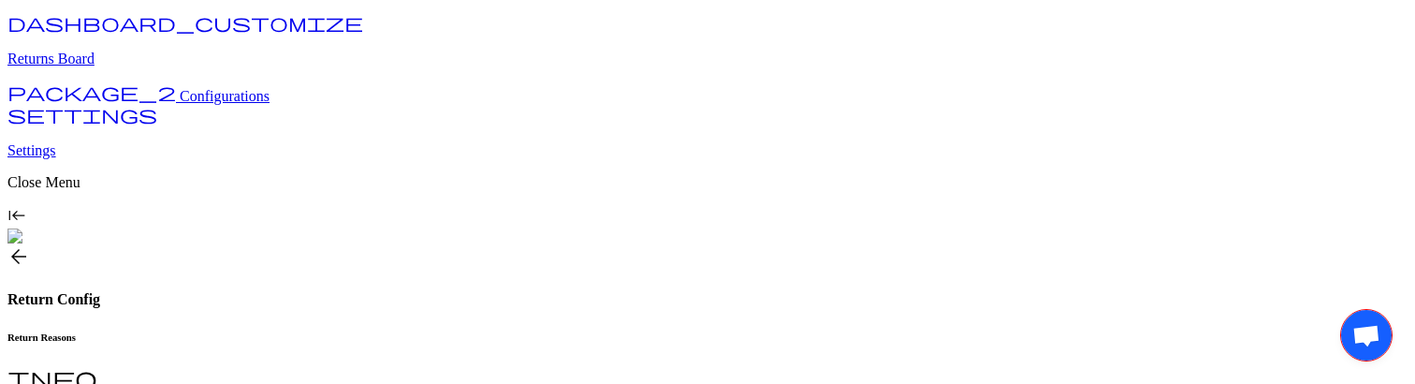
drag, startPoint x: 357, startPoint y: 205, endPoint x: 282, endPoint y: 208, distance: 75.8
copy span "Select Reason"
drag, startPoint x: 358, startPoint y: 207, endPoint x: 283, endPoint y: 207, distance: 75.8
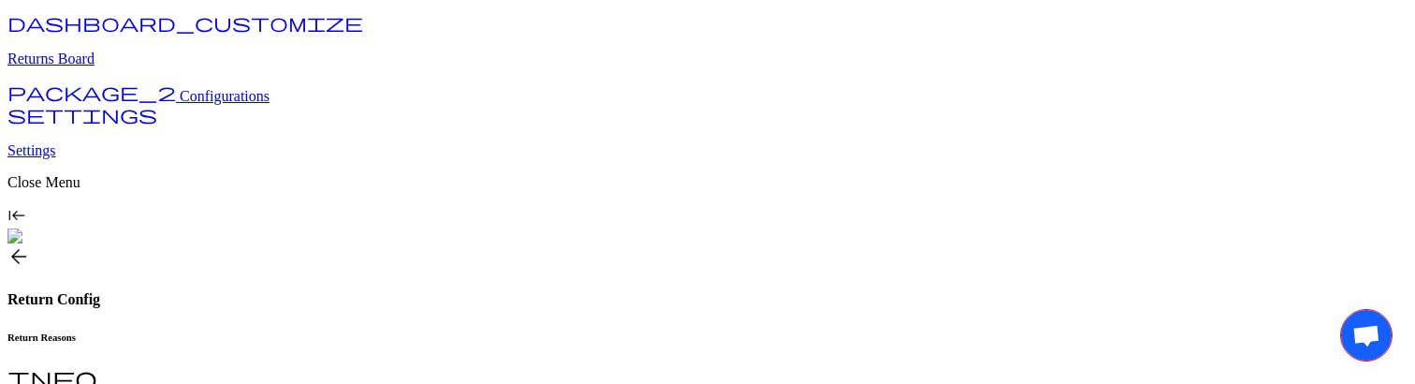
copy span "Select Reason"
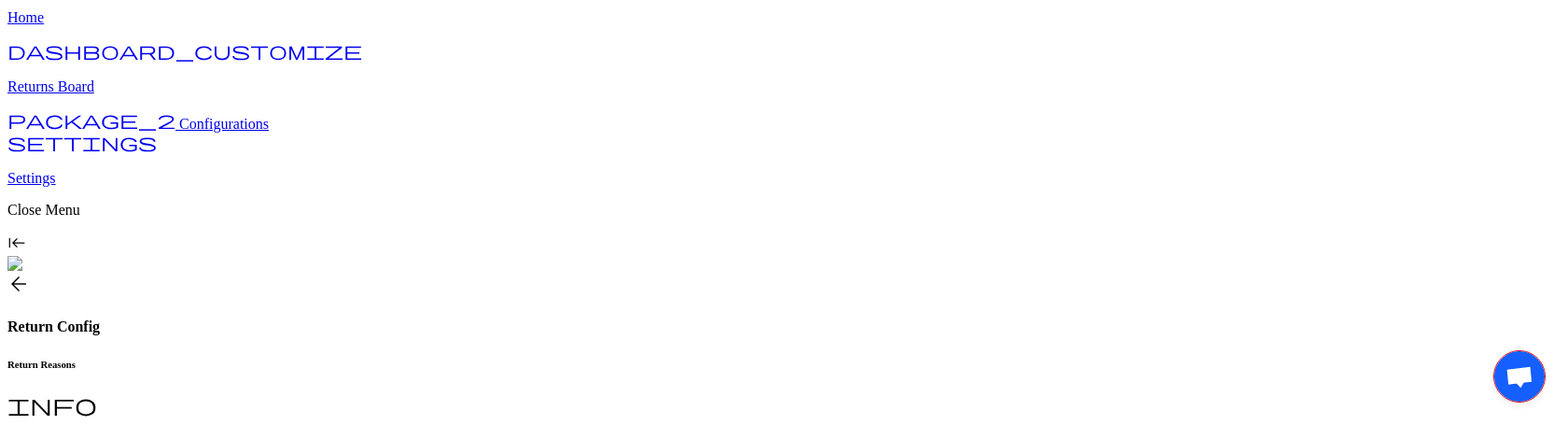
scroll to position [138, 0]
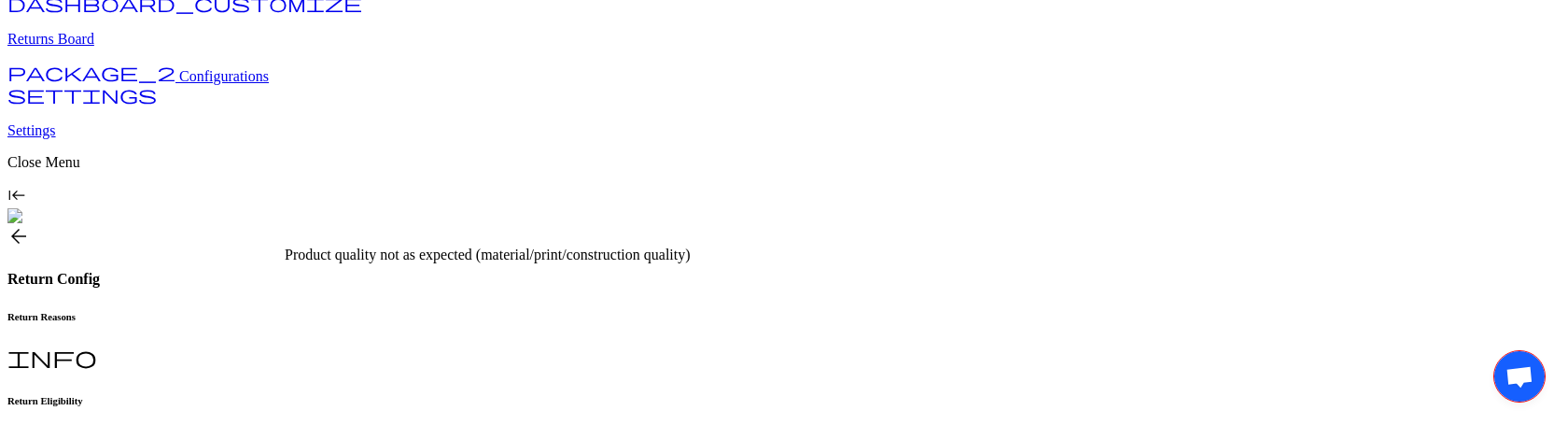
scroll to position [106, 0]
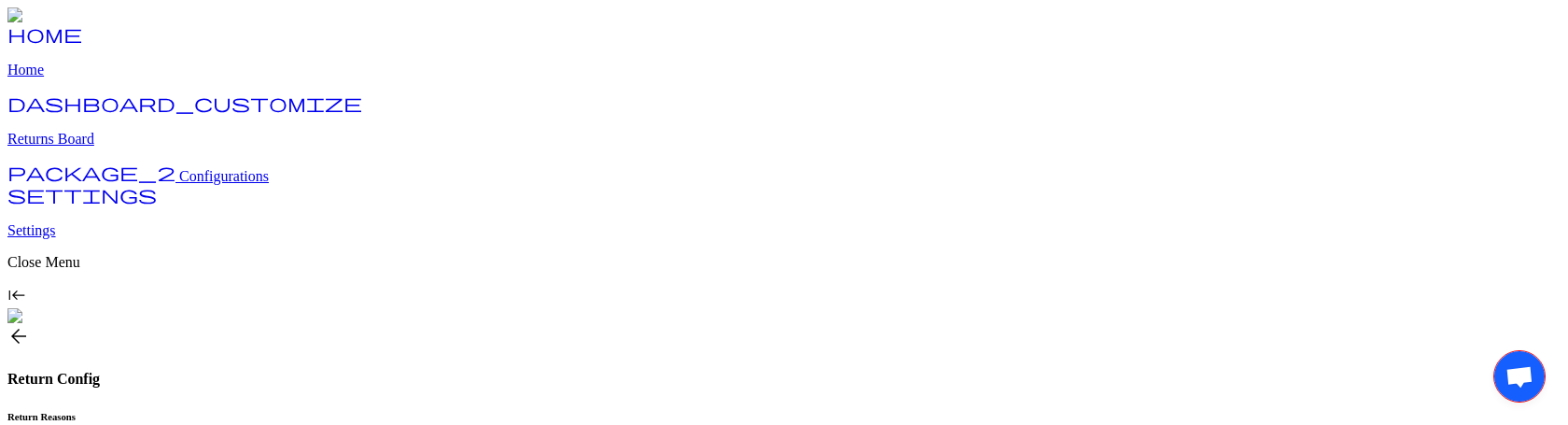
drag, startPoint x: 1506, startPoint y: 363, endPoint x: 1297, endPoint y: 358, distance: 209.1
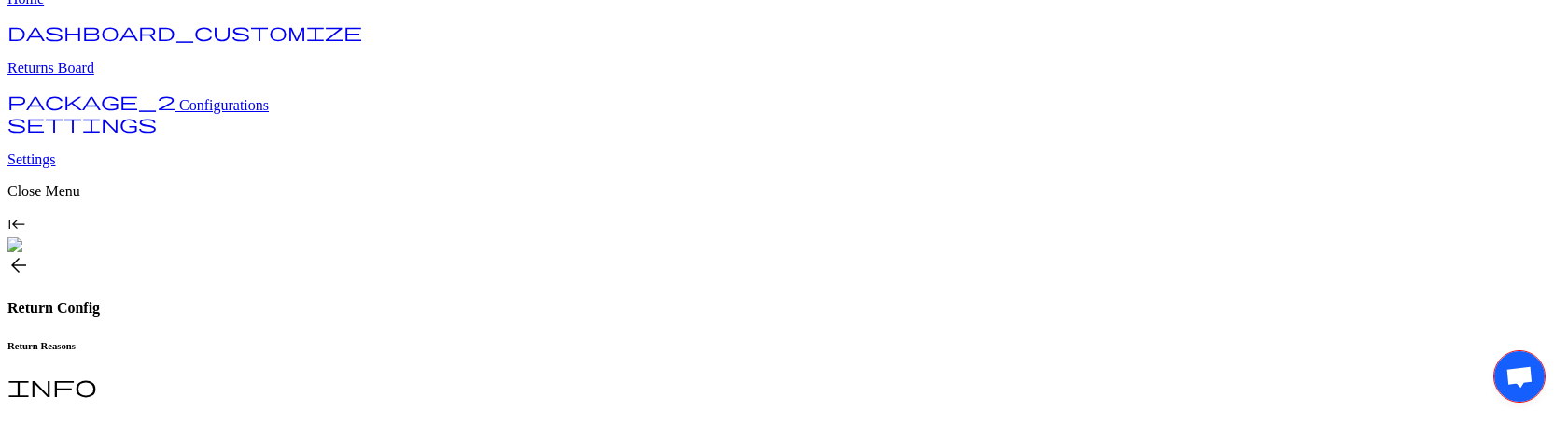
scroll to position [58, 0]
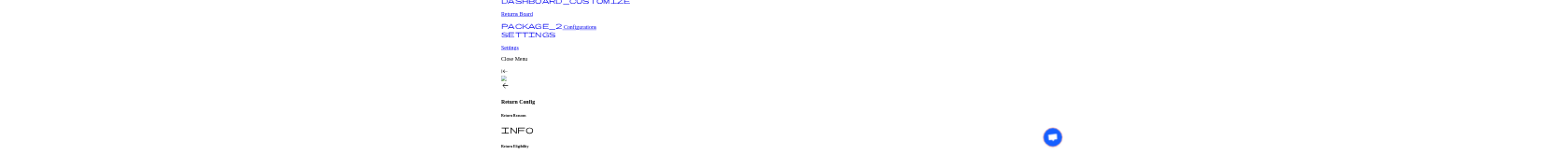
scroll to position [180, 0]
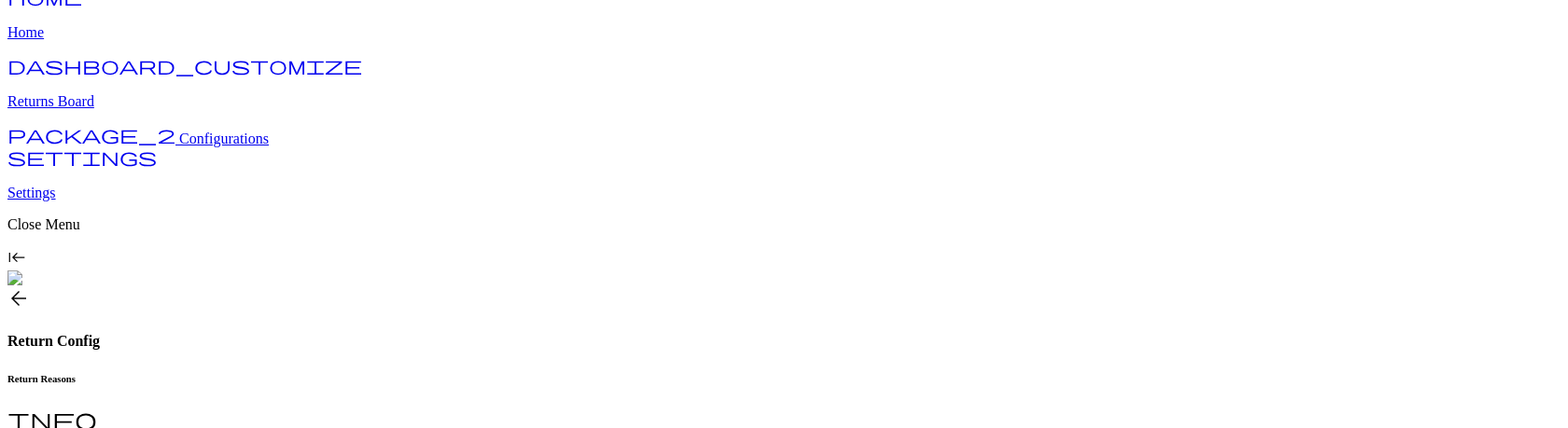
scroll to position [410, 0]
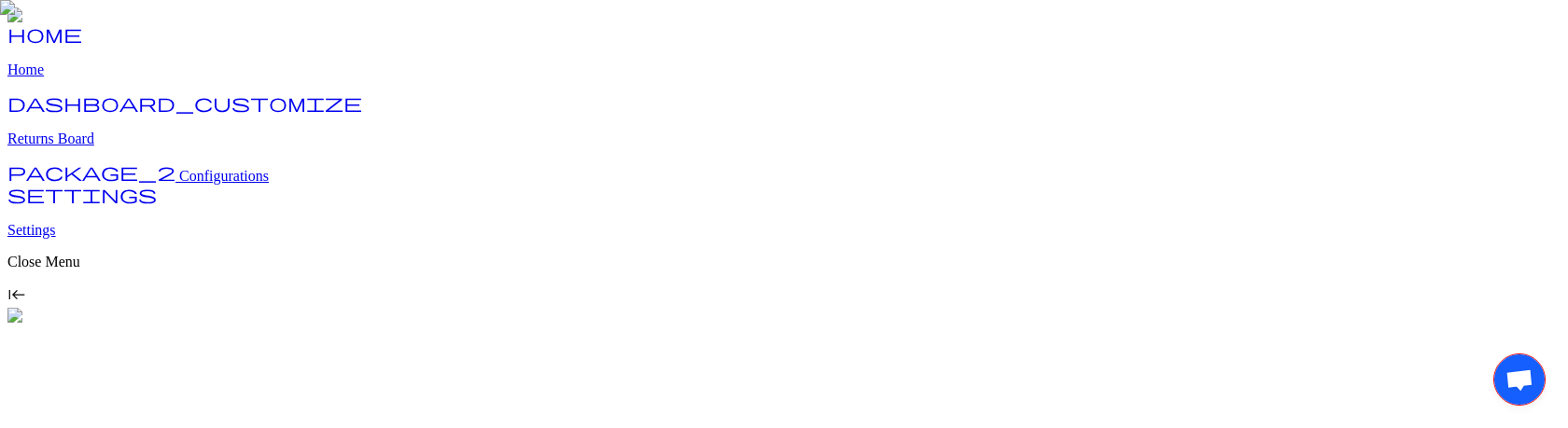
click at [117, 148] on p "Returns Board" at bounding box center [783, 139] width 1553 height 17
click at [118, 148] on p "Returns Board" at bounding box center [783, 139] width 1553 height 17
